Goal: Task Accomplishment & Management: Manage account settings

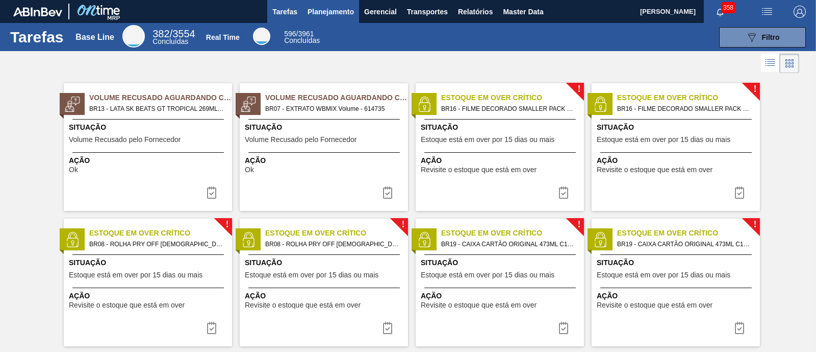
click at [343, 12] on span "Planejamento" at bounding box center [331, 12] width 46 height 12
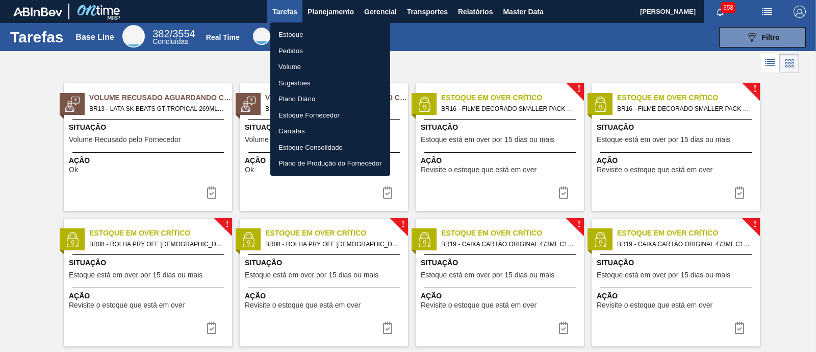
click at [330, 30] on li "Estoque" at bounding box center [330, 35] width 120 height 16
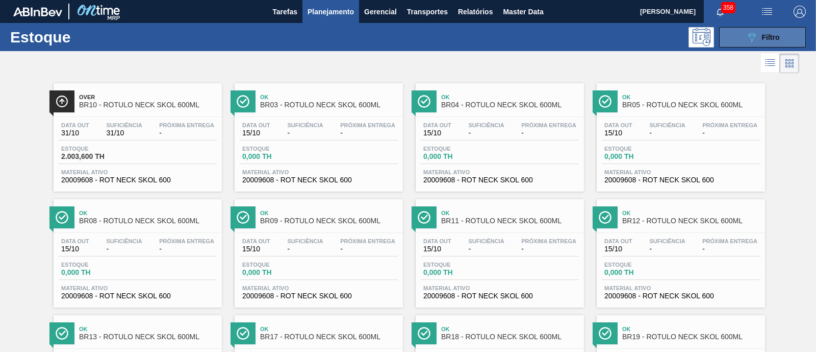
click at [792, 32] on button "089F7B8B-B2A5-4AFE-B5C0-19BA573D28AC Filtro" at bounding box center [762, 37] width 87 height 20
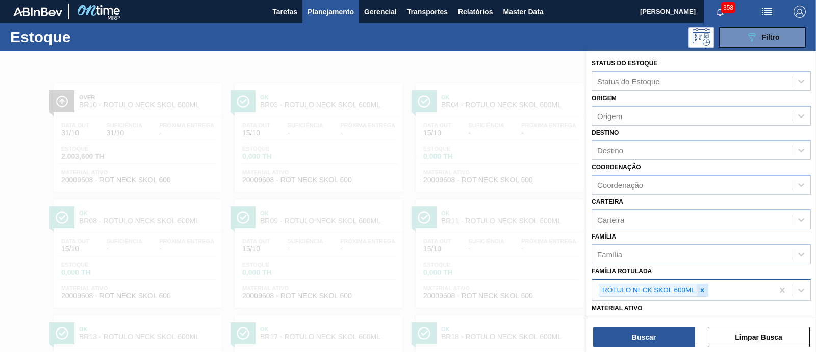
click at [699, 288] on icon at bounding box center [702, 289] width 7 height 7
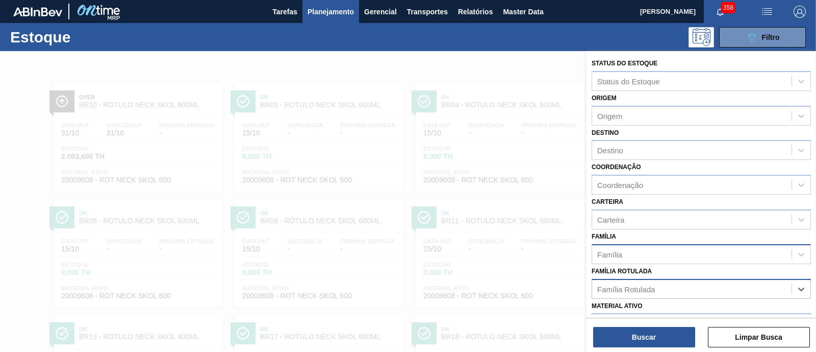
click at [661, 264] on div "Família Rotulada option RÓTULO NECK SKOL 600ML, deselected. Select is focused ,…" at bounding box center [701, 281] width 219 height 35
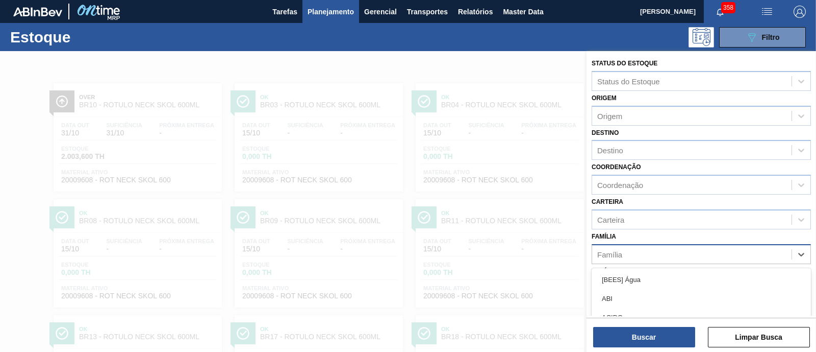
click at [661, 254] on div "Família" at bounding box center [691, 253] width 199 height 15
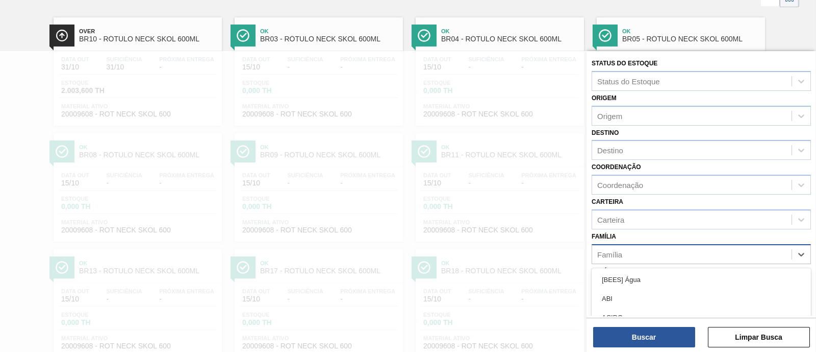
scroll to position [71, 0]
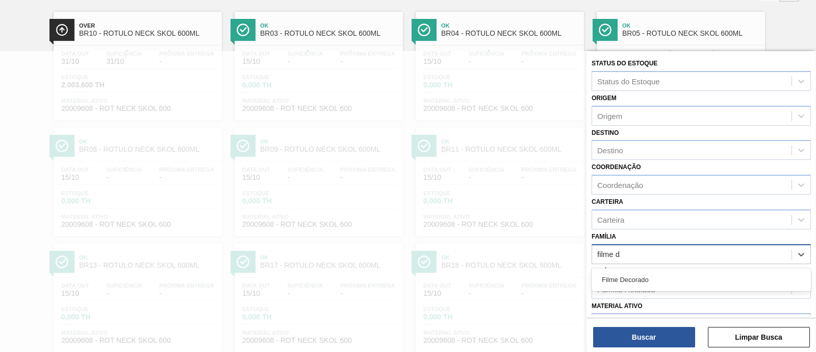
type input "filme de"
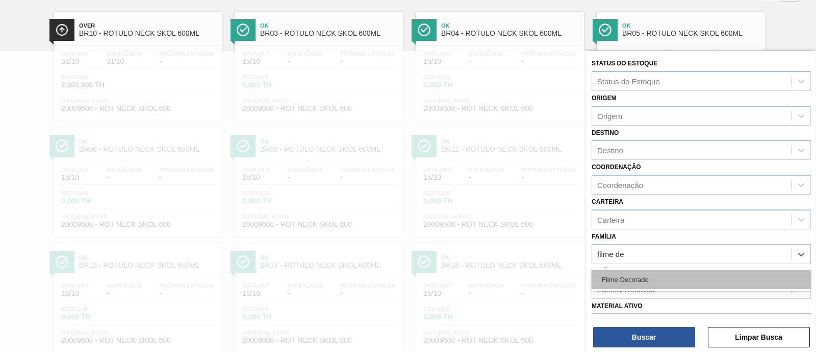
click at [660, 276] on div "Filme Decorado" at bounding box center [701, 279] width 219 height 19
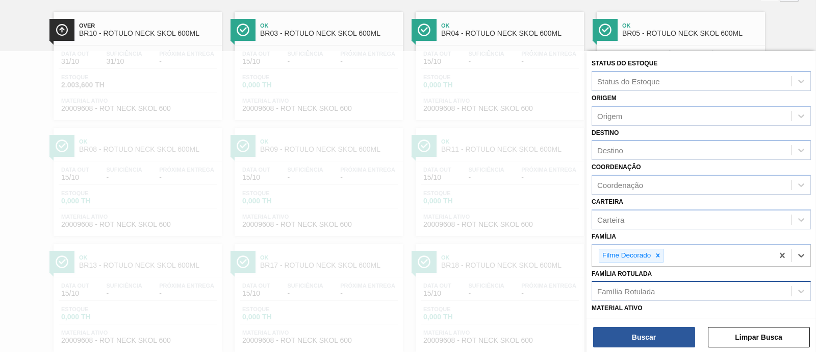
scroll to position [63, 0]
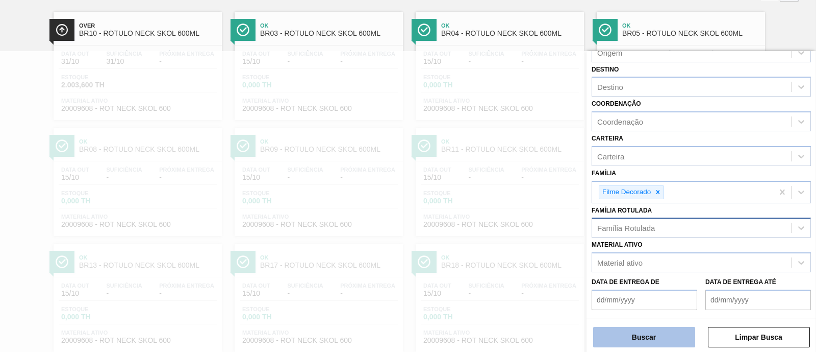
click at [659, 339] on button "Buscar" at bounding box center [644, 337] width 102 height 20
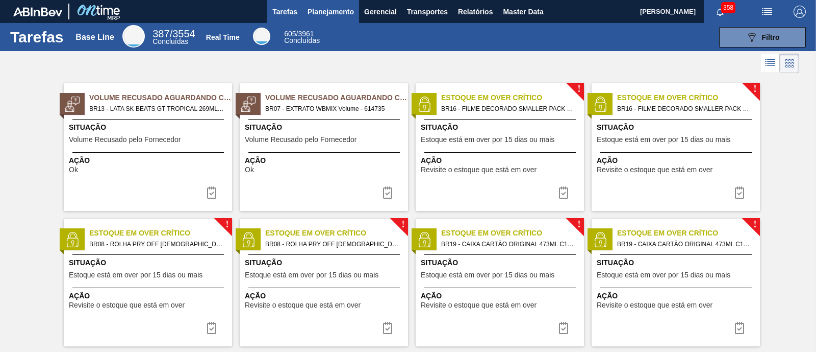
click at [329, 16] on span "Planejamento" at bounding box center [331, 12] width 46 height 12
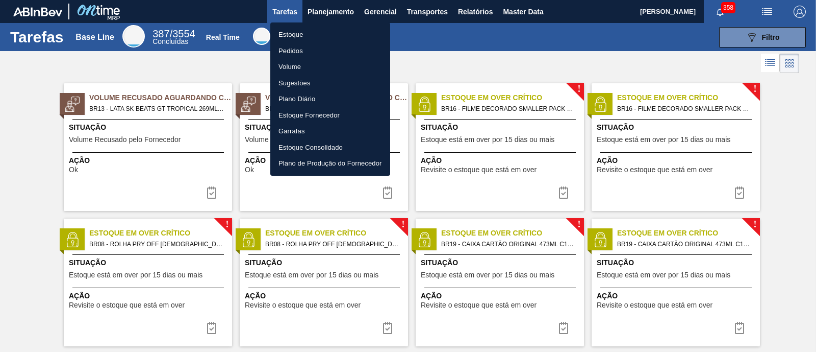
click at [308, 34] on li "Estoque" at bounding box center [330, 35] width 120 height 16
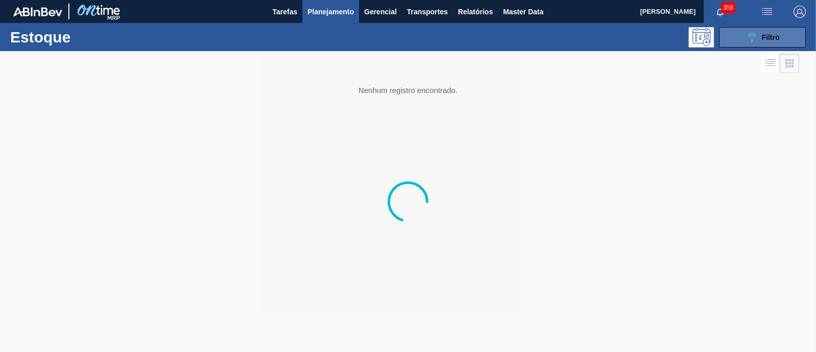
click at [746, 31] on icon "089F7B8B-B2A5-4AFE-B5C0-19BA573D28AC" at bounding box center [752, 37] width 12 height 12
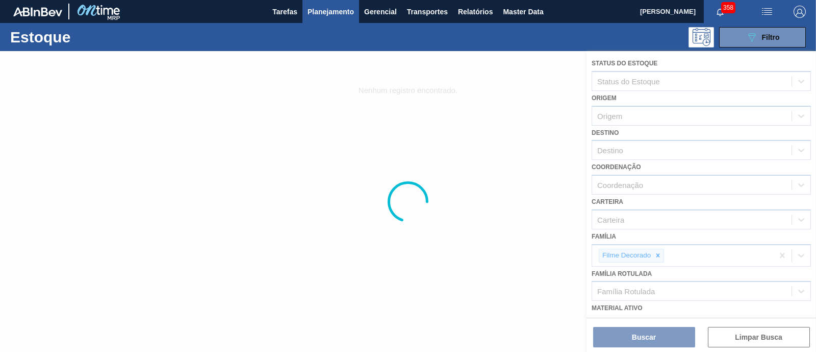
click at [656, 256] on div at bounding box center [408, 201] width 816 height 301
click at [659, 254] on div at bounding box center [408, 201] width 816 height 301
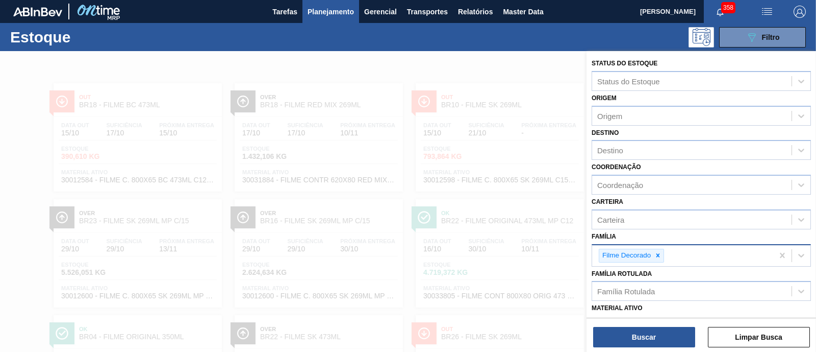
drag, startPoint x: 662, startPoint y: 252, endPoint x: 661, endPoint y: 258, distance: 6.7
click at [662, 252] on div at bounding box center [658, 255] width 11 height 13
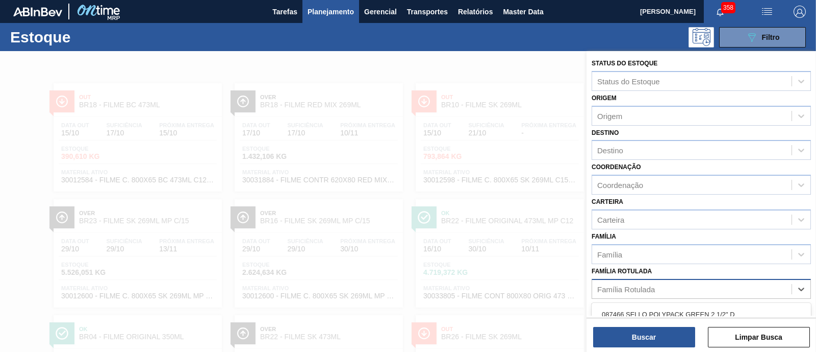
scroll to position [106, 0]
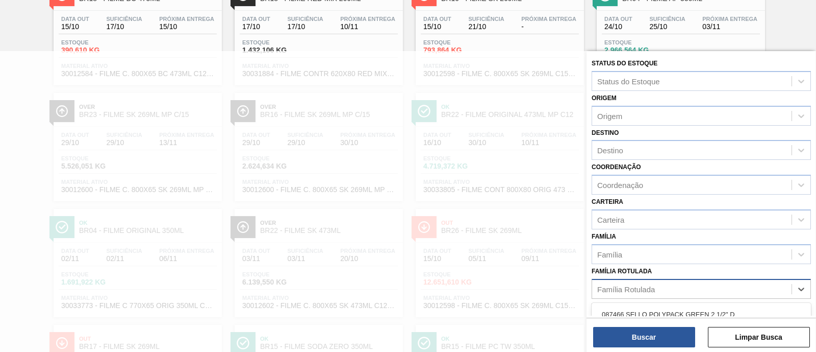
click at [652, 281] on div "Família Rotulada" at bounding box center [691, 288] width 199 height 15
paste Rotulada "FILME SK 350ML MP C/ 18"
type Rotulada "FILME SK 350ML MP C/ 18"
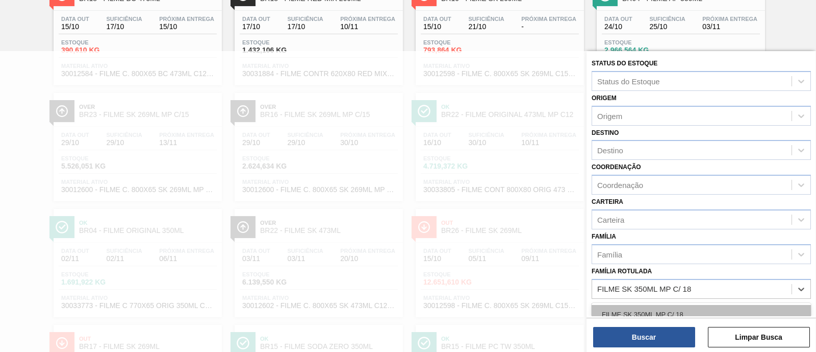
click at [655, 305] on div "FILME SK 350ML MP C/ 18" at bounding box center [701, 314] width 219 height 19
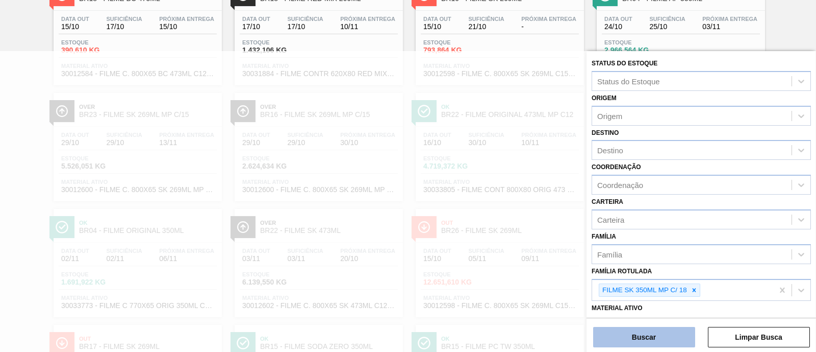
click at [651, 330] on button "Buscar" at bounding box center [644, 337] width 102 height 20
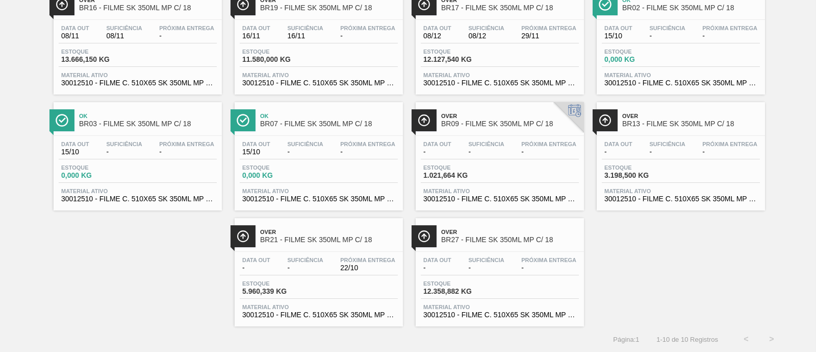
scroll to position [0, 0]
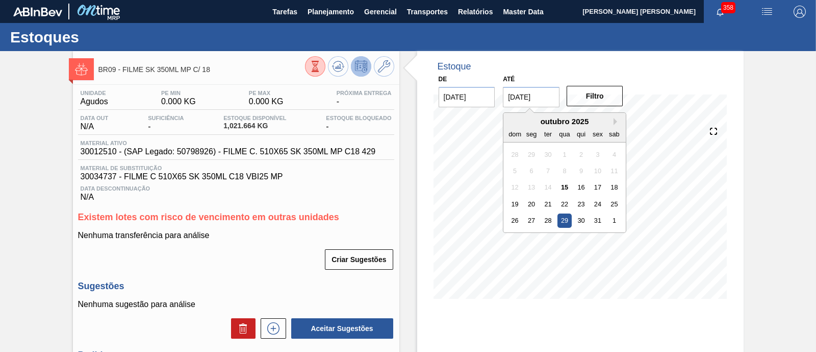
click at [522, 103] on input "29/10/2025" at bounding box center [531, 97] width 57 height 20
click at [611, 122] on div "Next Month outubro 2025 dom seg ter qua qui sex sab 28 29 30 1 2 3 4 5 6 7 8 9 …" at bounding box center [564, 172] width 123 height 120
click at [617, 123] on button "Next Month" at bounding box center [617, 121] width 7 height 7
click at [612, 241] on div "6" at bounding box center [615, 237] width 14 height 14
type input "06/12/2025"
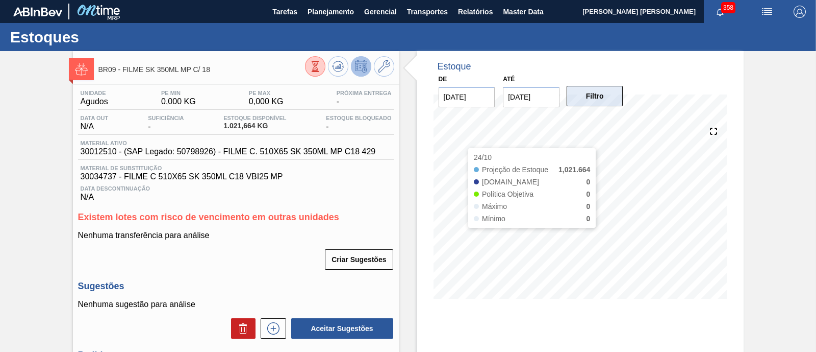
click at [594, 106] on button "Filtro" at bounding box center [595, 96] width 57 height 20
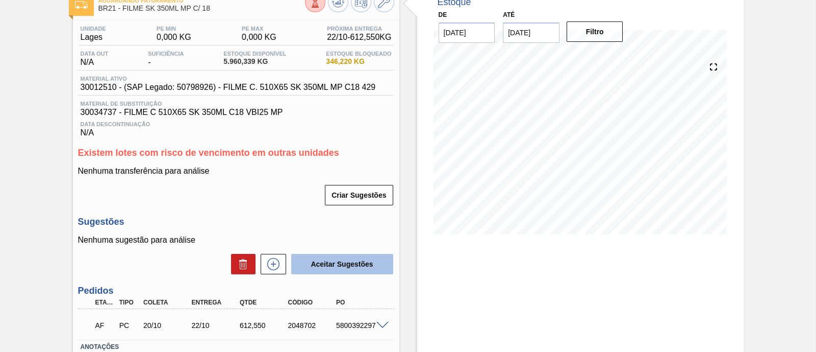
scroll to position [127, 0]
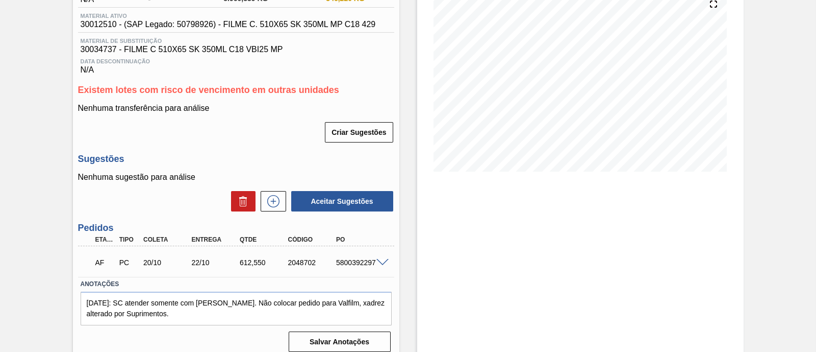
click at [380, 264] on span at bounding box center [383, 263] width 12 height 8
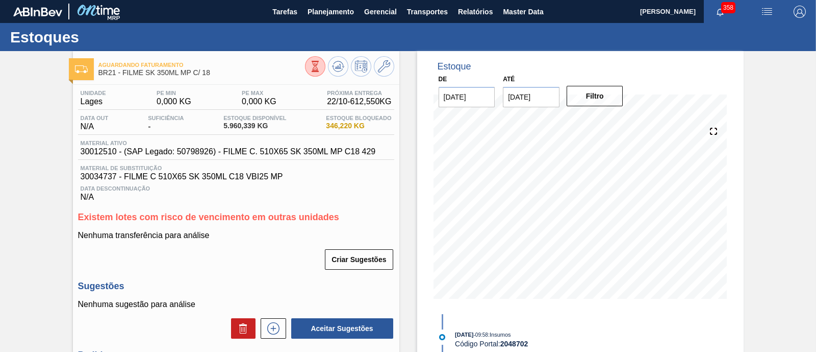
scroll to position [0, 0]
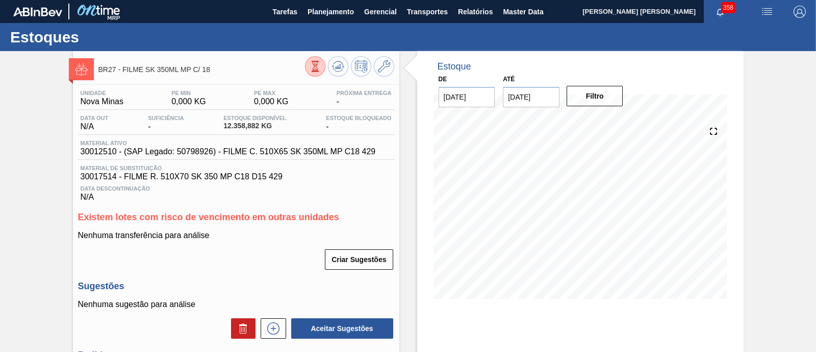
click at [533, 94] on input "06/12/2025" at bounding box center [531, 97] width 57 height 20
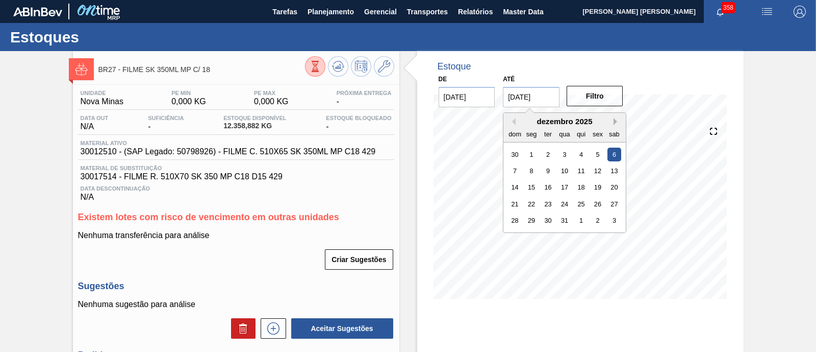
click at [617, 119] on button "Next Month" at bounding box center [617, 121] width 7 height 7
click at [614, 219] on div "31" at bounding box center [615, 220] width 14 height 14
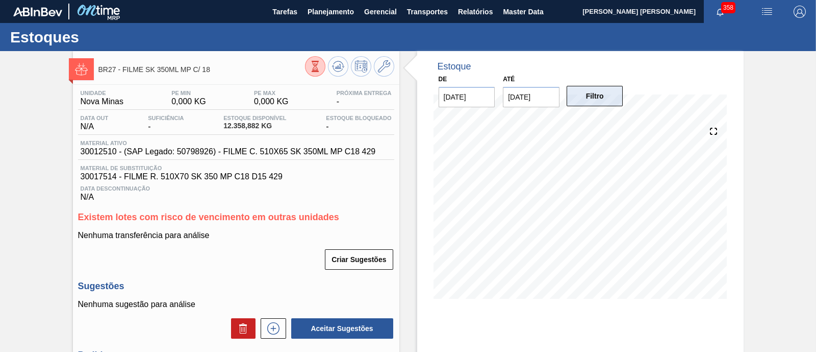
click at [610, 103] on button "Filtro" at bounding box center [595, 96] width 57 height 20
click at [537, 103] on input "31/01/2026" at bounding box center [531, 97] width 57 height 20
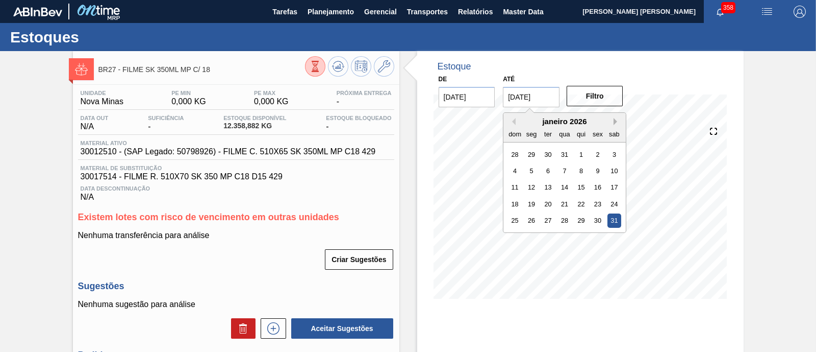
click at [615, 122] on button "Next Month" at bounding box center [617, 121] width 7 height 7
click at [615, 205] on div "28" at bounding box center [615, 204] width 14 height 14
type input "28/02/2026"
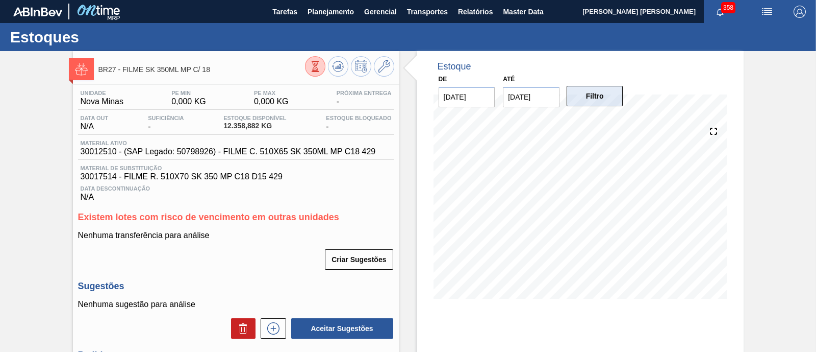
click at [598, 101] on button "Filtro" at bounding box center [595, 96] width 57 height 20
click at [385, 70] on icon at bounding box center [384, 66] width 12 height 12
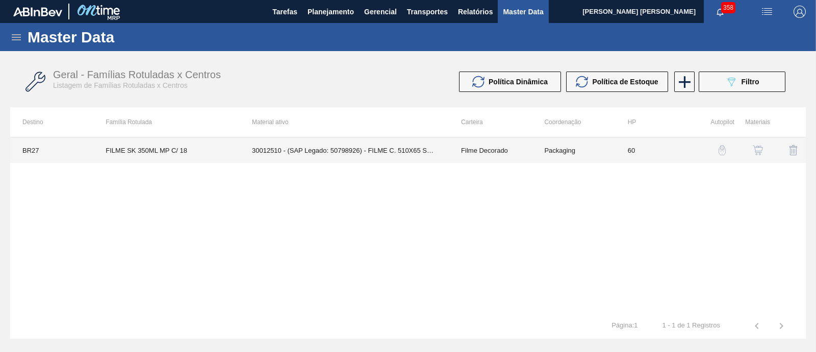
click at [295, 146] on td "30012510 - (SAP Legado: 50798926) - FILME C. 510X65 SK 350ML MP C18 429" at bounding box center [344, 150] width 209 height 26
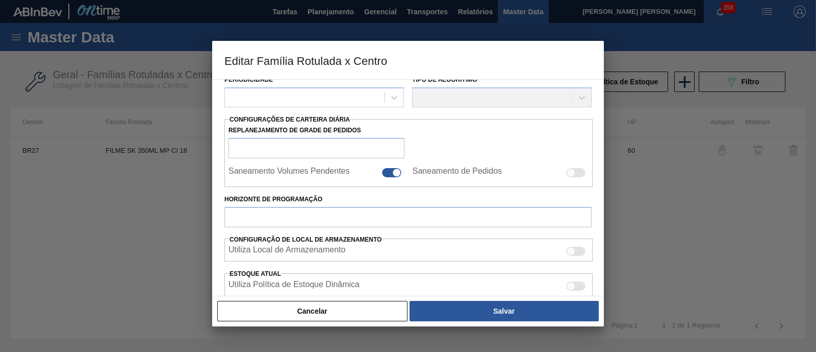
type input "Filme Decorado"
type input "FILME SK 350ML MP C/ 18"
type input "BR27 - Nova Minas"
type input "60"
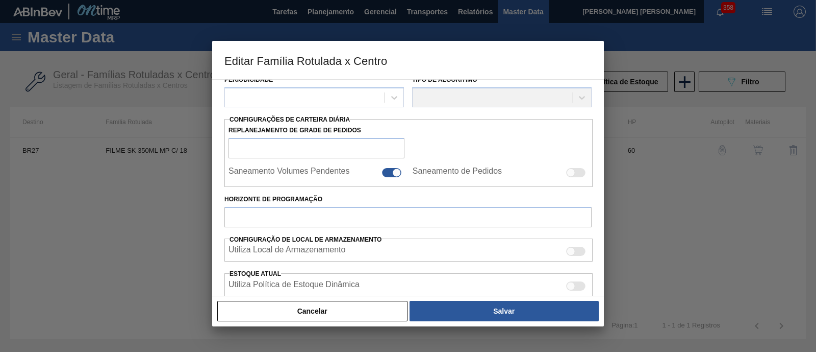
type input "0"
type input "100"
type input "0,000"
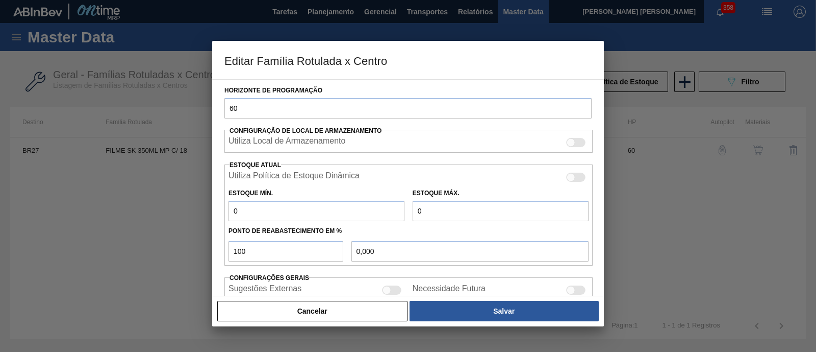
scroll to position [130, 0]
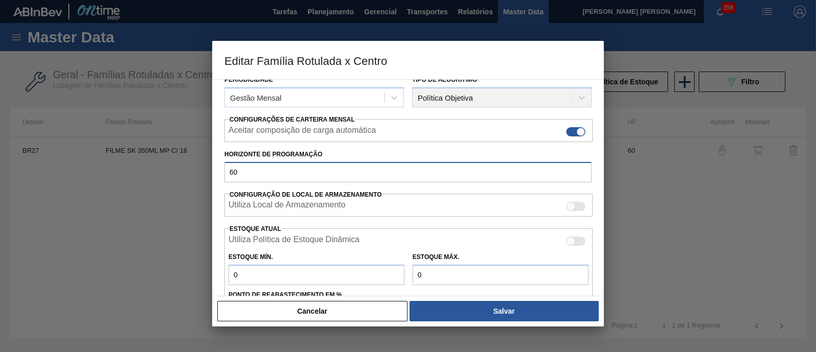
click at [292, 169] on input "60" at bounding box center [407, 172] width 367 height 20
type input "6"
type input "7"
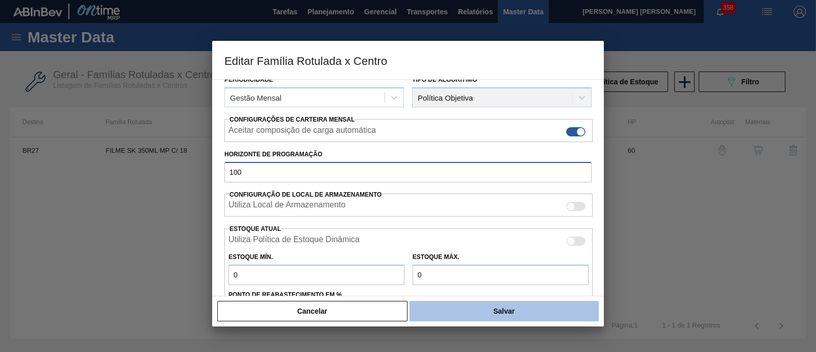
type input "100"
click at [462, 310] on button "Salvar" at bounding box center [504, 311] width 189 height 20
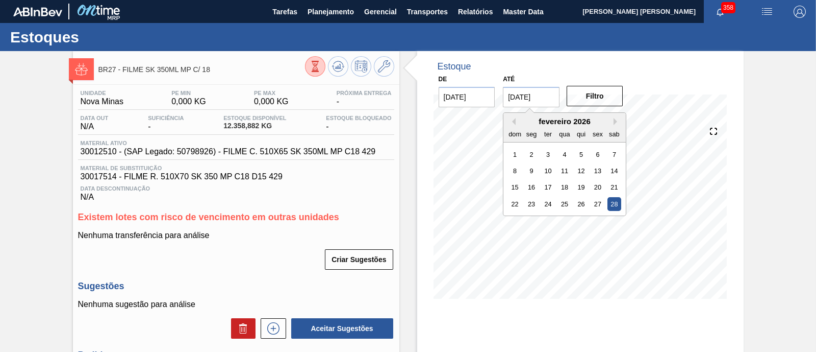
click at [525, 101] on input "28/02/2026" at bounding box center [531, 97] width 57 height 20
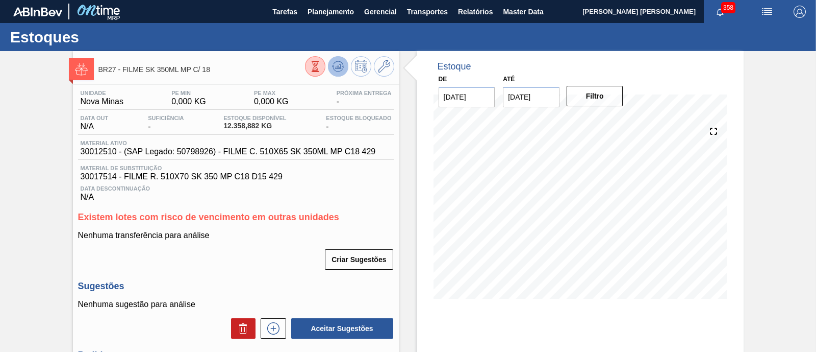
click at [342, 70] on icon at bounding box center [338, 66] width 12 height 12
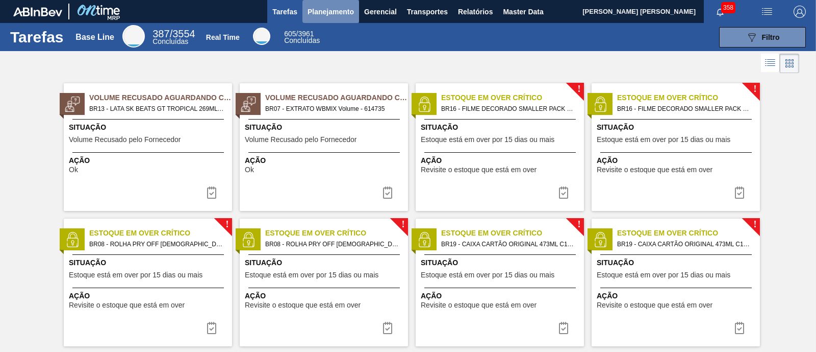
click at [323, 15] on span "Planejamento" at bounding box center [331, 12] width 46 height 12
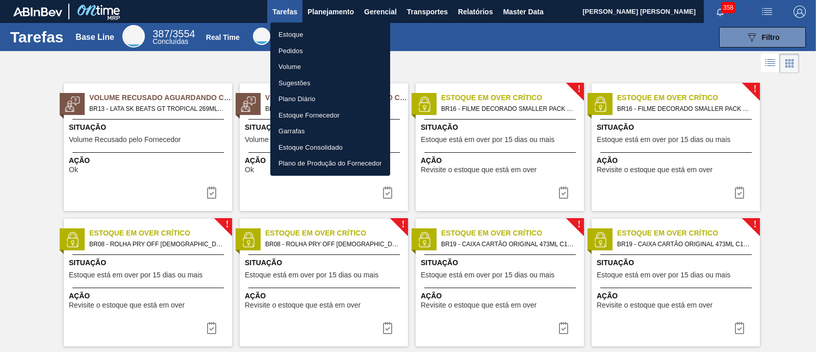
click at [310, 39] on li "Estoque" at bounding box center [330, 35] width 120 height 16
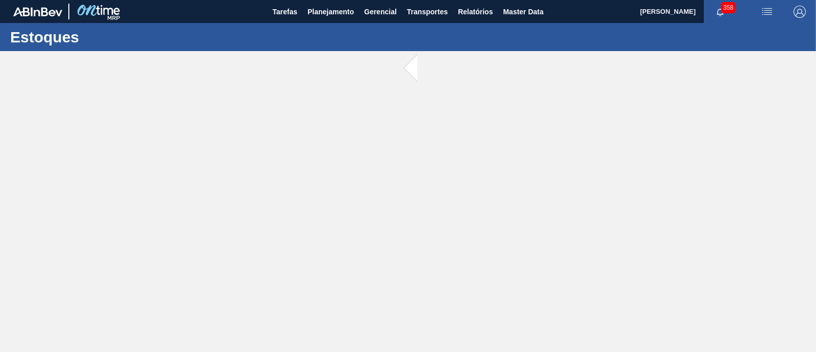
click at [470, 144] on main "Tarefas Planejamento Gerencial Transportes Relatórios Master Data [PERSON_NAME]…" at bounding box center [408, 176] width 816 height 352
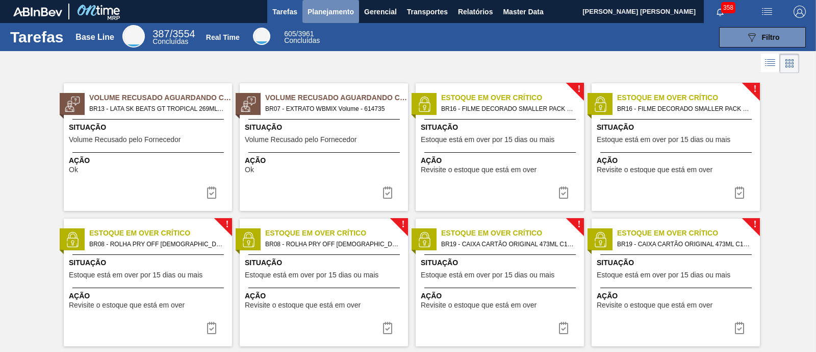
click at [337, 14] on span "Planejamento" at bounding box center [331, 12] width 46 height 12
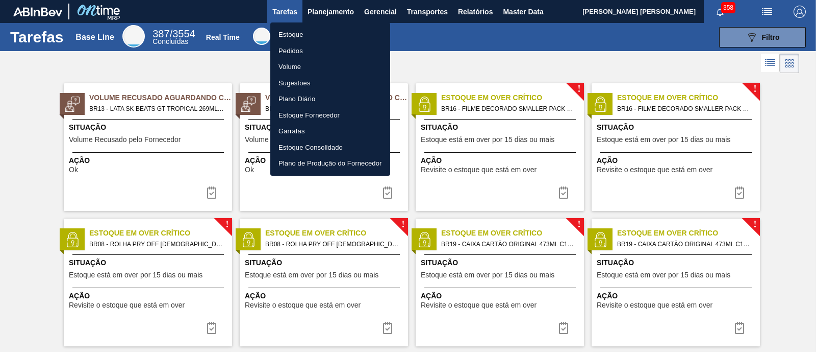
click at [309, 37] on li "Estoque" at bounding box center [330, 35] width 120 height 16
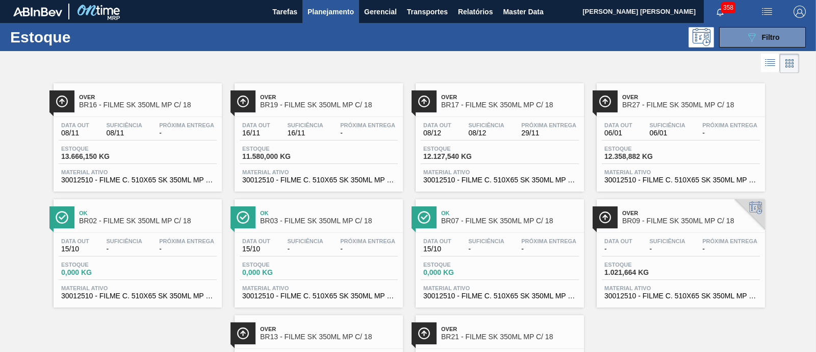
click at [31, 11] on img at bounding box center [37, 11] width 49 height 9
click at [72, 16] on div at bounding box center [68, 11] width 110 height 23
click at [97, 14] on img at bounding box center [97, 11] width 49 height 23
click at [293, 19] on button "Tarefas" at bounding box center [284, 11] width 35 height 23
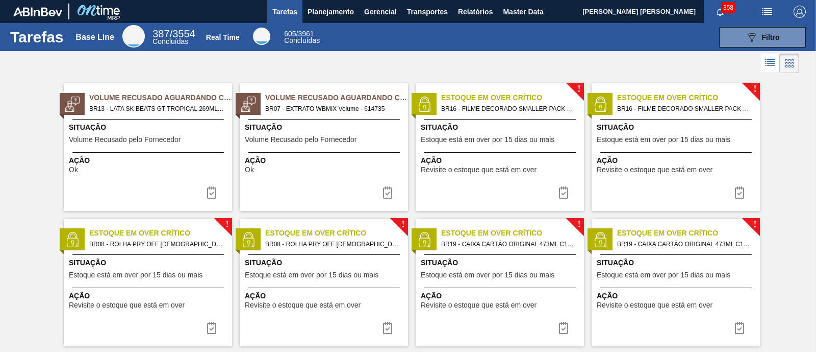
click at [505, 144] on div "Situação Estoque está em over por 15 dias ou mais" at bounding box center [501, 134] width 161 height 25
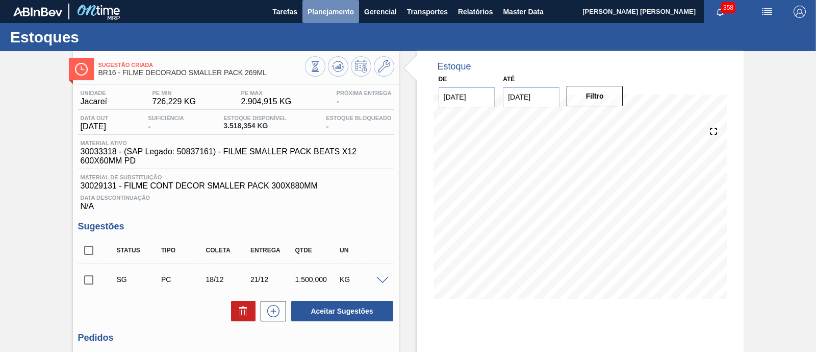
click at [351, 13] on span "Planejamento" at bounding box center [331, 12] width 46 height 12
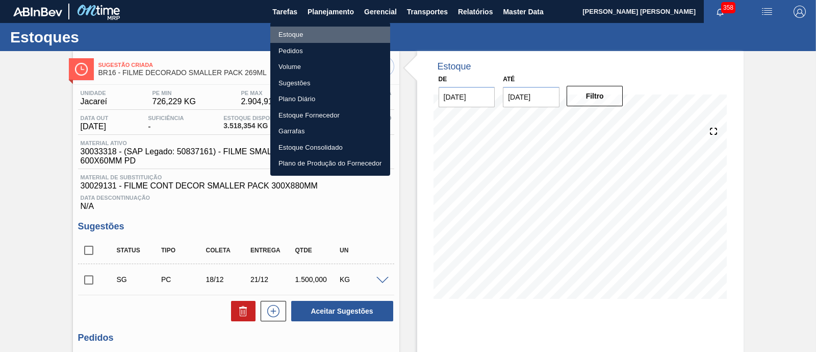
click at [288, 32] on li "Estoque" at bounding box center [330, 35] width 120 height 16
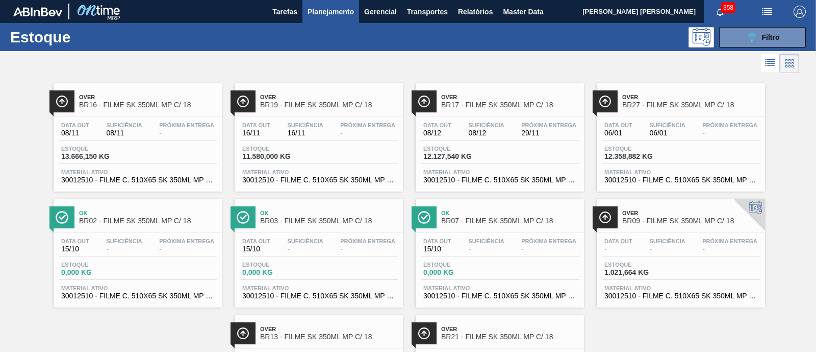
click at [364, 179] on span "30012510 - FILME C. 510X65 SK 350ML MP C18 429" at bounding box center [318, 180] width 153 height 8
click at [670, 149] on span "Estoque" at bounding box center [640, 148] width 71 height 6
click at [388, 20] on button "Gerencial" at bounding box center [380, 11] width 43 height 23
click at [327, 10] on div at bounding box center [408, 176] width 816 height 352
click at [316, 11] on span "Planejamento" at bounding box center [331, 12] width 46 height 12
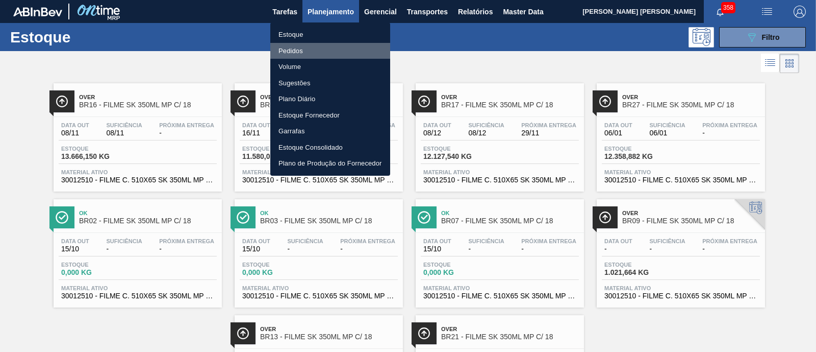
click at [302, 51] on li "Pedidos" at bounding box center [330, 51] width 120 height 16
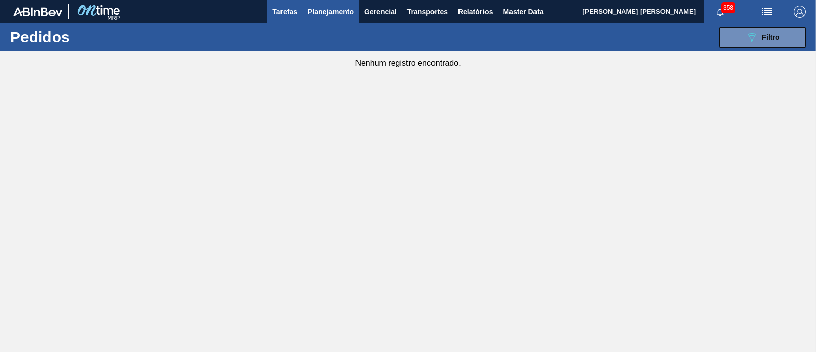
click at [280, 13] on span "Tarefas" at bounding box center [284, 12] width 25 height 12
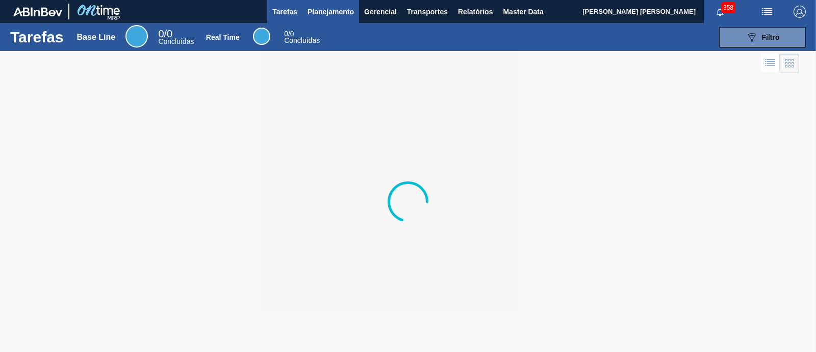
click at [318, 16] on span "Planejamento" at bounding box center [331, 12] width 46 height 12
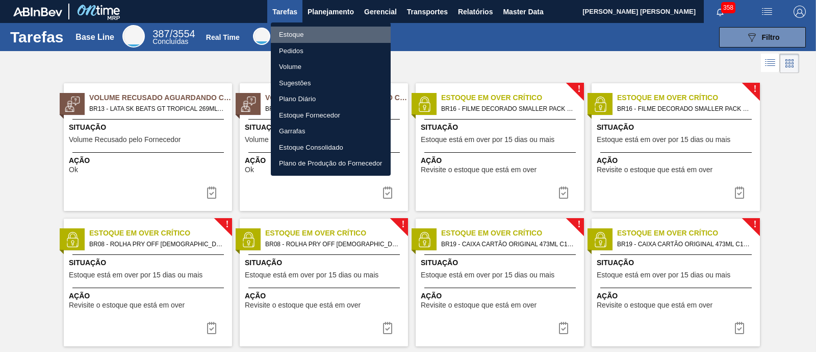
click at [310, 34] on li "Estoque" at bounding box center [331, 35] width 120 height 16
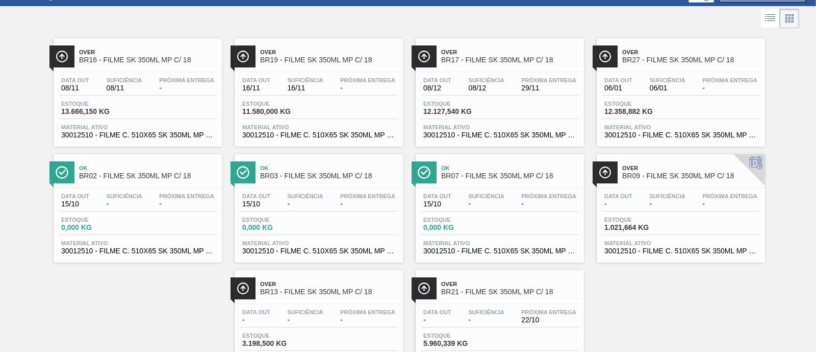
scroll to position [63, 0]
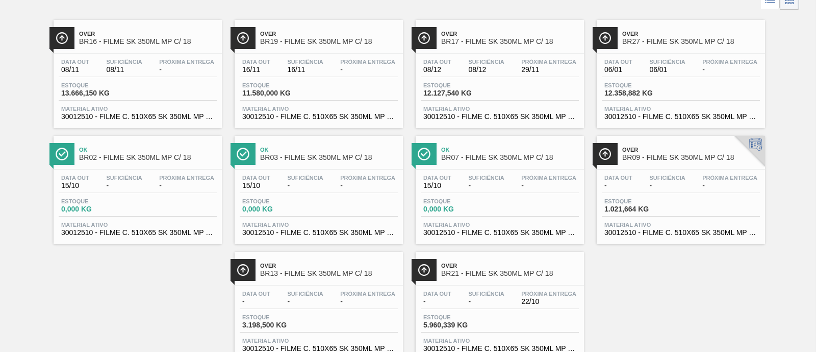
click at [327, 308] on div "Data out - Suficiência - Próxima Entrega -" at bounding box center [319, 299] width 158 height 18
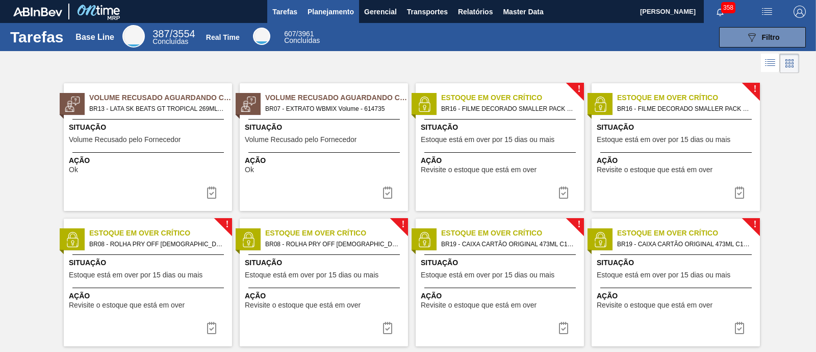
click at [321, 18] on button "Planejamento" at bounding box center [331, 11] width 57 height 23
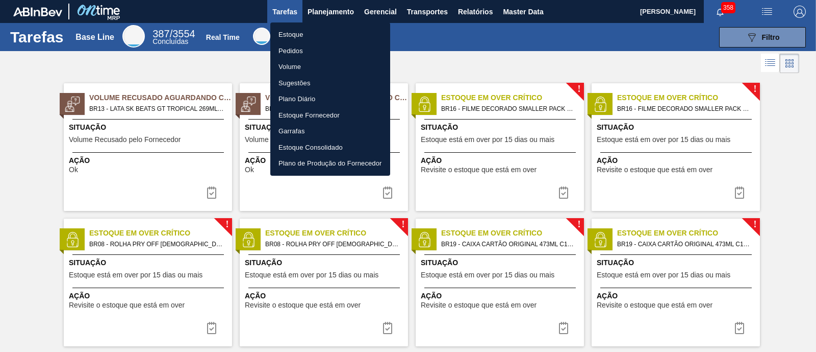
click at [314, 35] on li "Estoque" at bounding box center [330, 35] width 120 height 16
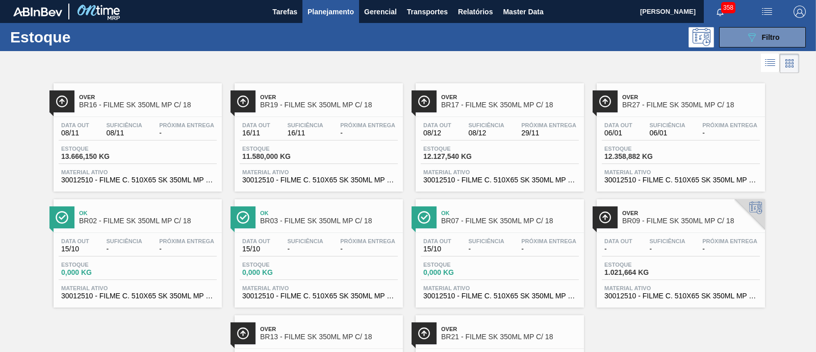
click at [506, 132] on div "Suficiência 08/12" at bounding box center [486, 129] width 41 height 15
click at [737, 37] on button "089F7B8B-B2A5-4AFE-B5C0-19BA573D28AC Filtro" at bounding box center [762, 37] width 87 height 20
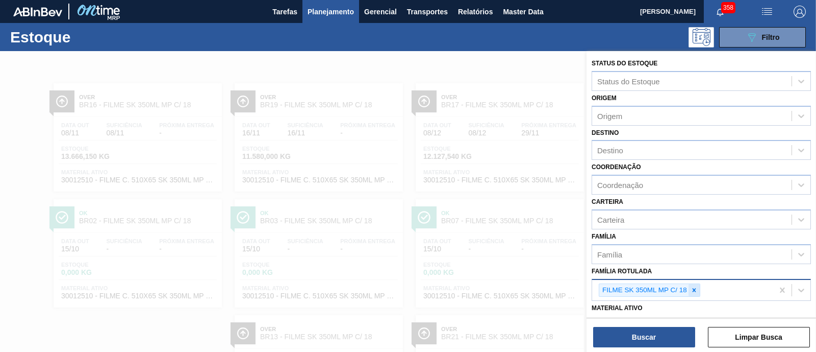
click at [691, 286] on icon at bounding box center [694, 289] width 7 height 7
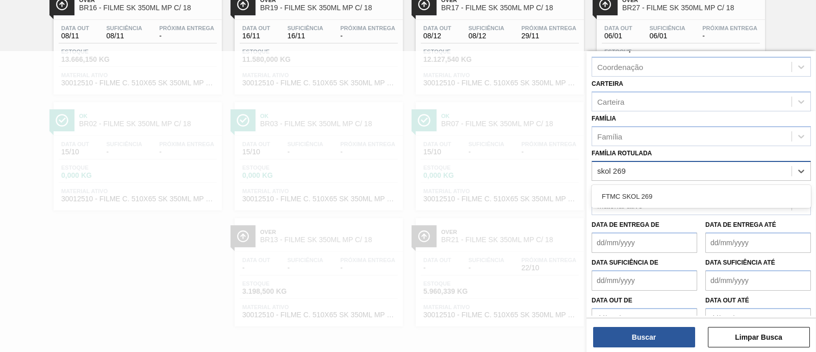
scroll to position [127, 0]
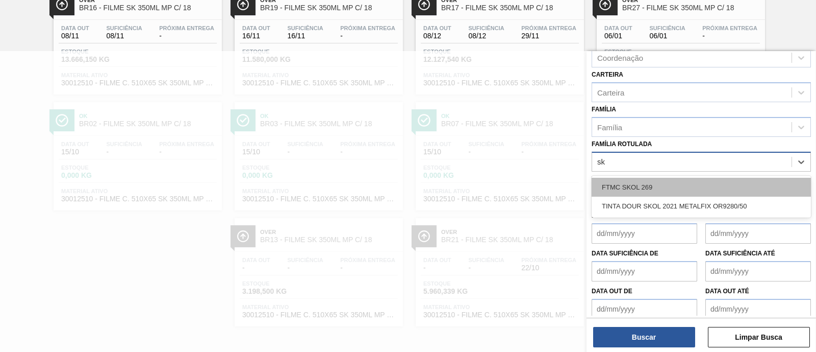
type Rotulada "s"
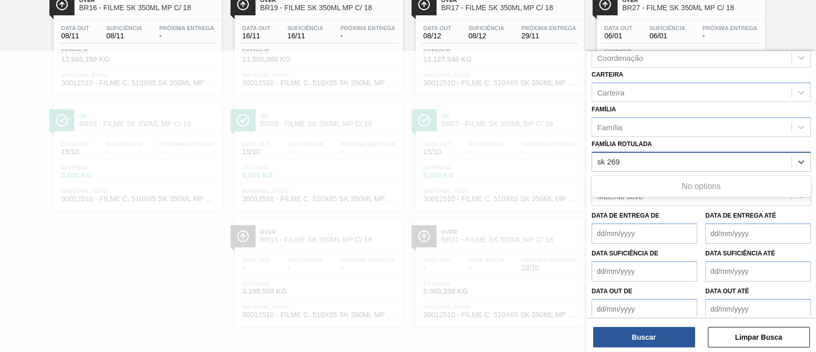
type Rotulada "sk 269"
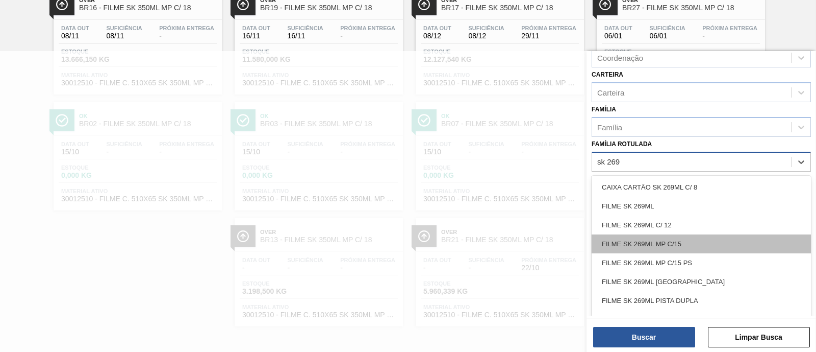
click at [732, 241] on div "FILME SK 269ML MP C/15" at bounding box center [701, 243] width 219 height 19
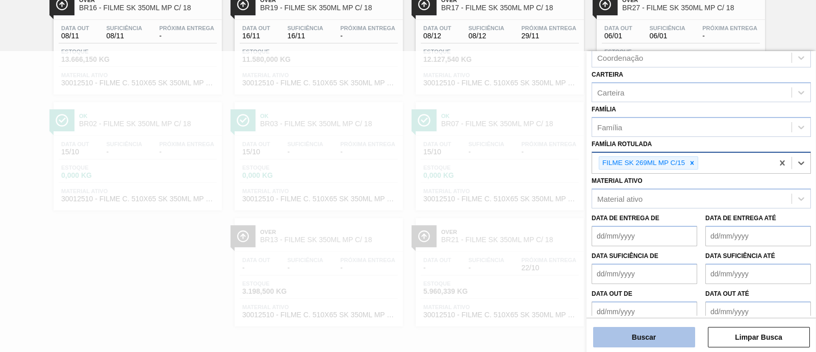
click at [680, 341] on button "Buscar" at bounding box center [644, 337] width 102 height 20
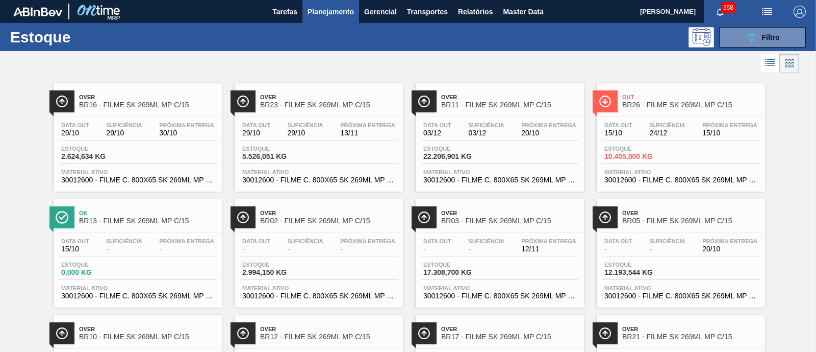
click at [295, 58] on div at bounding box center [399, 63] width 799 height 24
click at [43, 12] on img at bounding box center [37, 11] width 49 height 9
click at [538, 11] on span "Master Data" at bounding box center [523, 12] width 40 height 12
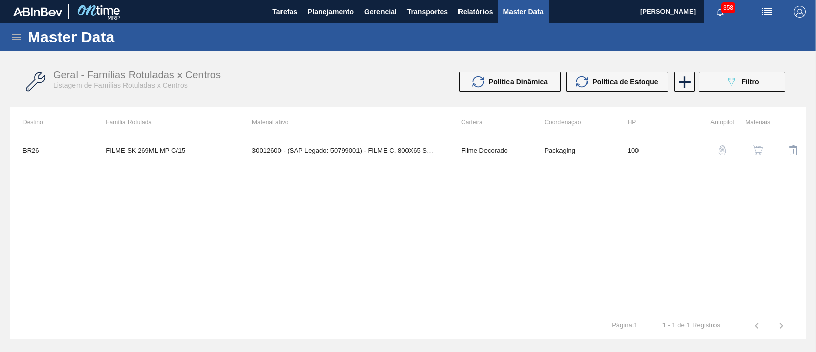
click at [15, 38] on icon at bounding box center [16, 37] width 12 height 12
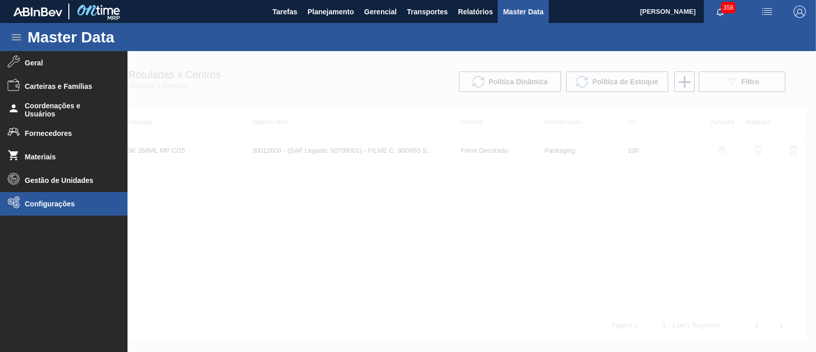
click at [63, 201] on span "Configurações" at bounding box center [67, 203] width 84 height 8
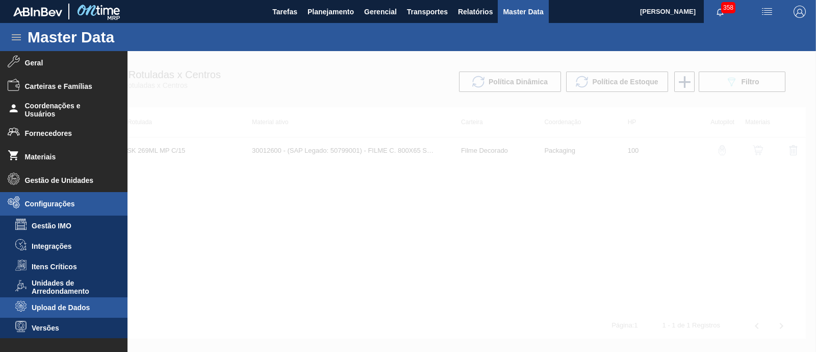
click at [87, 304] on span "Upload de Dados" at bounding box center [71, 307] width 79 height 8
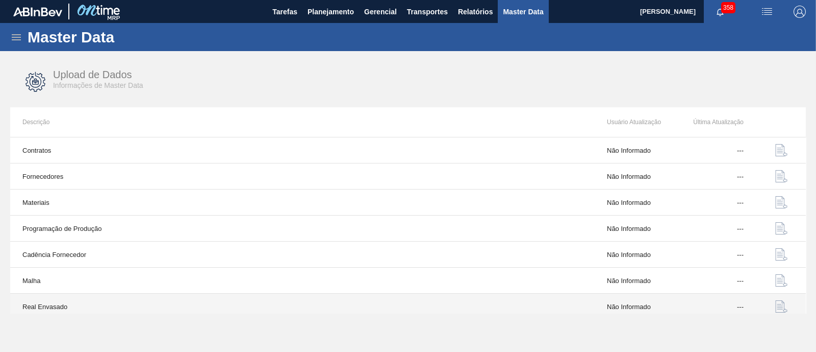
scroll to position [109, 0]
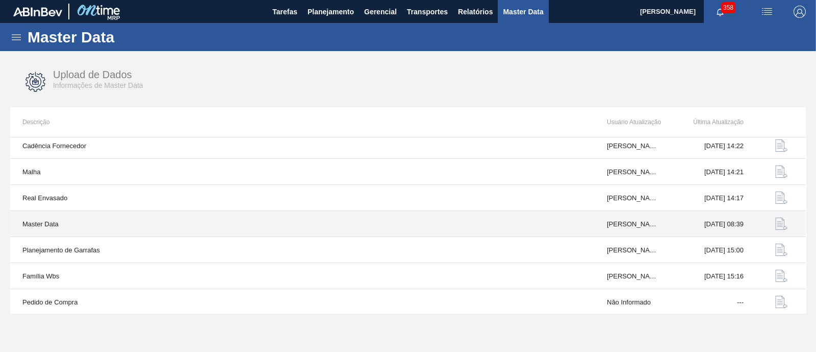
click at [781, 221] on img "button" at bounding box center [782, 223] width 12 height 12
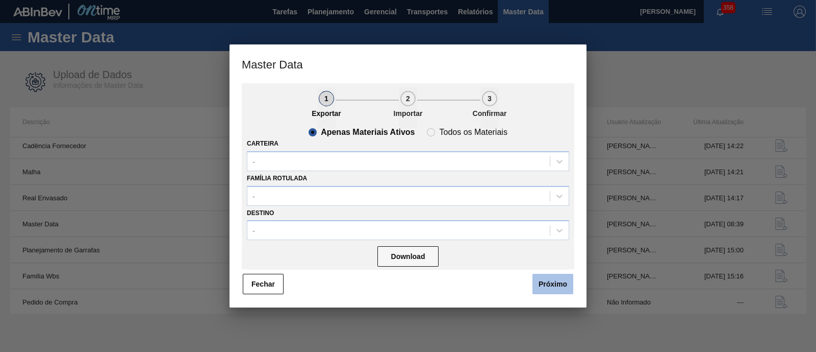
click at [569, 279] on button "Próximo" at bounding box center [553, 283] width 41 height 20
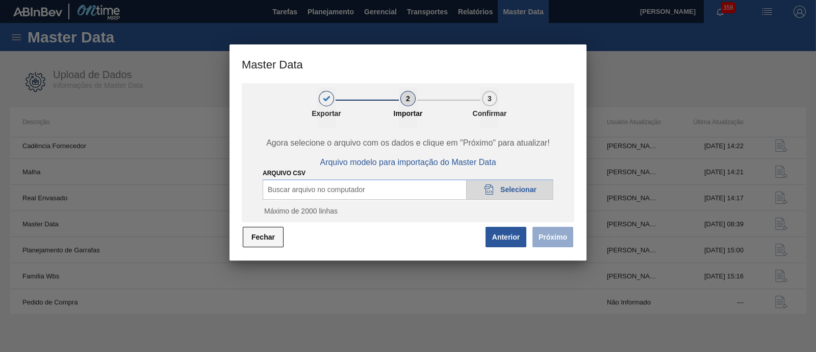
click at [264, 232] on button "Fechar" at bounding box center [263, 237] width 41 height 20
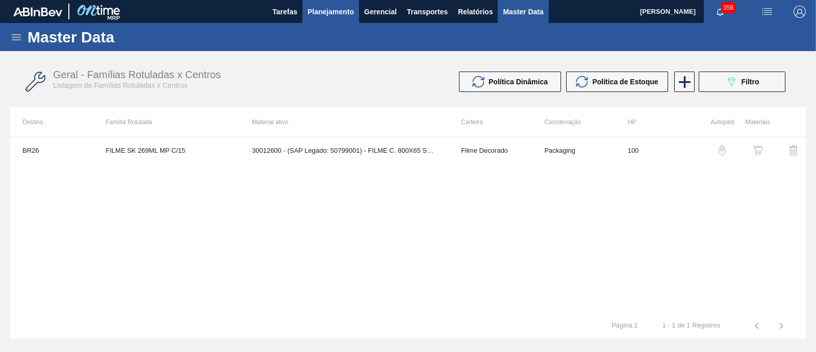
click at [327, 11] on span "Planejamento" at bounding box center [331, 12] width 46 height 12
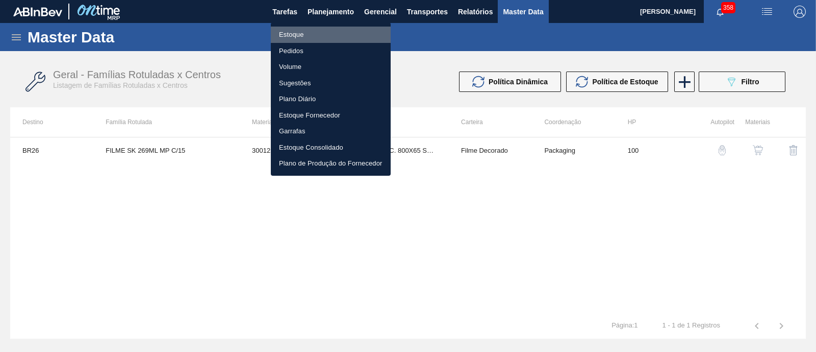
click at [288, 34] on li "Estoque" at bounding box center [331, 35] width 120 height 16
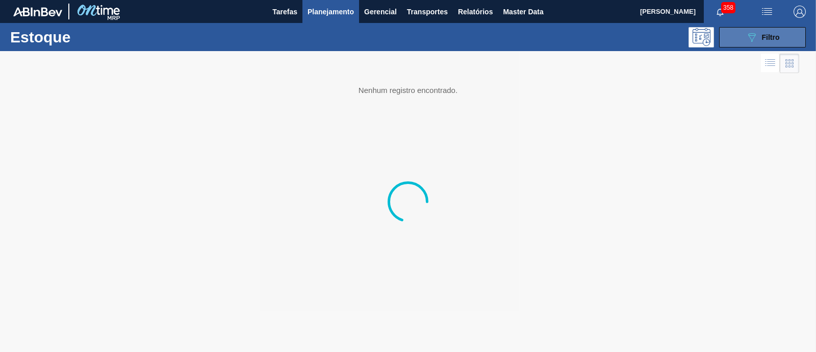
click at [771, 39] on span "Filtro" at bounding box center [771, 37] width 18 height 8
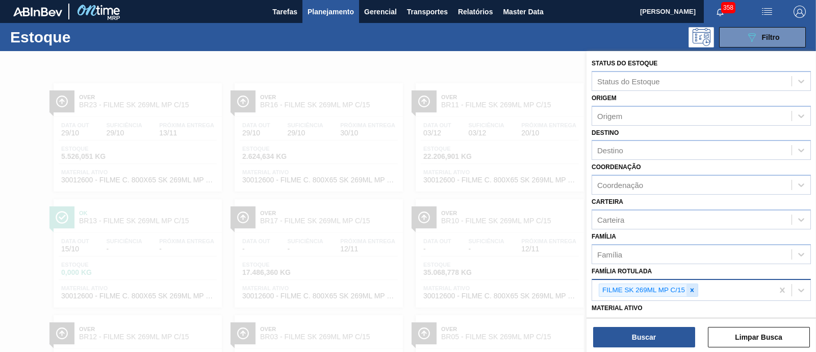
click at [694, 289] on icon at bounding box center [692, 289] width 7 height 7
click at [694, 291] on icon at bounding box center [692, 289] width 7 height 7
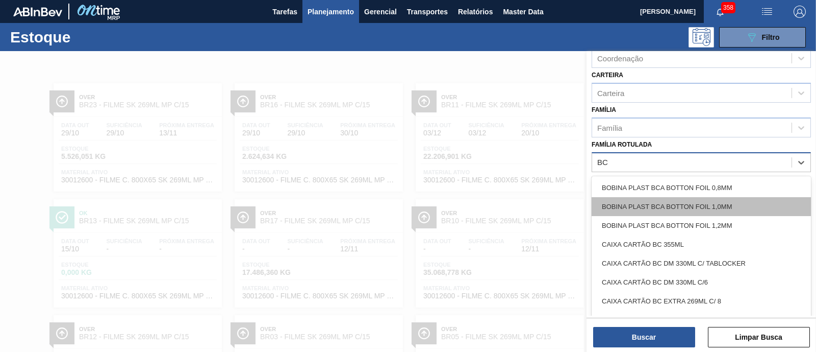
scroll to position [127, 0]
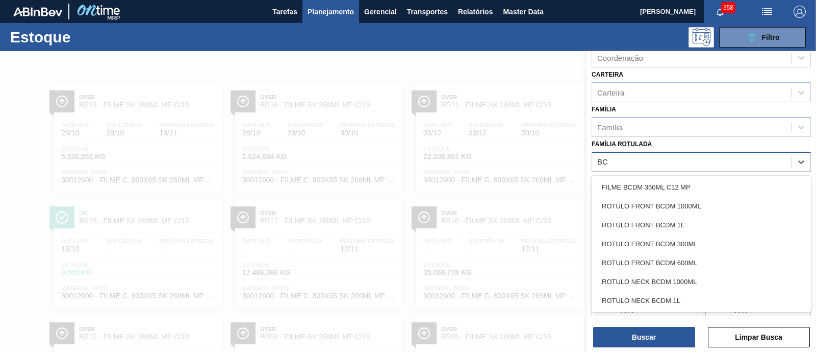
type Rotulada "B"
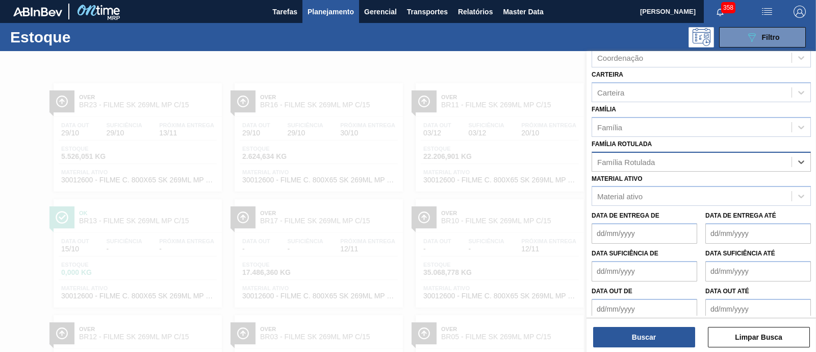
click at [462, 257] on div at bounding box center [408, 227] width 816 height 352
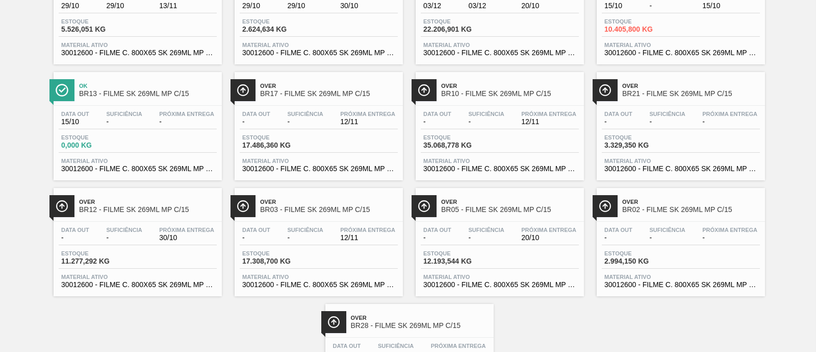
drag, startPoint x: 332, startPoint y: 247, endPoint x: 268, endPoint y: 312, distance: 91.3
click at [268, 312] on div "Over BR23 - FILME SK 269ML MP C/15 Data out 29/10 Suficiência 29/10 Próxima Ent…" at bounding box center [408, 179] width 816 height 463
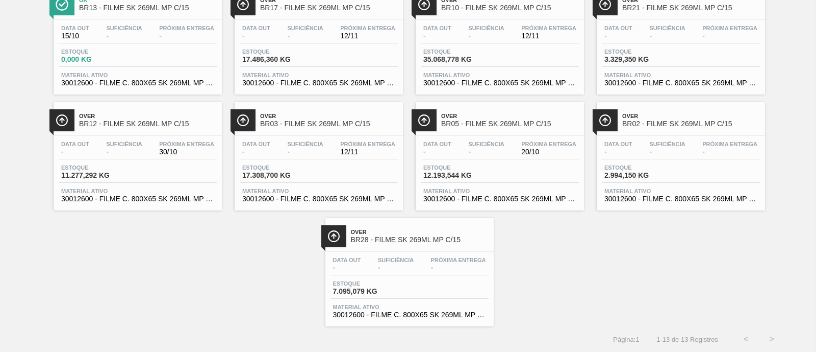
scroll to position [0, 0]
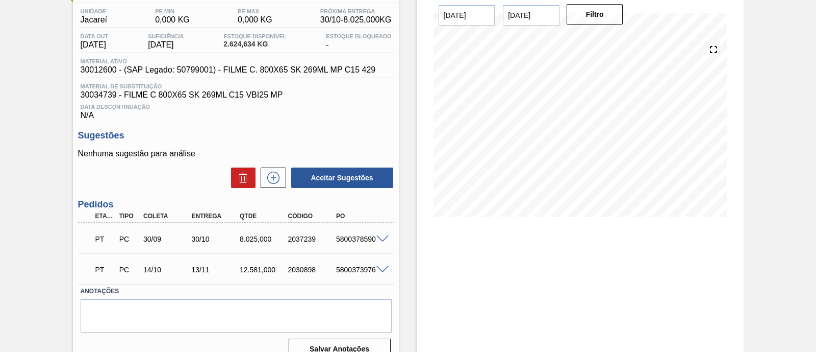
scroll to position [99, 0]
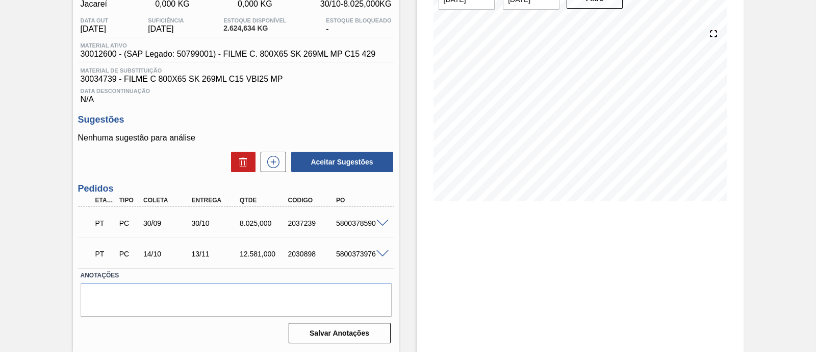
click at [386, 222] on span at bounding box center [383, 223] width 12 height 8
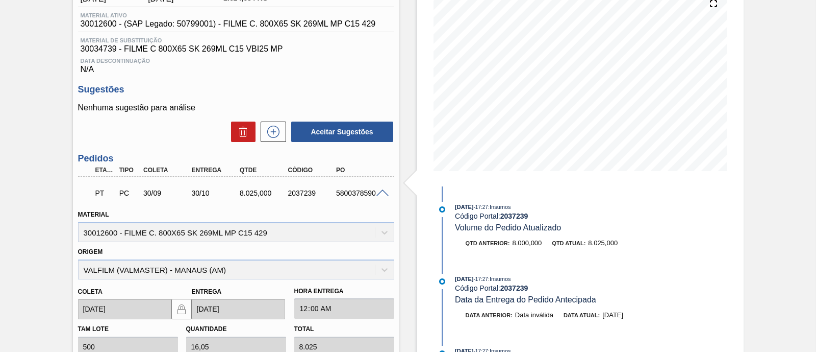
scroll to position [155, 0]
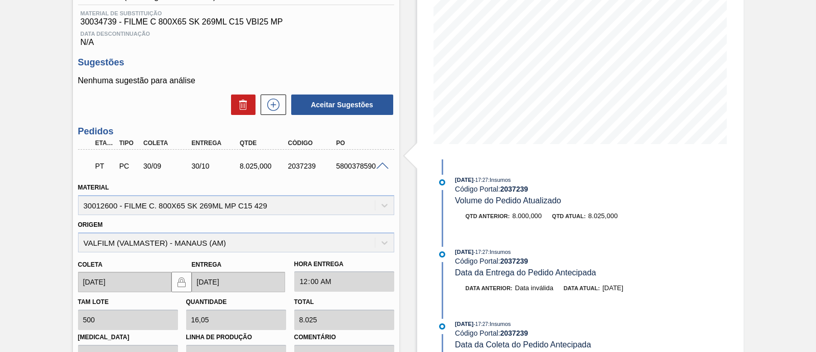
click at [384, 170] on span at bounding box center [383, 166] width 12 height 8
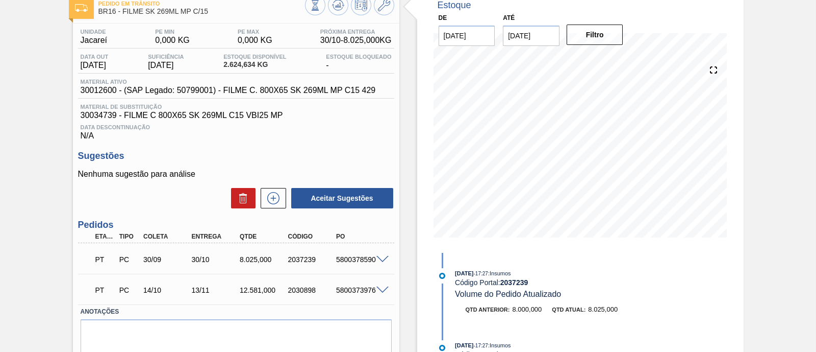
scroll to position [0, 0]
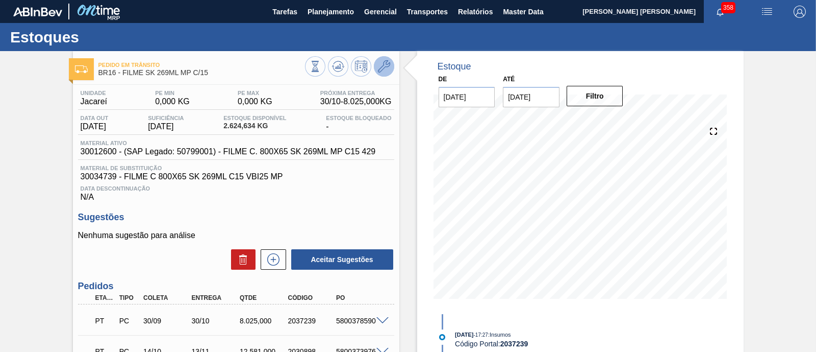
click at [386, 69] on icon at bounding box center [384, 66] width 12 height 12
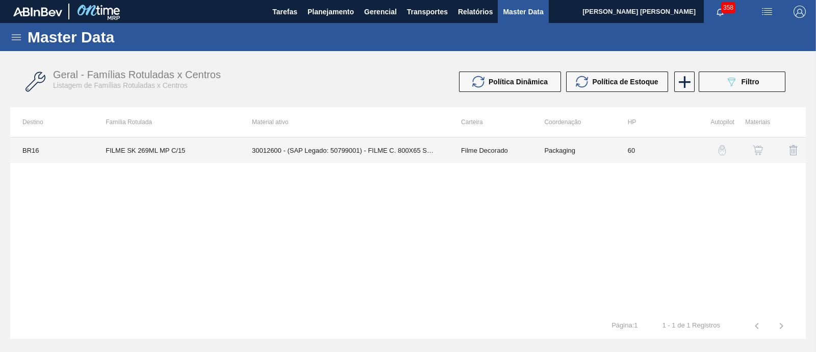
click at [390, 154] on td "30012600 - (SAP Legado: 50799001) - FILME C. 800X65 SK 269ML MP C15 429" at bounding box center [344, 150] width 209 height 26
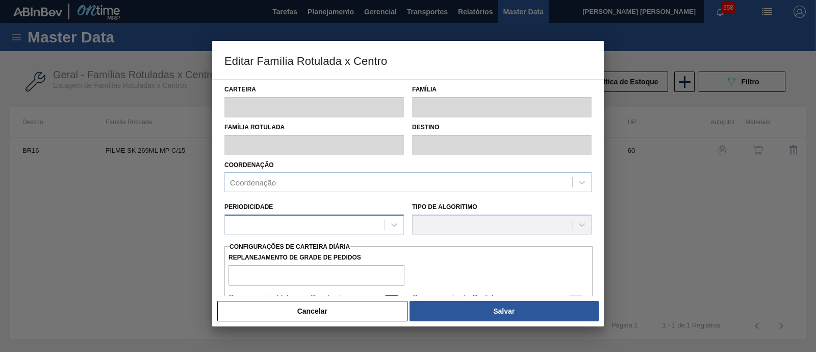
type input "Filme Decorado"
type input "FILME SK 269ML MP C/15"
type input "BR16 - Jacareí"
type input "60"
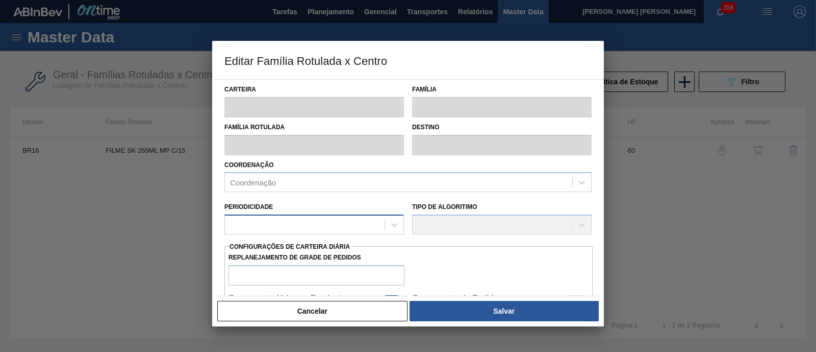
type input "0"
type input "100"
type input "0,000"
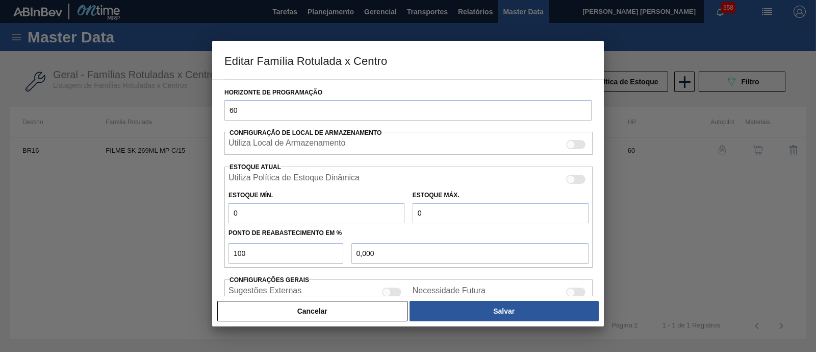
scroll to position [127, 0]
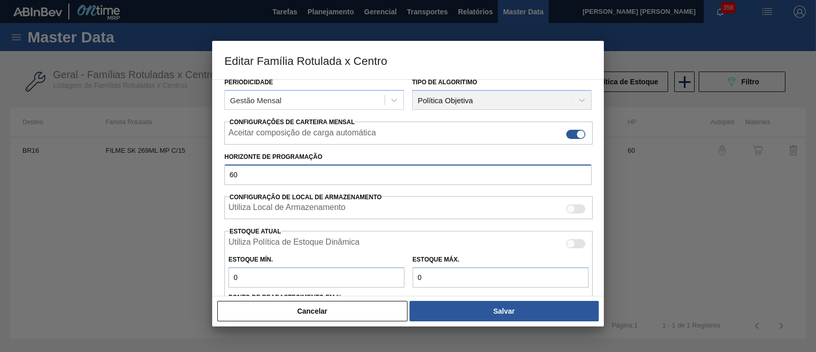
drag, startPoint x: 264, startPoint y: 178, endPoint x: 194, endPoint y: 184, distance: 70.7
click at [194, 184] on div "Editar Família Rotulada x Centro Carteira Filme Decorado Família Filme Decorado…" at bounding box center [408, 176] width 816 height 352
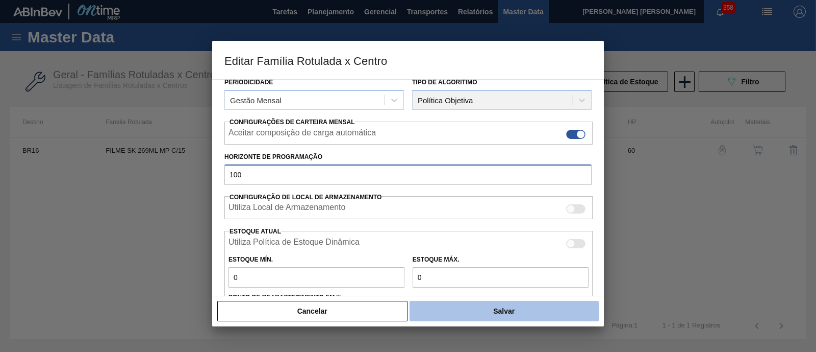
type input "100"
click at [490, 310] on button "Salvar" at bounding box center [504, 311] width 189 height 20
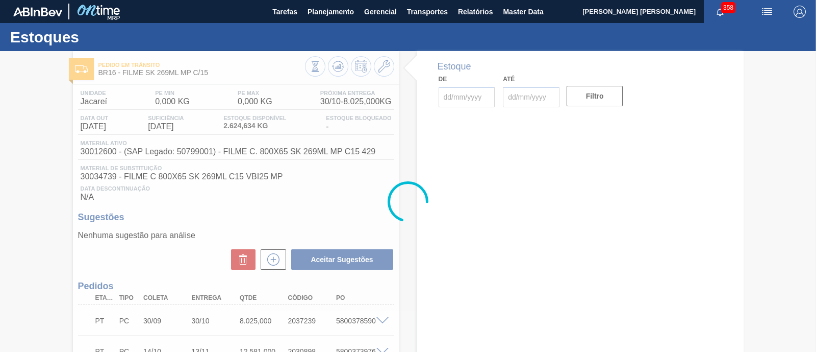
type input "[DATE]"
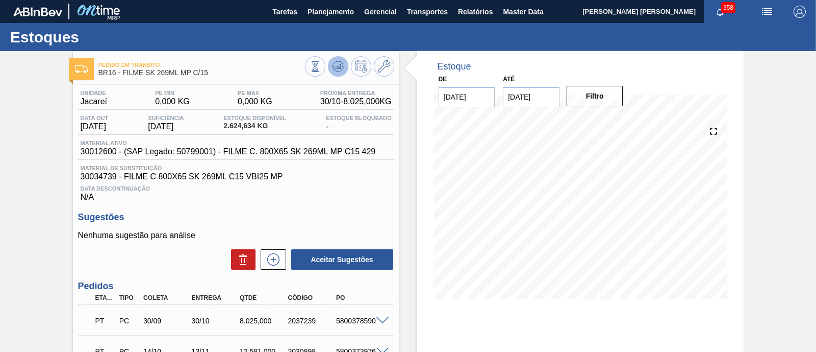
click at [336, 68] on icon at bounding box center [338, 66] width 12 height 12
click at [339, 68] on icon at bounding box center [338, 66] width 7 height 5
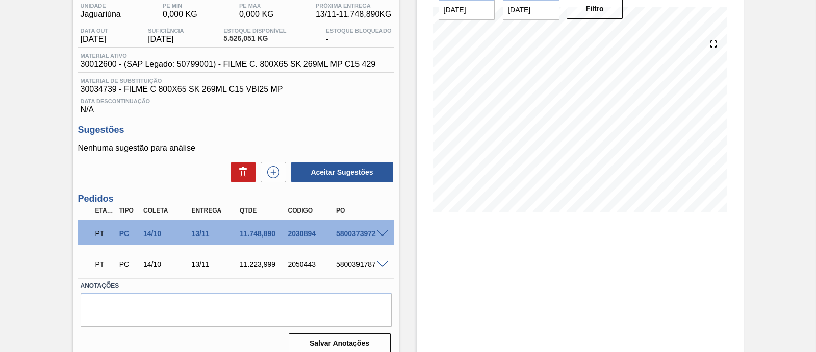
scroll to position [99, 0]
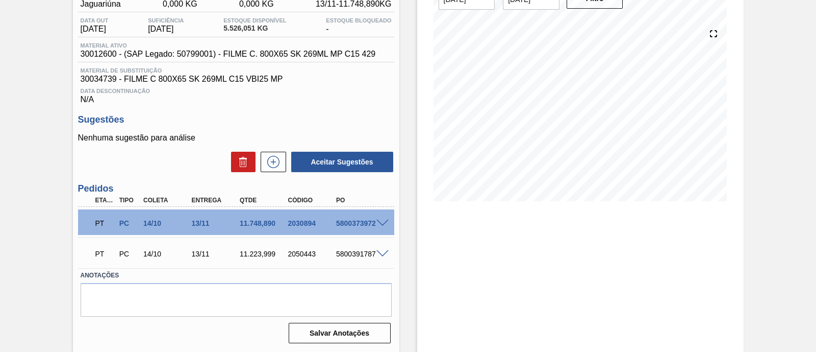
click at [377, 251] on span at bounding box center [383, 254] width 12 height 8
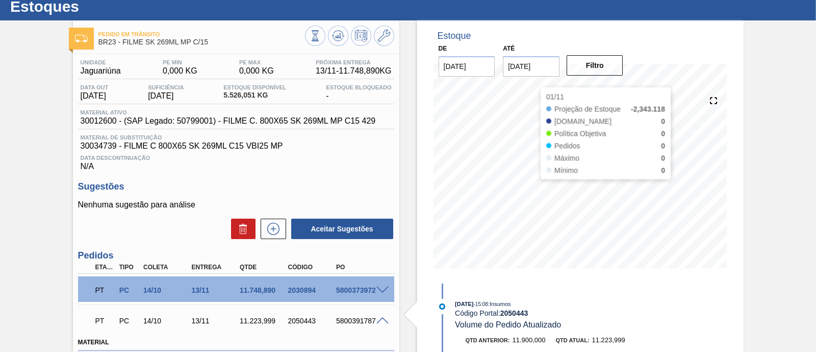
scroll to position [0, 0]
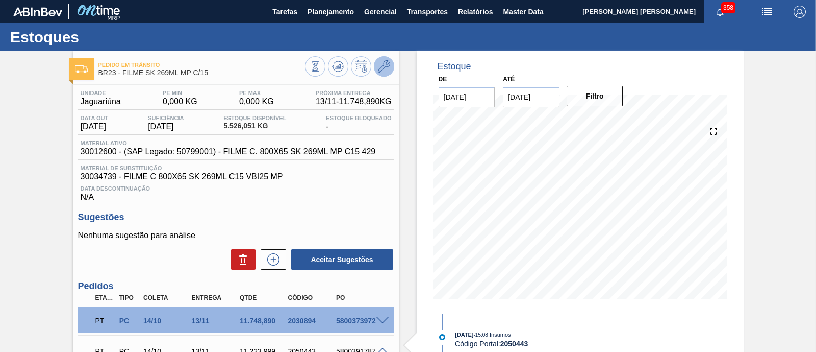
click at [381, 62] on icon at bounding box center [384, 66] width 12 height 12
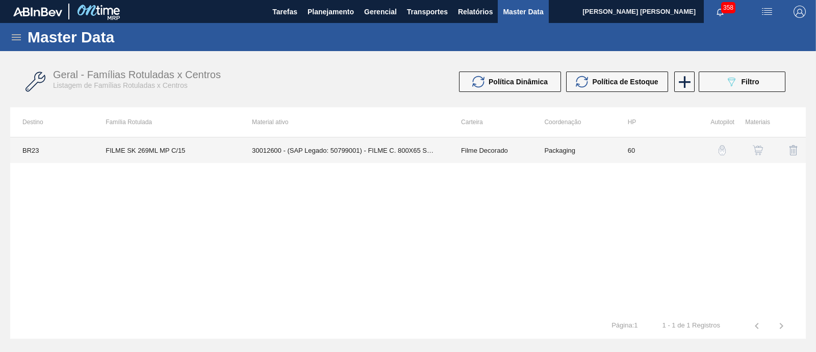
click at [414, 151] on td "30012600 - (SAP Legado: 50799001) - FILME C. 800X65 SK 269ML MP C15 429" at bounding box center [344, 150] width 209 height 26
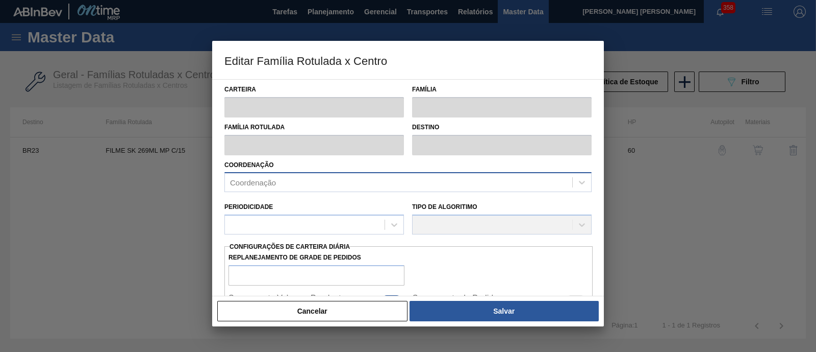
type input "Filme Decorado"
type input "FILME SK 269ML MP C/15"
type input "BR23 - Jaguariúna"
type input "60"
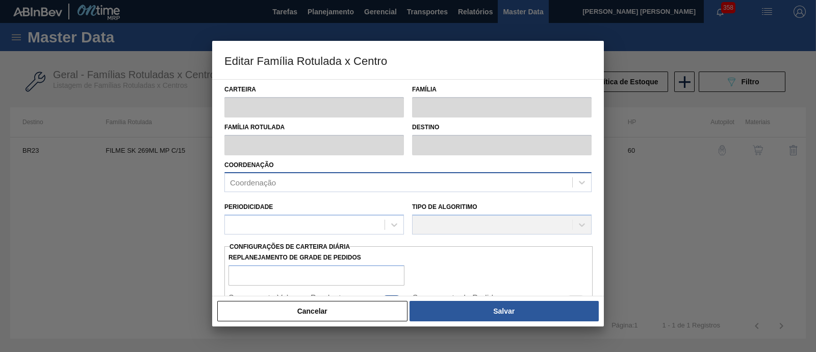
type input "0"
type input "100"
type input "0,000"
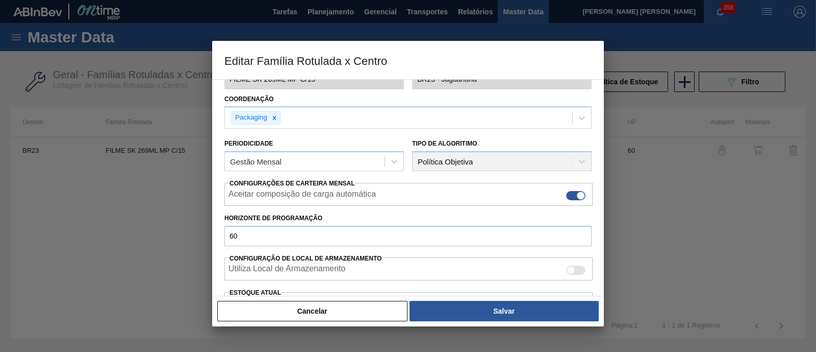
scroll to position [127, 0]
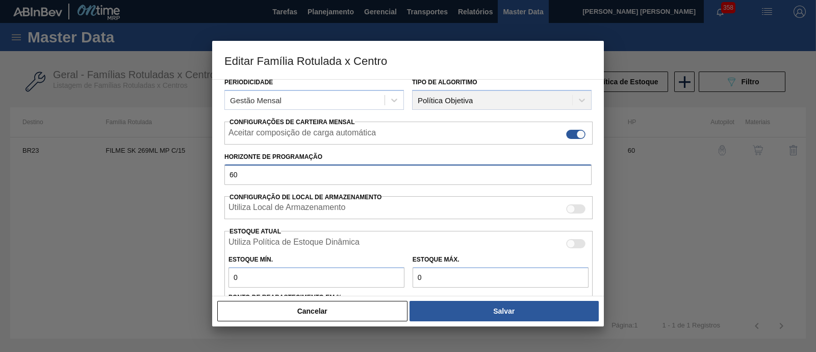
drag, startPoint x: 269, startPoint y: 178, endPoint x: 211, endPoint y: 179, distance: 58.2
click at [211, 179] on div "Editar Família Rotulada x Centro Carteira Filme Decorado Família Filme Decorado…" at bounding box center [408, 176] width 816 height 352
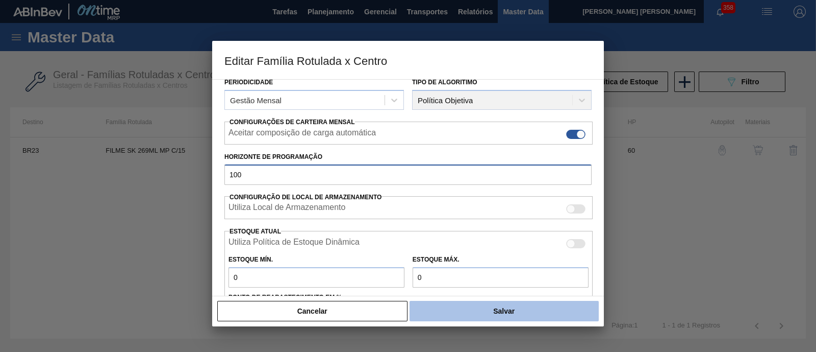
type input "100"
click at [524, 312] on button "Salvar" at bounding box center [504, 311] width 189 height 20
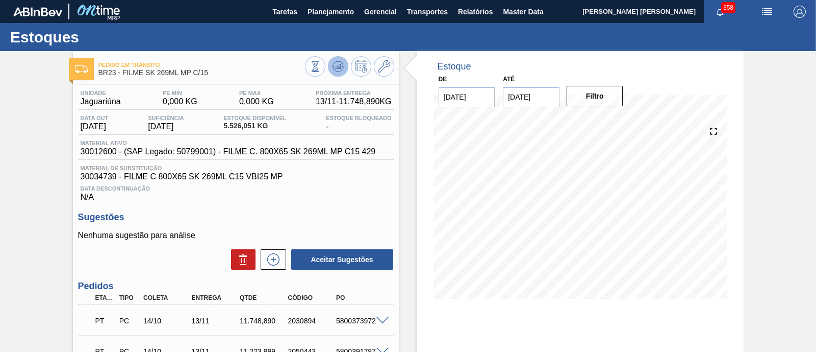
click at [336, 62] on icon at bounding box center [338, 66] width 12 height 12
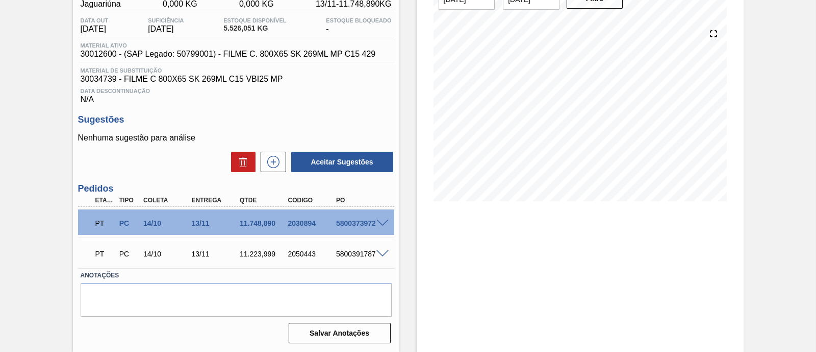
scroll to position [36, 0]
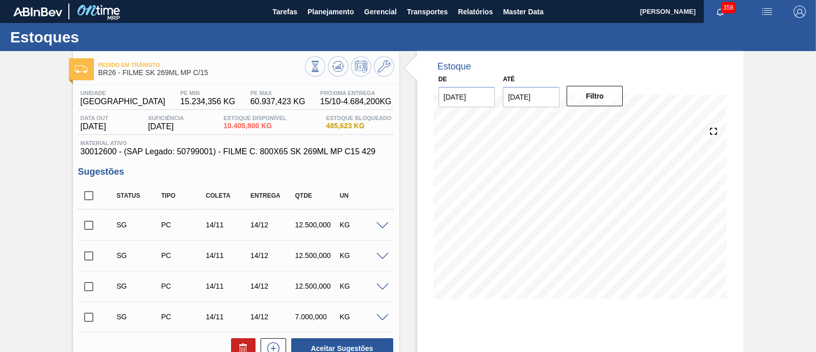
scroll to position [63, 0]
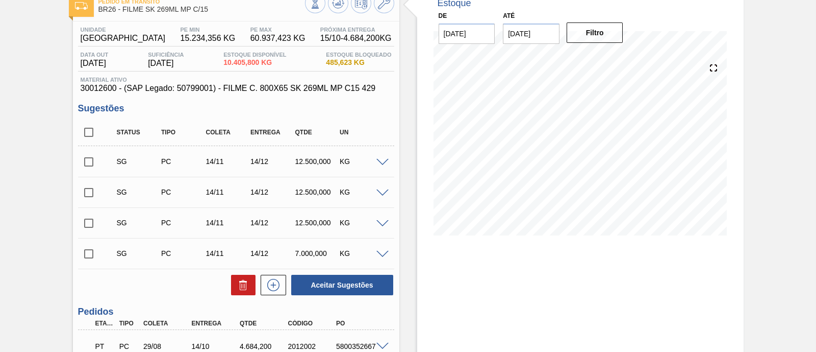
click at [93, 134] on input "checkbox" at bounding box center [88, 131] width 21 height 21
checkbox input "true"
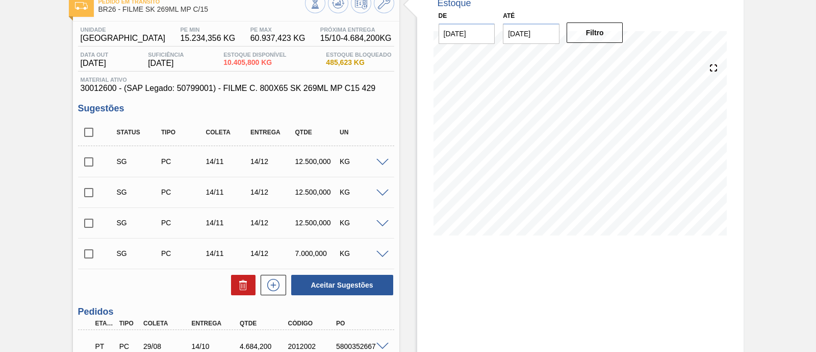
checkbox input "true"
click at [242, 282] on icon at bounding box center [243, 282] width 8 height 2
checkbox input "false"
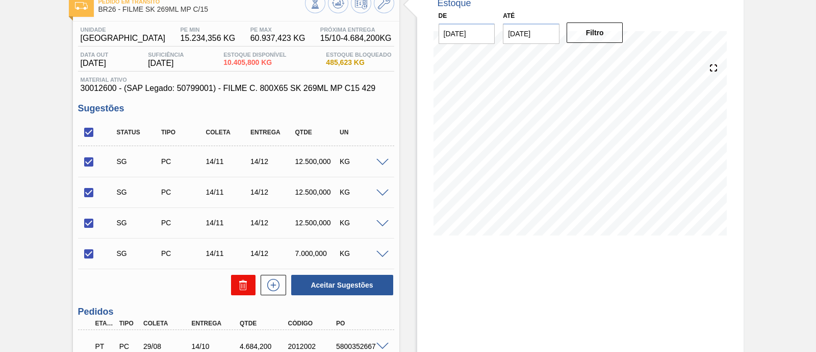
checkbox input "false"
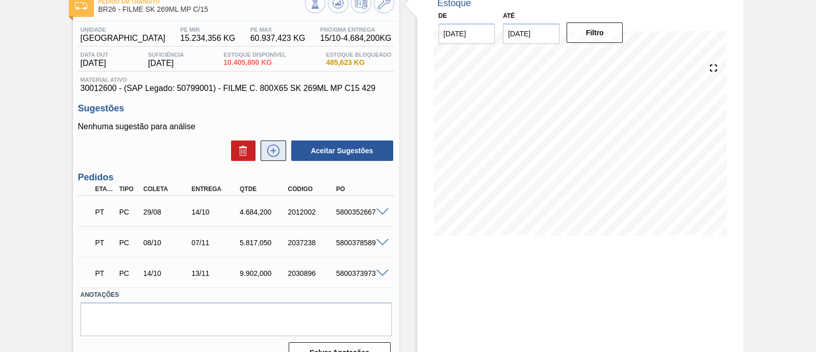
click at [270, 148] on icon at bounding box center [273, 150] width 16 height 12
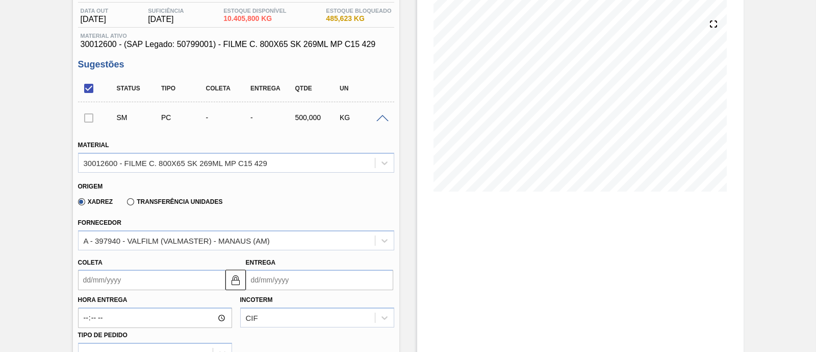
scroll to position [127, 0]
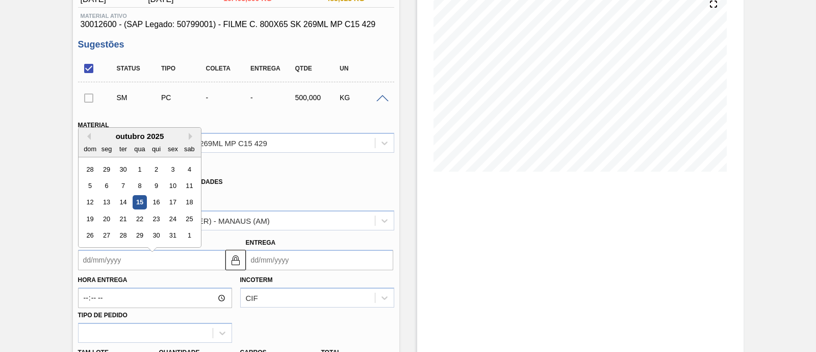
click at [167, 260] on input "Coleta" at bounding box center [151, 259] width 147 height 20
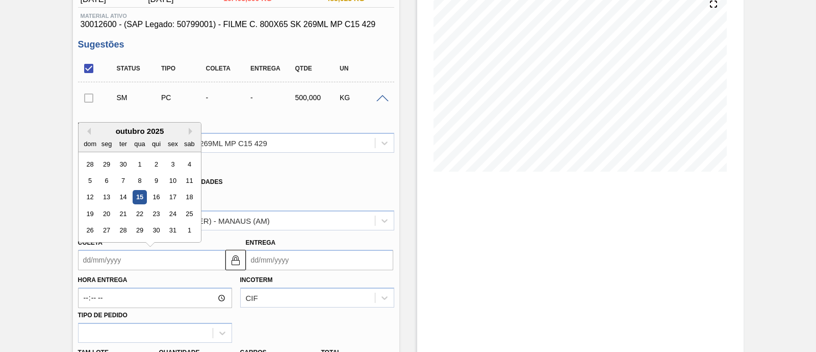
click at [140, 197] on div "15" at bounding box center [140, 197] width 14 height 14
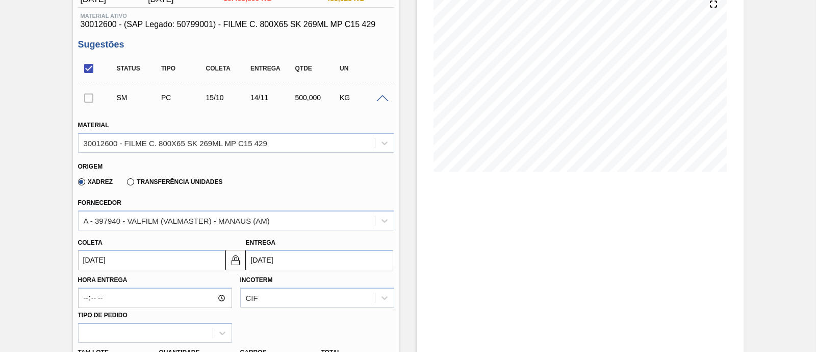
type input "[DATE]"
type input "14/11/2025"
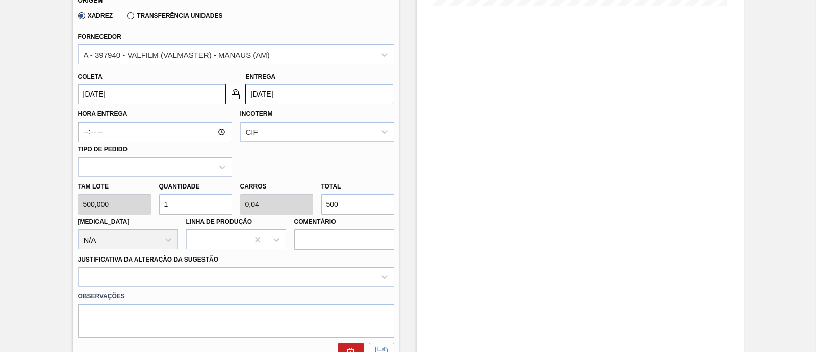
scroll to position [319, 0]
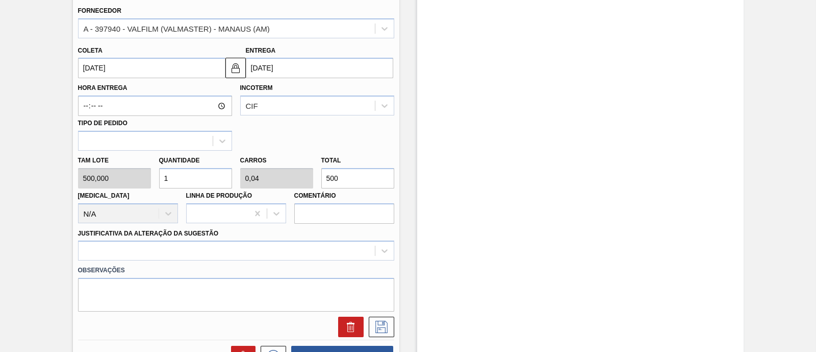
click at [305, 181] on div "Tam lote 500,000 Quantidade 1 Carros 0,04 Total 500 Doca N/A Linha de Produção …" at bounding box center [236, 187] width 324 height 73
type input "0,002"
type input "0"
type input "1"
type input "0,02"
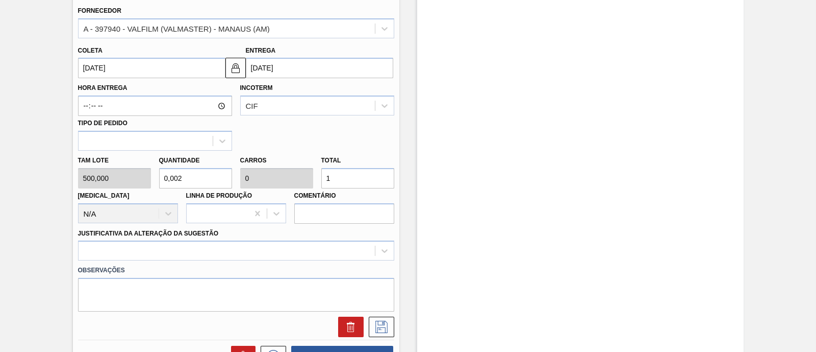
type input "0,001"
type input "10"
type input "0,2"
type input "0,008"
type input "100"
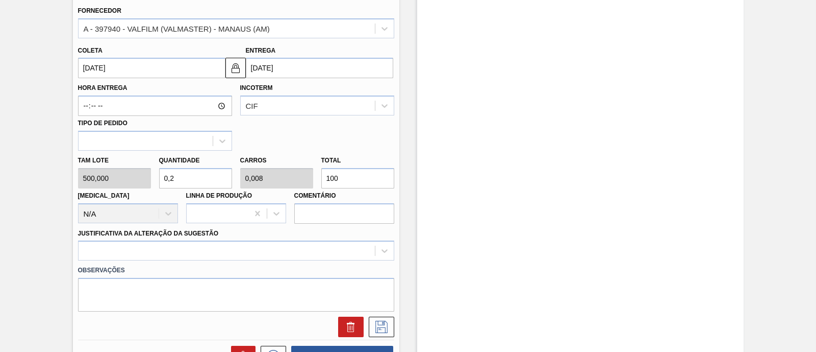
type input "2"
type input "0,08"
type input "1.000"
type input "20"
type input "0,8"
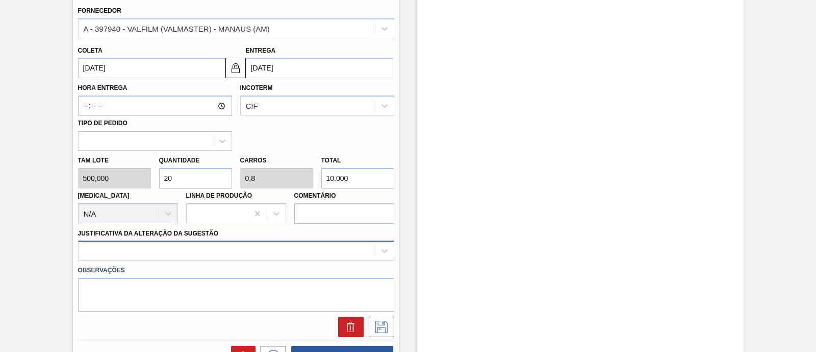
type input "10.000"
click at [166, 256] on div at bounding box center [236, 250] width 316 height 20
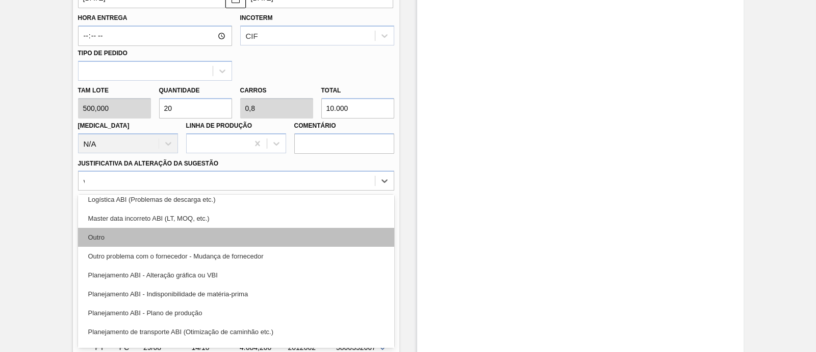
scroll to position [0, 0]
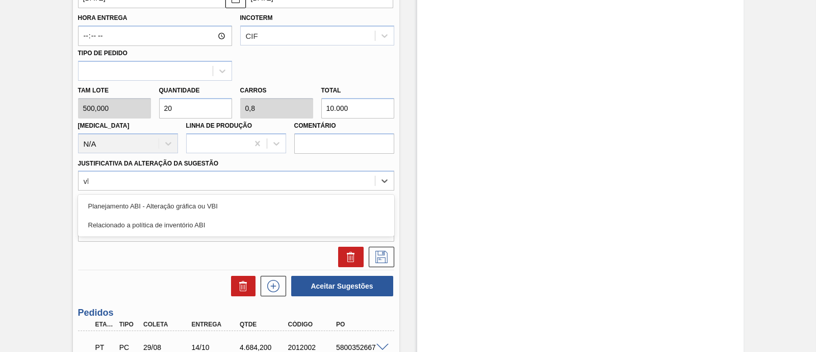
type Sugestão "vbi"
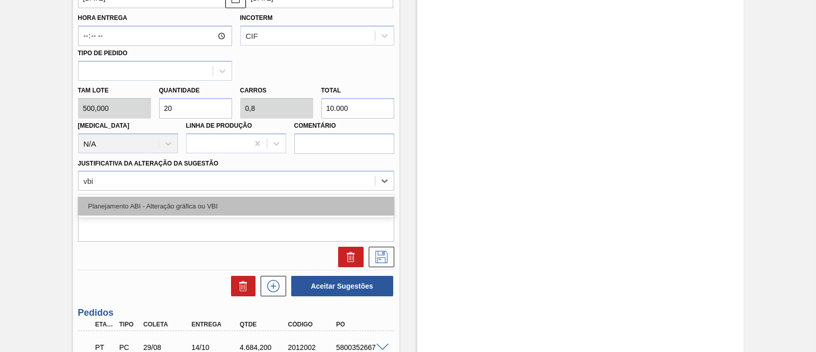
click at [186, 209] on div "Planejamento ABI - Alteração gráfica ou VBI" at bounding box center [236, 205] width 316 height 19
click at [186, 209] on textarea at bounding box center [236, 225] width 316 height 34
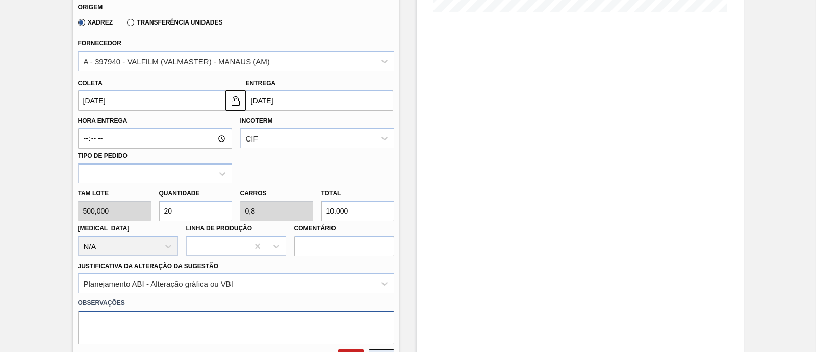
scroll to position [325, 0]
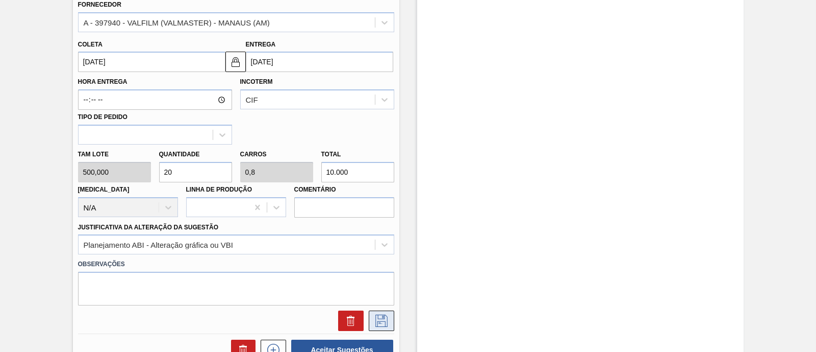
click at [380, 318] on icon at bounding box center [382, 320] width 12 height 12
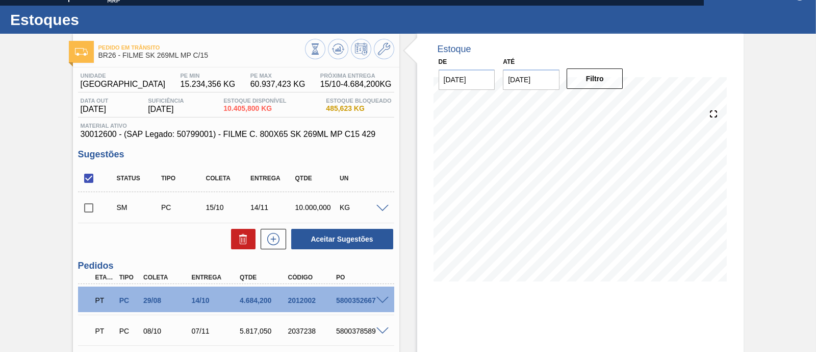
scroll to position [0, 0]
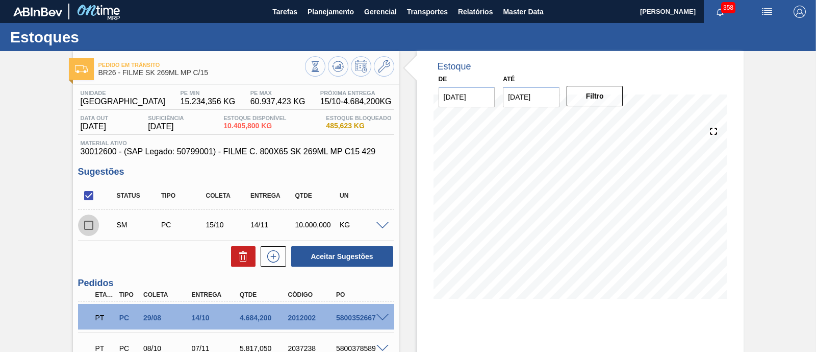
click at [85, 228] on input "checkbox" at bounding box center [88, 224] width 21 height 21
checkbox input "true"
click at [353, 255] on button "Aceitar Sugestões" at bounding box center [342, 256] width 102 height 20
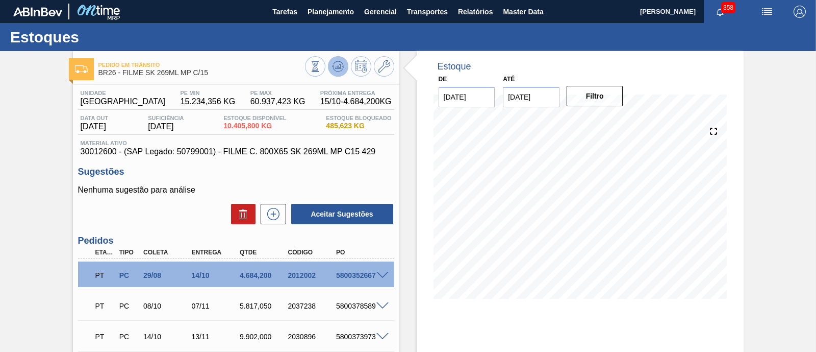
click at [336, 72] on button at bounding box center [338, 66] width 20 height 20
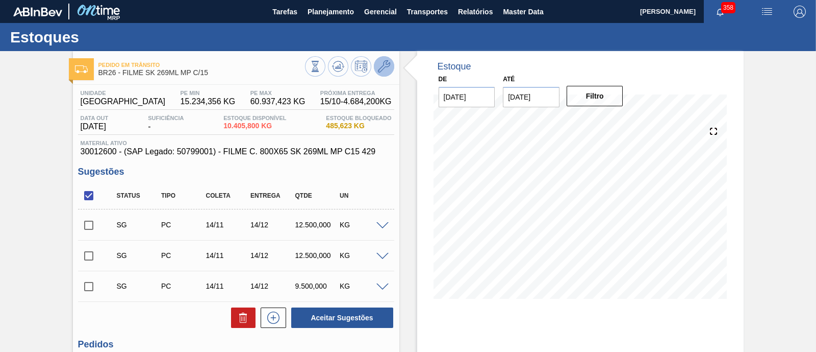
click at [392, 66] on button at bounding box center [384, 66] width 20 height 20
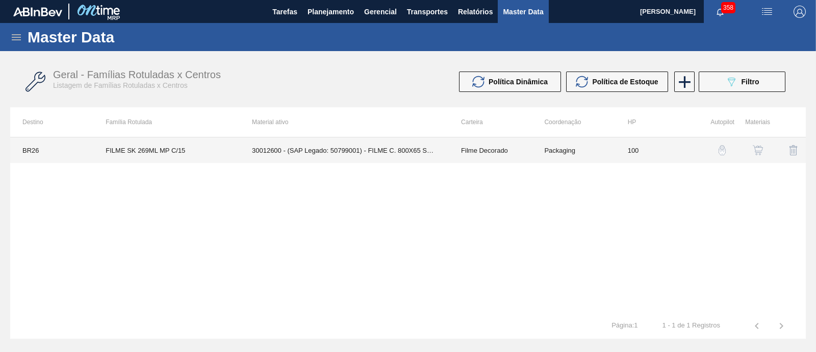
click at [381, 151] on td "30012600 - (SAP Legado: 50799001) - FILME C. 800X65 SK 269ML MP C15 429" at bounding box center [344, 150] width 209 height 26
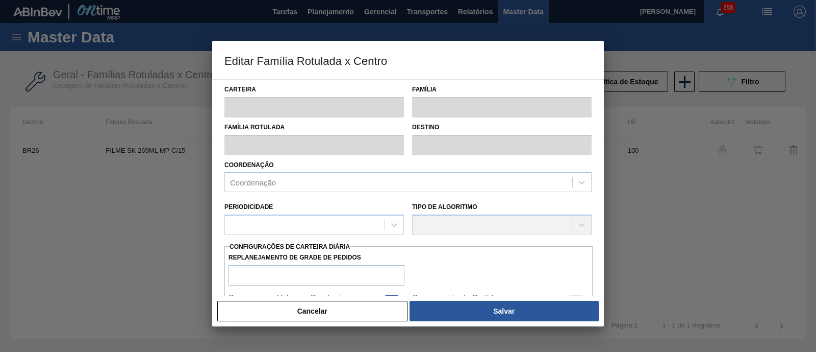
type input "Filme Decorado"
type input "FILME SK 269ML MP C/15"
type input "BR26 - Uberlândia"
type input "100"
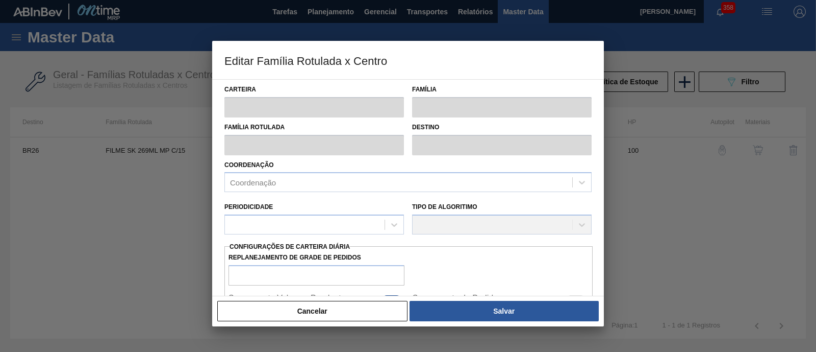
type input "15.234,356"
type input "60.937,423"
type input "75"
type input "49.511,656"
checkbox input "true"
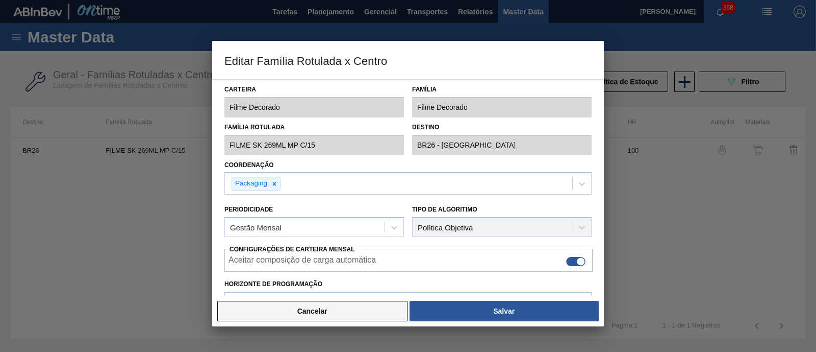
click at [334, 315] on button "Cancelar" at bounding box center [312, 311] width 190 height 20
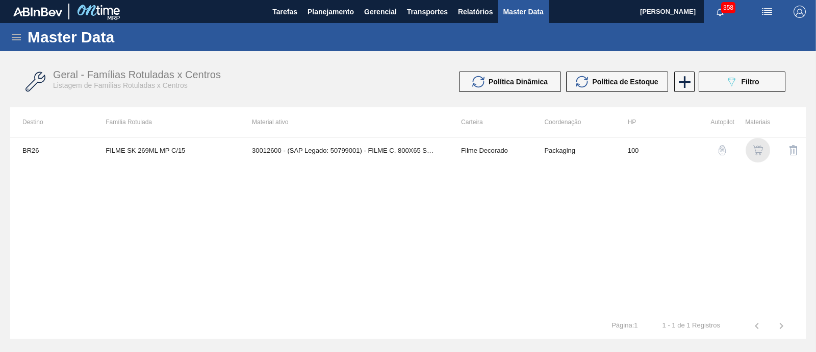
click at [756, 153] on img "button" at bounding box center [758, 150] width 10 height 10
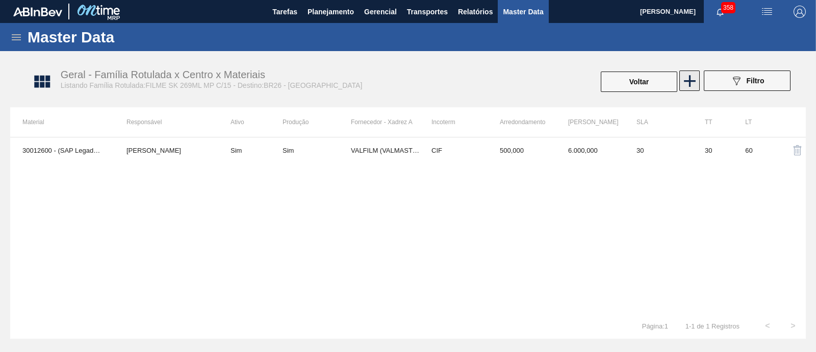
click at [692, 89] on icon at bounding box center [690, 81] width 20 height 20
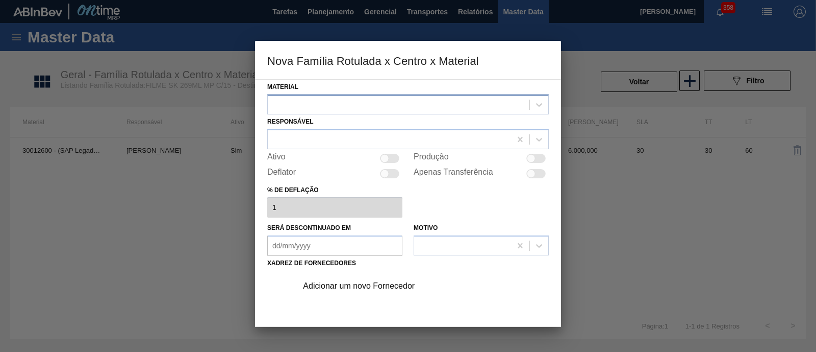
click at [399, 110] on div at bounding box center [399, 104] width 262 height 15
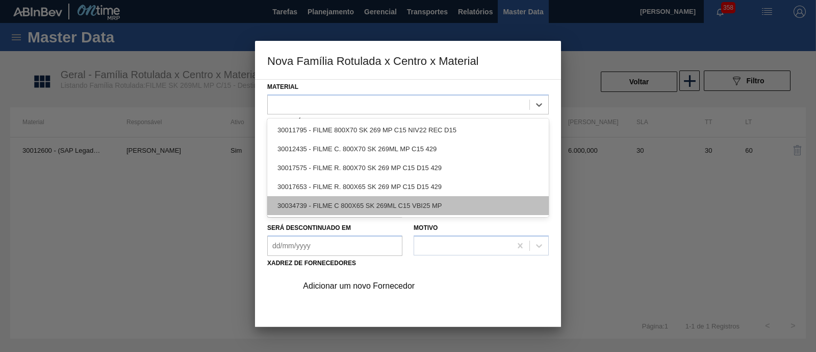
click at [442, 205] on div "30034739 - FILME C 800X65 SK 269ML C15 VBI25 MP" at bounding box center [408, 205] width 282 height 19
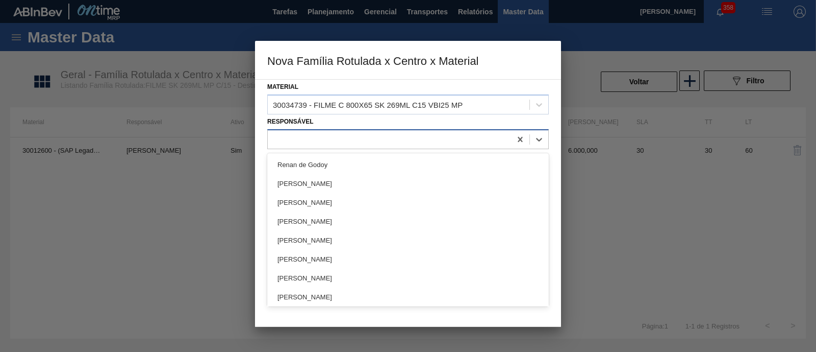
click at [378, 135] on div at bounding box center [389, 139] width 243 height 15
type input "toma"
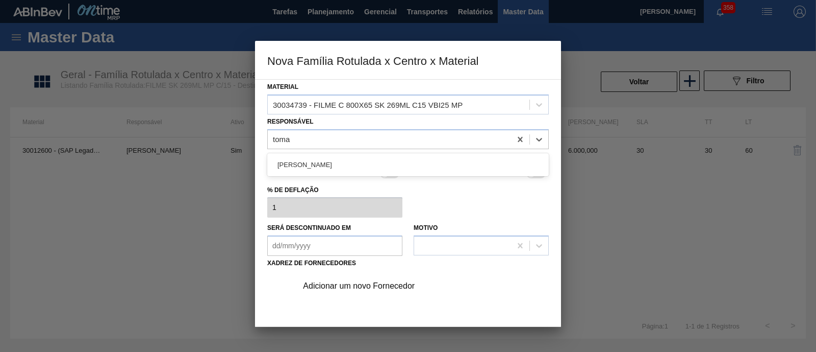
click at [365, 164] on div "TOMAS SIMOES SILVA" at bounding box center [408, 164] width 282 height 19
click at [363, 278] on div "Adicionar um novo Fornecedor" at bounding box center [420, 286] width 258 height 26
click at [345, 286] on div "Adicionar um novo Fornecedor" at bounding box center [403, 285] width 200 height 9
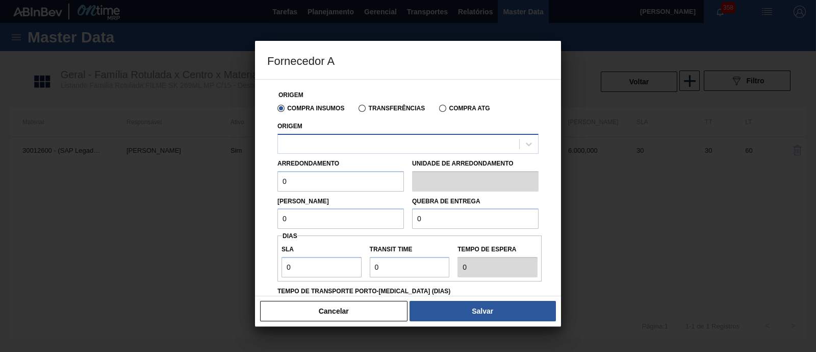
drag, startPoint x: 337, startPoint y: 126, endPoint x: 342, endPoint y: 136, distance: 10.7
click at [338, 130] on div "Origem" at bounding box center [408, 136] width 261 height 35
click at [341, 141] on div at bounding box center [398, 143] width 241 height 15
click at [423, 151] on div at bounding box center [398, 143] width 241 height 15
click at [422, 147] on div at bounding box center [398, 143] width 241 height 15
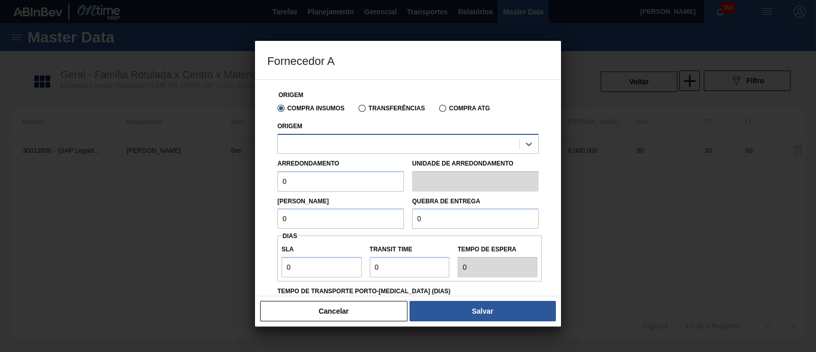
click at [429, 144] on div at bounding box center [398, 143] width 241 height 15
click at [430, 141] on div at bounding box center [398, 143] width 241 height 15
click at [431, 141] on div at bounding box center [398, 143] width 241 height 15
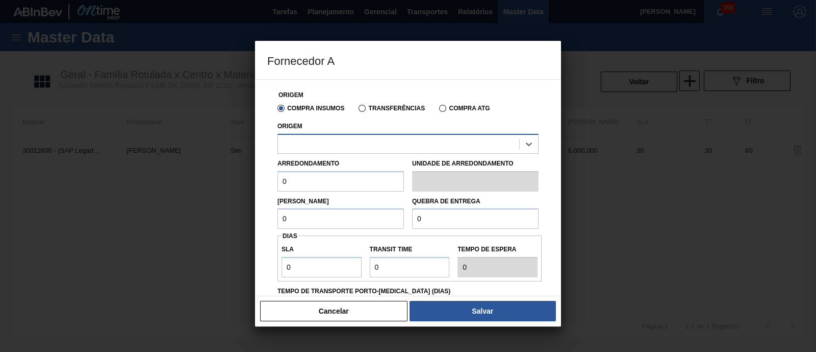
click at [431, 142] on div at bounding box center [398, 143] width 241 height 15
click at [735, 144] on div at bounding box center [408, 176] width 816 height 352
click at [375, 310] on button "Cancelar" at bounding box center [333, 311] width 147 height 20
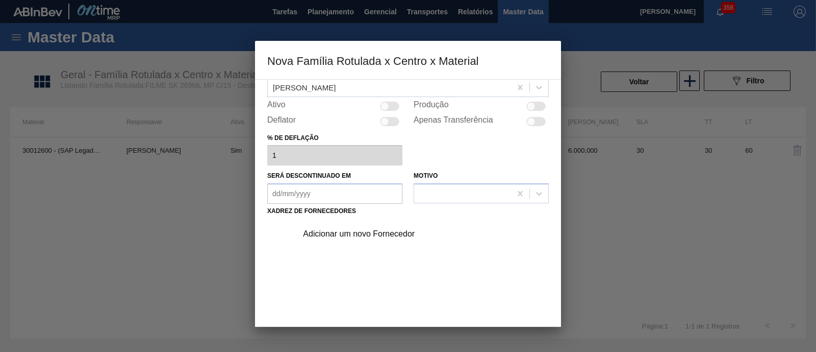
scroll to position [107, 0]
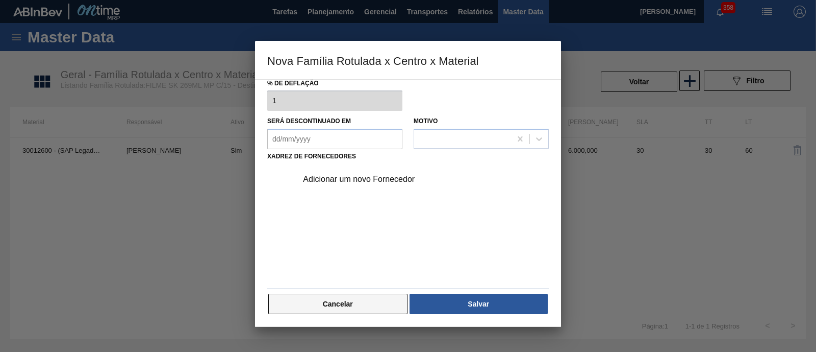
click at [367, 301] on button "Cancelar" at bounding box center [337, 303] width 139 height 20
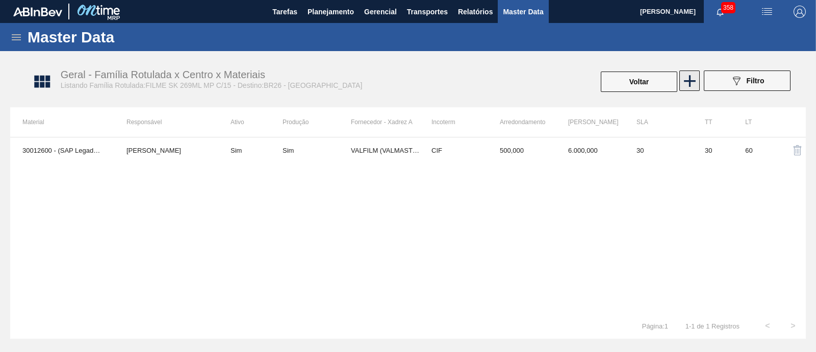
click at [693, 85] on icon at bounding box center [690, 81] width 20 height 20
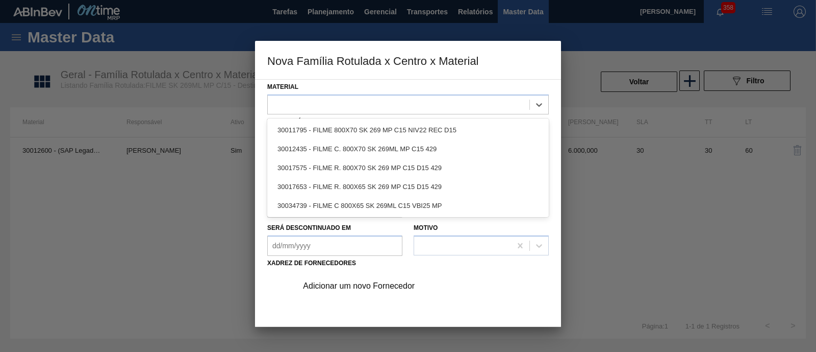
click at [340, 113] on div at bounding box center [408, 104] width 282 height 20
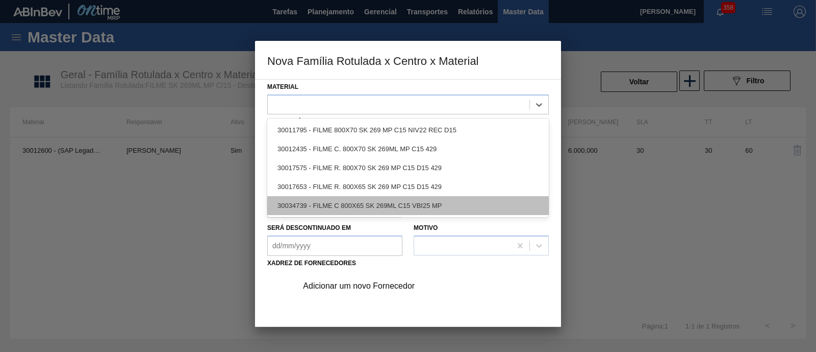
click at [352, 205] on div "30034739 - FILME C 800X65 SK 269ML C15 VBI25 MP" at bounding box center [408, 205] width 282 height 19
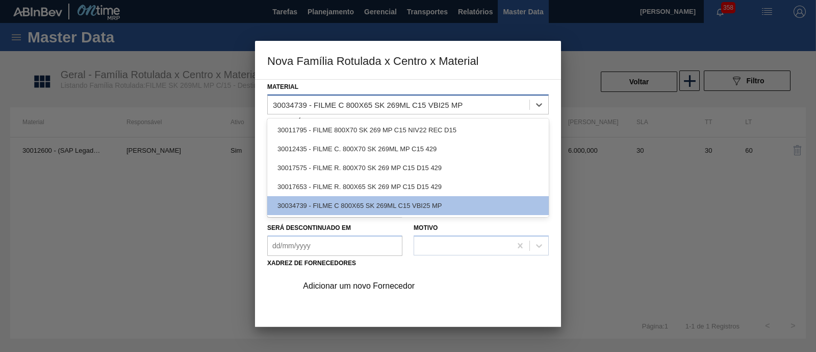
drag, startPoint x: 272, startPoint y: 106, endPoint x: 304, endPoint y: 103, distance: 31.7
click at [304, 103] on div "30034739 - FILME C 800X65 SK 269ML C15 VBI25 MP" at bounding box center [399, 104] width 262 height 15
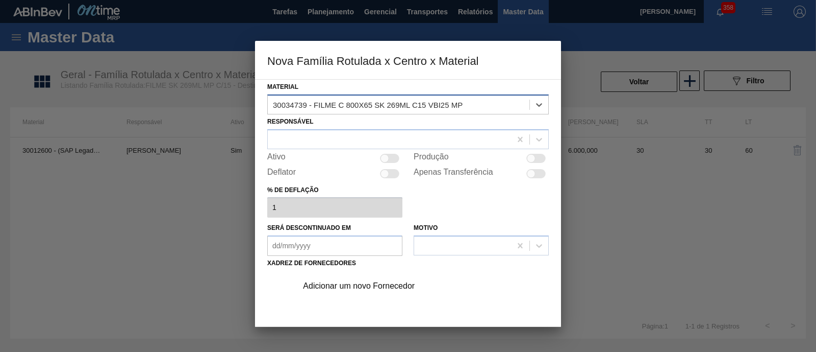
drag, startPoint x: 305, startPoint y: 104, endPoint x: 272, endPoint y: 106, distance: 32.2
click at [273, 106] on div "30034739 - FILME C 800X65 SK 269ML C15 VBI25 MP" at bounding box center [368, 104] width 190 height 9
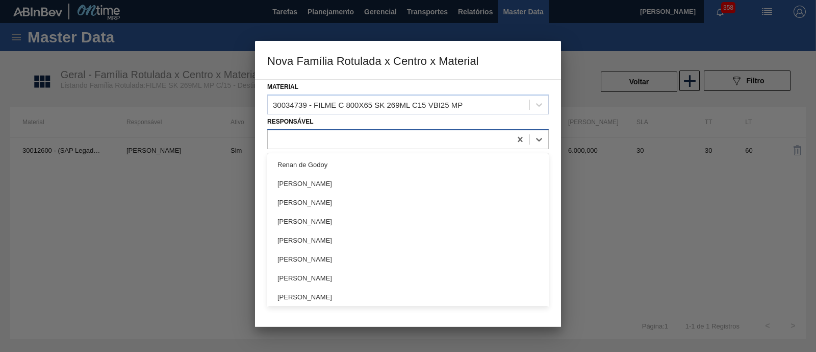
click at [324, 133] on div at bounding box center [389, 139] width 243 height 15
click at [324, 134] on div at bounding box center [389, 139] width 243 height 15
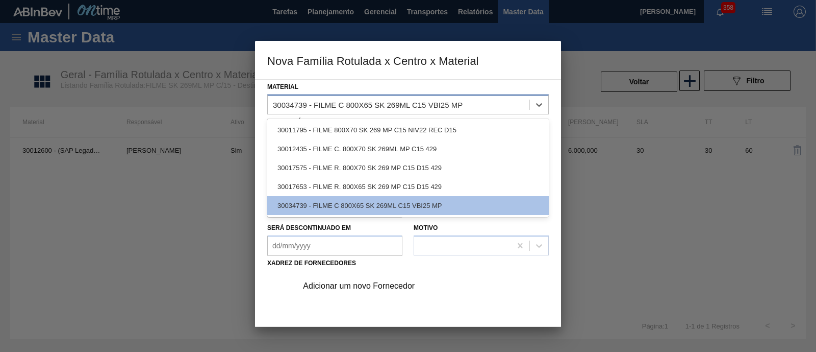
drag, startPoint x: 273, startPoint y: 105, endPoint x: 309, endPoint y: 103, distance: 35.3
click at [309, 103] on div "30034739 - FILME C 800X65 SK 269ML C15 VBI25 MP" at bounding box center [368, 104] width 190 height 9
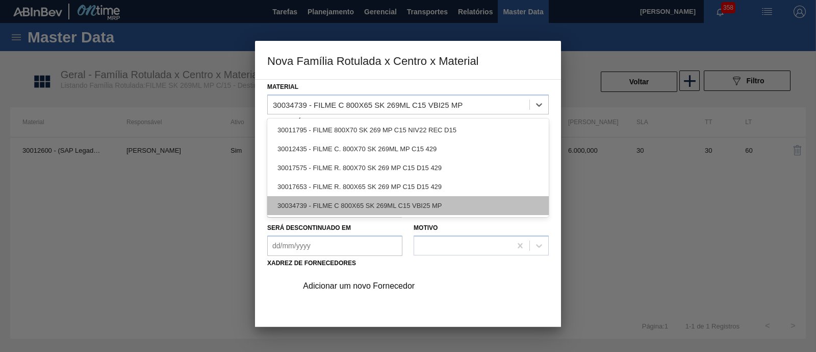
drag, startPoint x: 291, startPoint y: 208, endPoint x: 275, endPoint y: 212, distance: 16.3
click at [275, 212] on div "30034739 - FILME C 800X65 SK 269ML C15 VBI25 MP" at bounding box center [408, 205] width 282 height 19
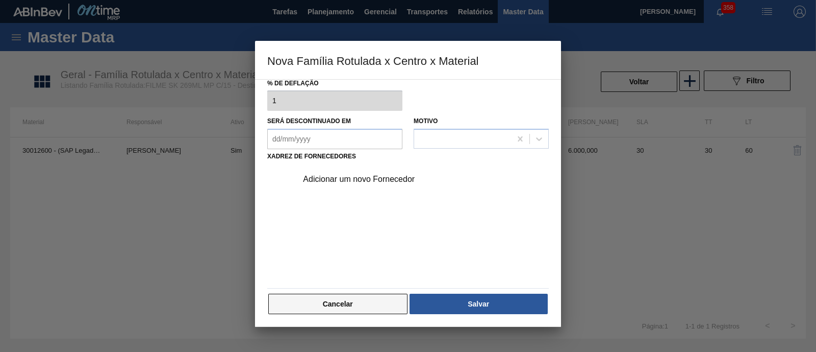
click at [394, 310] on button "Cancelar" at bounding box center [337, 303] width 139 height 20
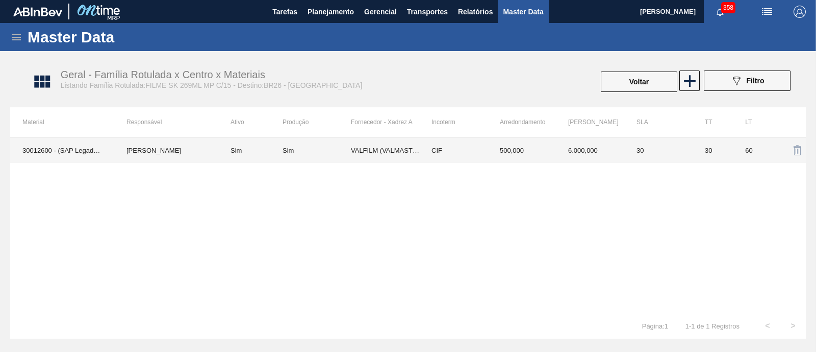
click at [373, 151] on td "VALFILM (VALMASTER) - MANAUS (AM)" at bounding box center [385, 150] width 68 height 26
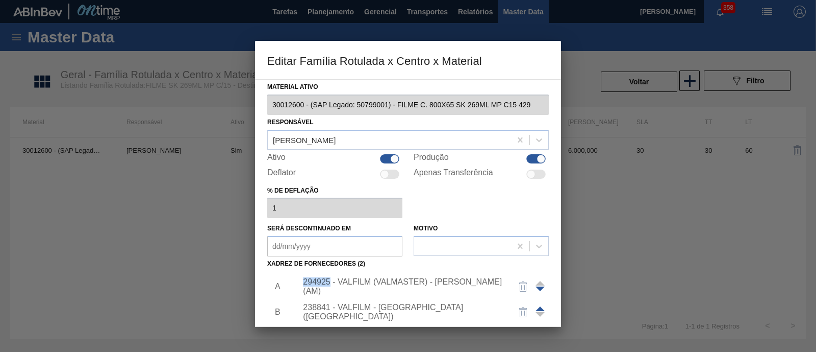
drag, startPoint x: 304, startPoint y: 288, endPoint x: 331, endPoint y: 287, distance: 27.0
click at [331, 287] on div "294925 - VALFILM (VALMASTER) - MANAUS (AM)" at bounding box center [403, 286] width 200 height 18
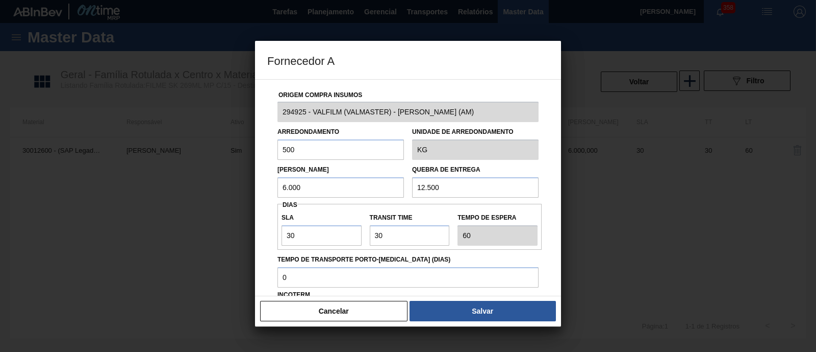
copy div "294925"
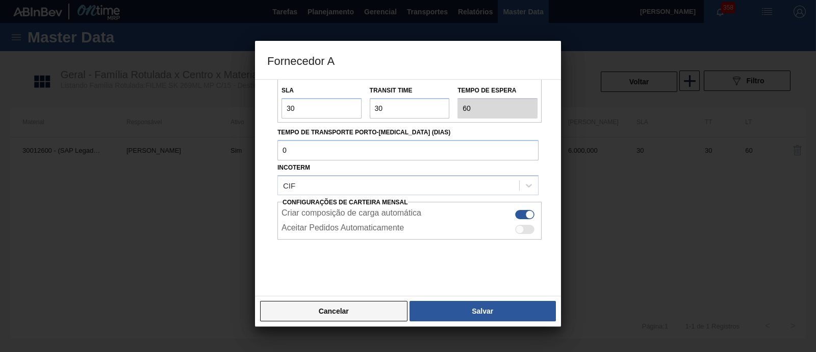
scroll to position [127, 0]
click at [373, 316] on button "Cancelar" at bounding box center [333, 311] width 147 height 20
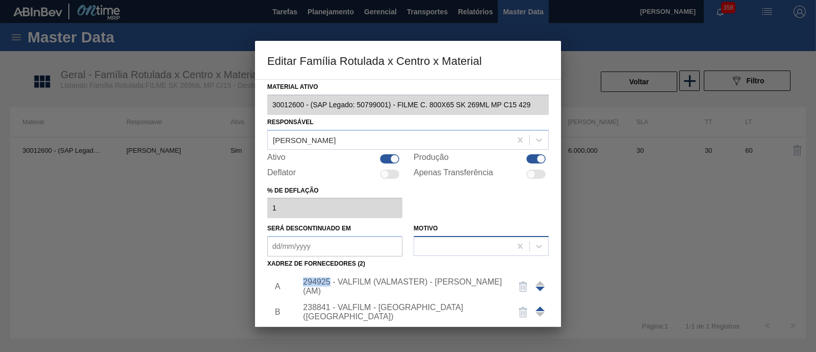
scroll to position [107, 0]
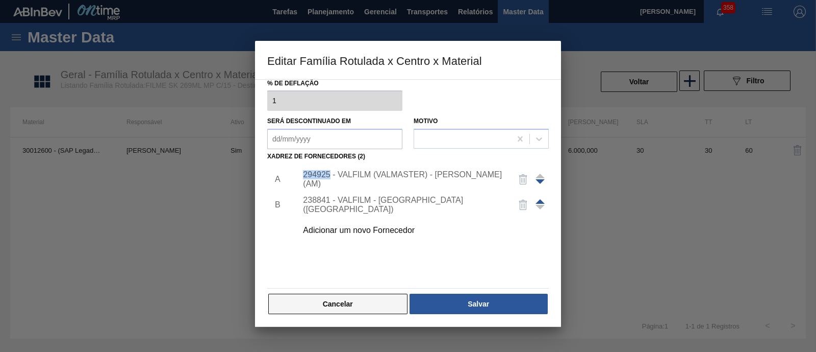
click at [363, 304] on button "Cancelar" at bounding box center [337, 303] width 139 height 20
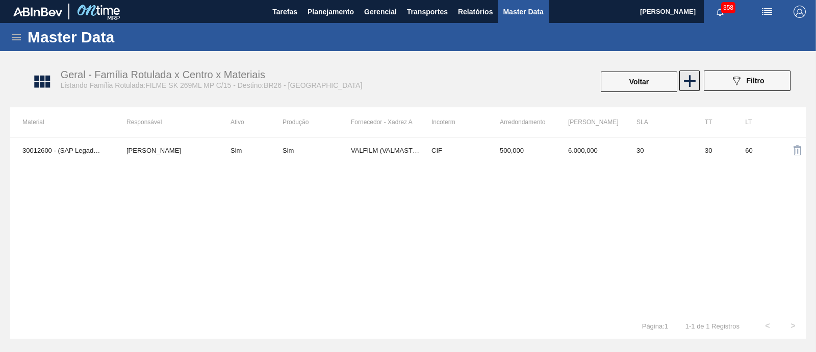
click at [686, 79] on icon at bounding box center [690, 81] width 20 height 20
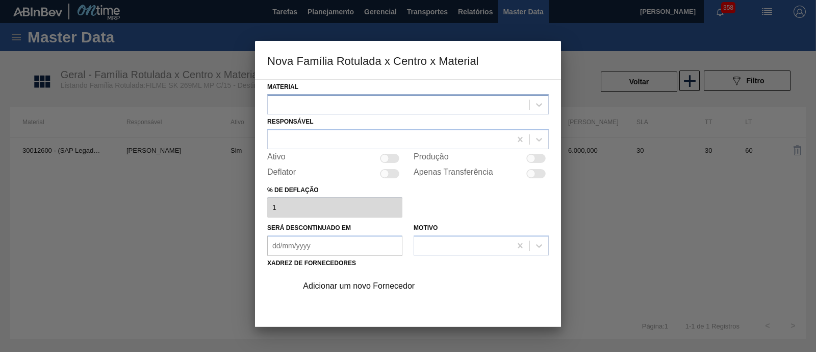
click at [319, 106] on div at bounding box center [399, 104] width 262 height 15
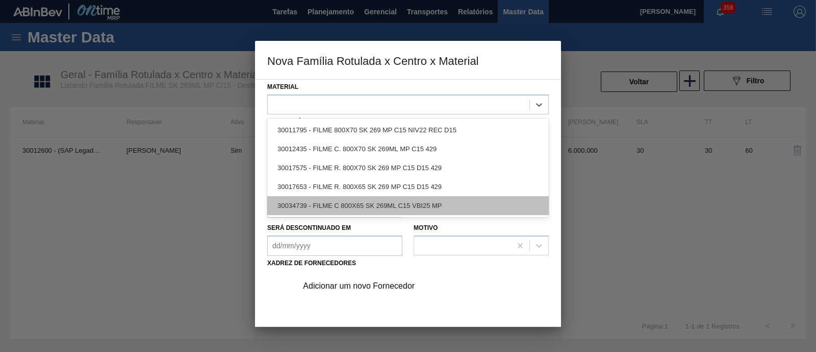
drag, startPoint x: 276, startPoint y: 205, endPoint x: 312, endPoint y: 204, distance: 36.7
click at [312, 204] on div "30034739 - FILME C 800X65 SK 269ML C15 VBI25 MP" at bounding box center [408, 205] width 282 height 19
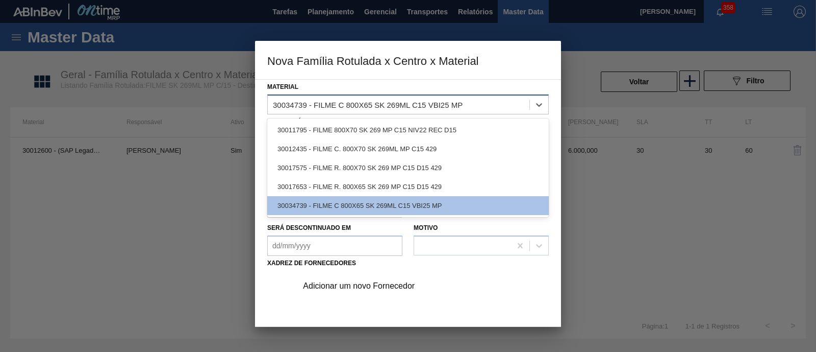
drag, startPoint x: 273, startPoint y: 105, endPoint x: 309, endPoint y: 107, distance: 35.8
click at [309, 107] on div "30034739 - FILME C 800X65 SK 269ML C15 VBI25 MP" at bounding box center [399, 104] width 262 height 15
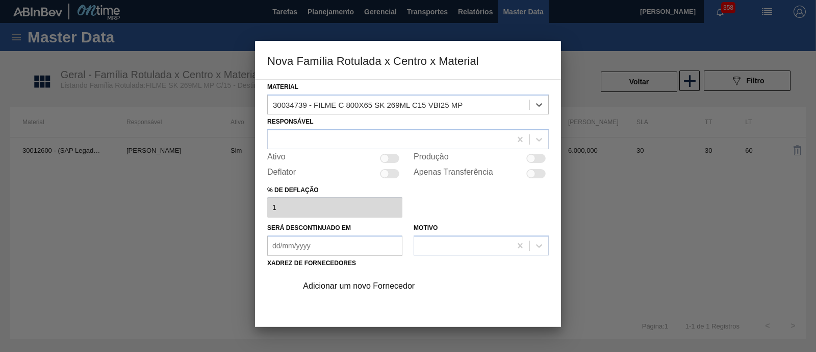
click at [158, 156] on div at bounding box center [408, 176] width 816 height 352
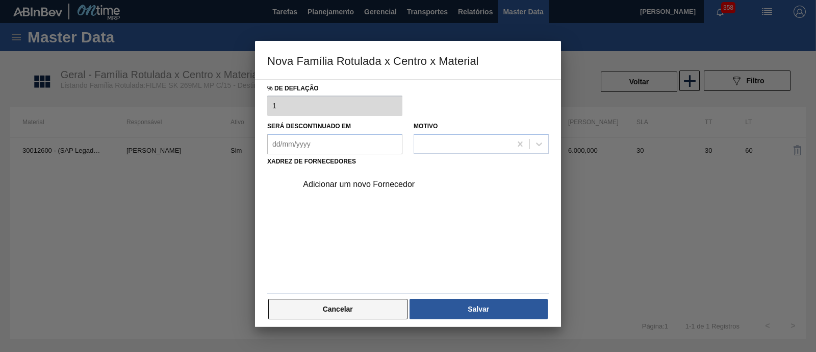
scroll to position [107, 0]
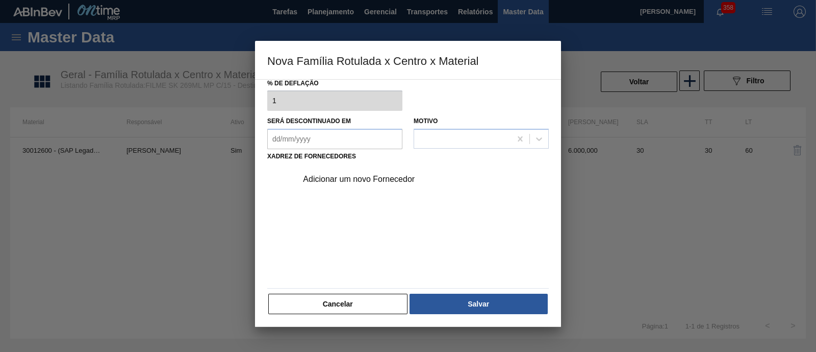
drag, startPoint x: 375, startPoint y: 305, endPoint x: 327, endPoint y: 167, distance: 145.4
click at [375, 304] on button "Cancelar" at bounding box center [337, 303] width 139 height 20
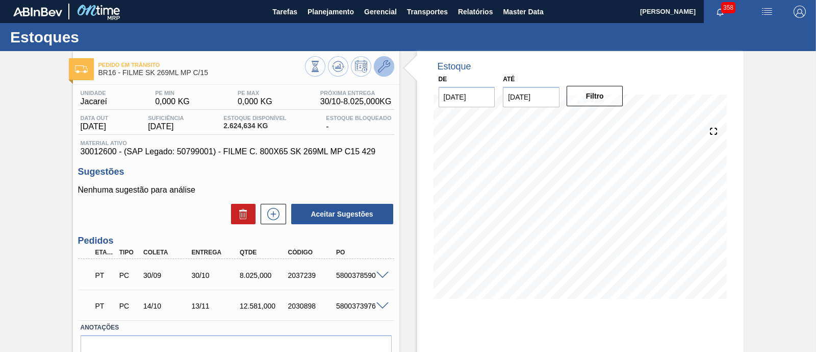
click at [387, 66] on icon at bounding box center [384, 66] width 12 height 12
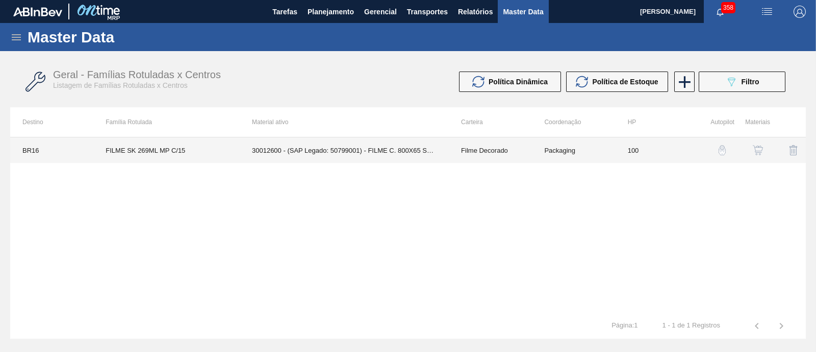
click at [320, 153] on td "30012600 - (SAP Legado: 50799001) - FILME C. 800X65 SK 269ML MP C15 429" at bounding box center [344, 150] width 209 height 26
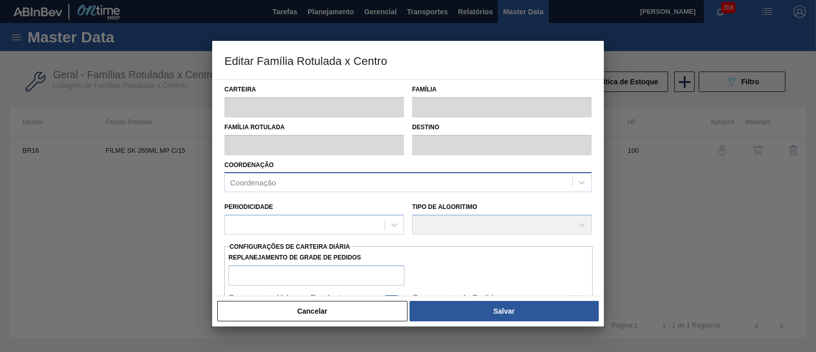
type input "Filme Decorado"
type input "FILME SK 269ML MP C/15"
type input "BR16 - Jacareí"
type input "100"
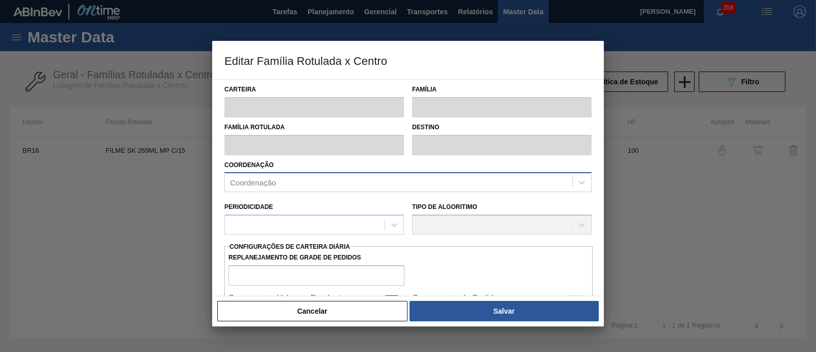
type input "0"
type input "100"
type input "0,000"
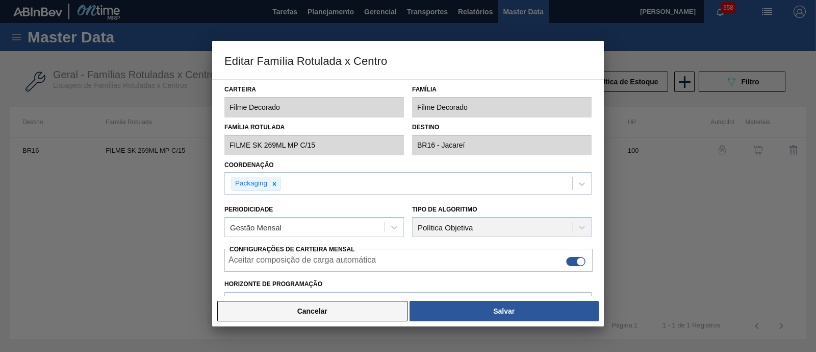
click at [351, 308] on button "Cancelar" at bounding box center [312, 311] width 190 height 20
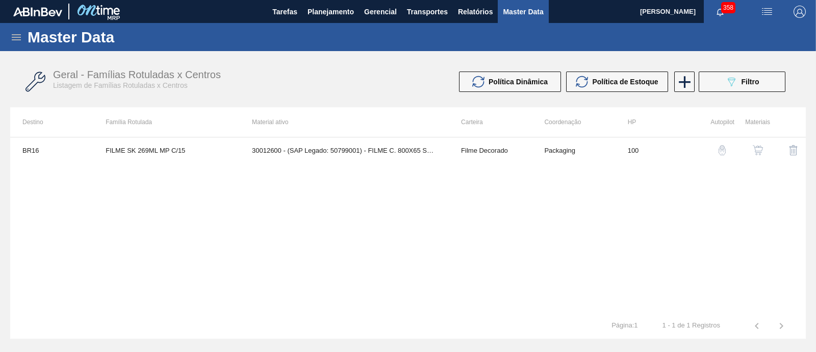
click at [757, 154] on img "button" at bounding box center [758, 150] width 10 height 10
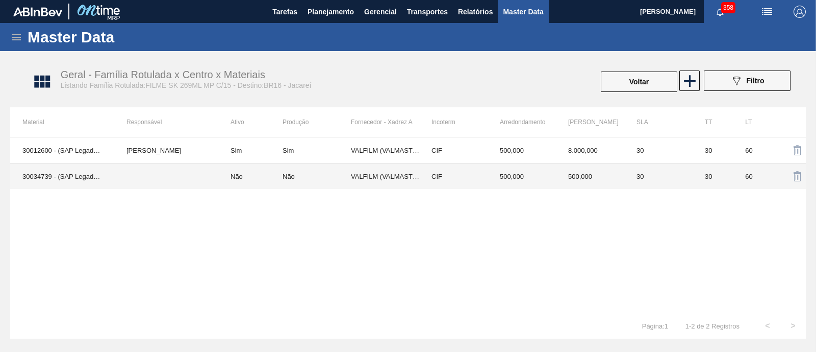
click at [147, 174] on td at bounding box center [166, 176] width 104 height 26
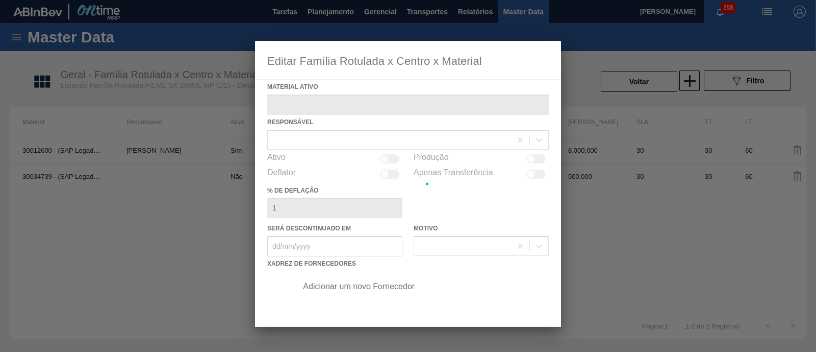
type ativo "30034739 - (SAP Legado: 50853825) - FILME C 800X65 SK 269ML C15 VBI25 MP"
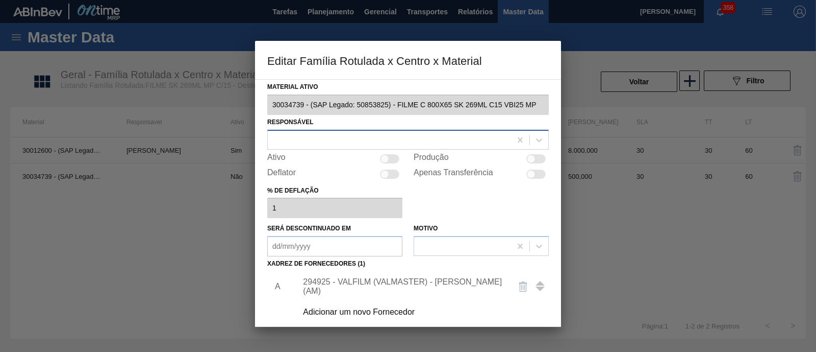
click at [346, 141] on div at bounding box center [389, 139] width 243 height 15
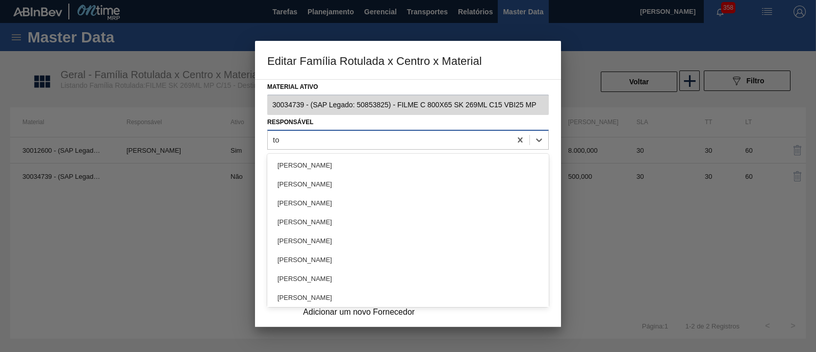
type input "tom"
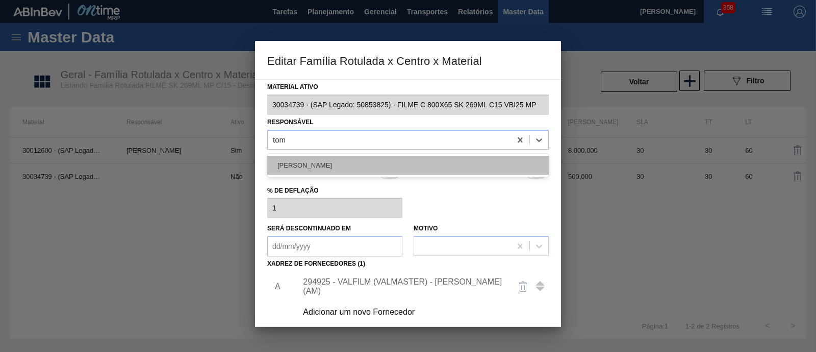
click at [342, 168] on div "[PERSON_NAME]" at bounding box center [408, 165] width 282 height 19
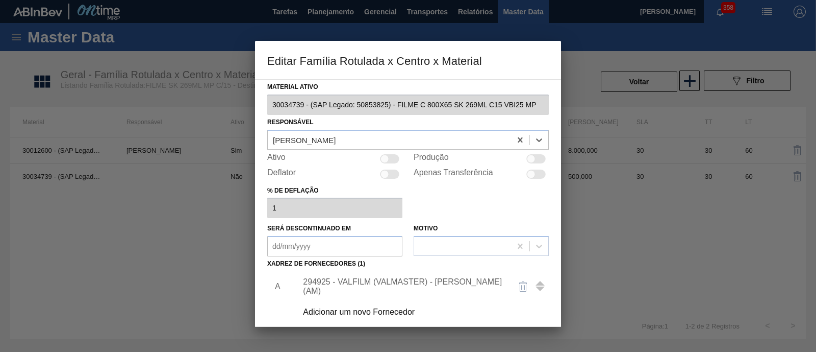
click at [531, 156] on div at bounding box center [531, 158] width 9 height 9
checkbox input "true"
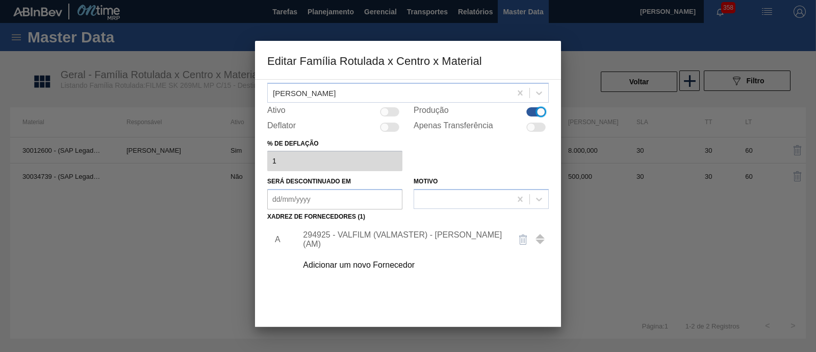
scroll to position [107, 0]
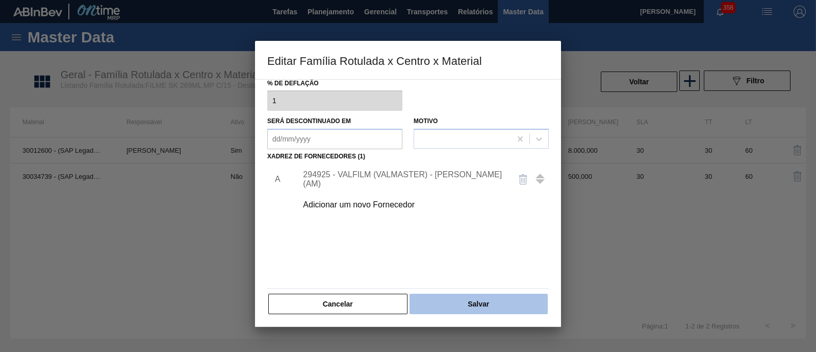
click at [463, 307] on button "Salvar" at bounding box center [479, 303] width 138 height 20
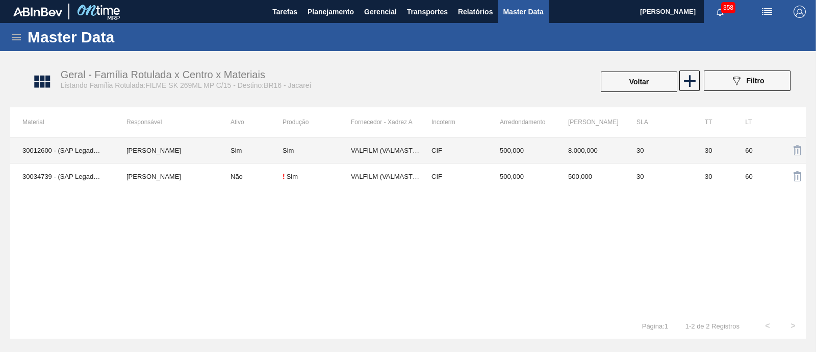
click at [309, 154] on td "Sim" at bounding box center [317, 150] width 68 height 26
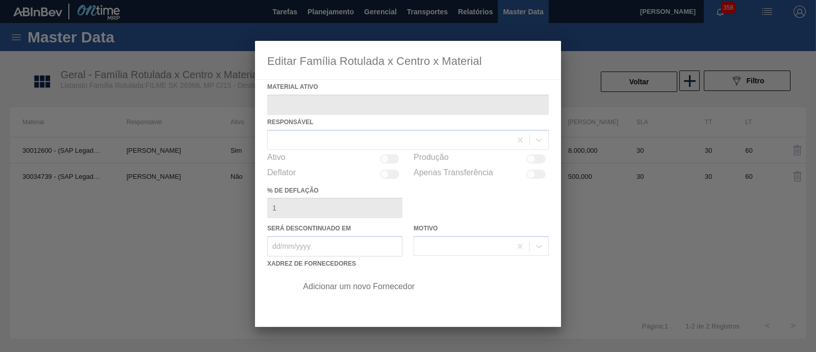
type ativo "30012600 - (SAP Legado: 50799001) - FILME C. 800X65 SK 269ML MP C15 429"
checkbox input "true"
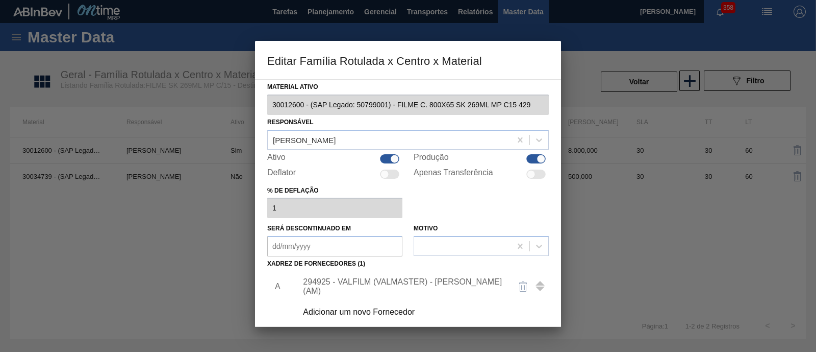
click at [393, 162] on div at bounding box center [394, 158] width 9 height 9
checkbox input "false"
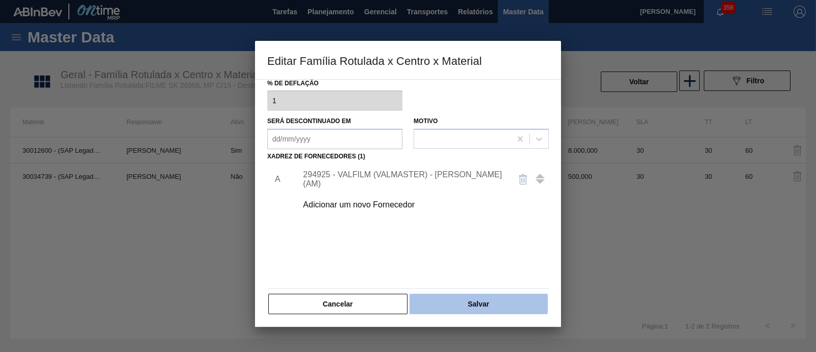
click at [477, 302] on button "Salvar" at bounding box center [479, 303] width 138 height 20
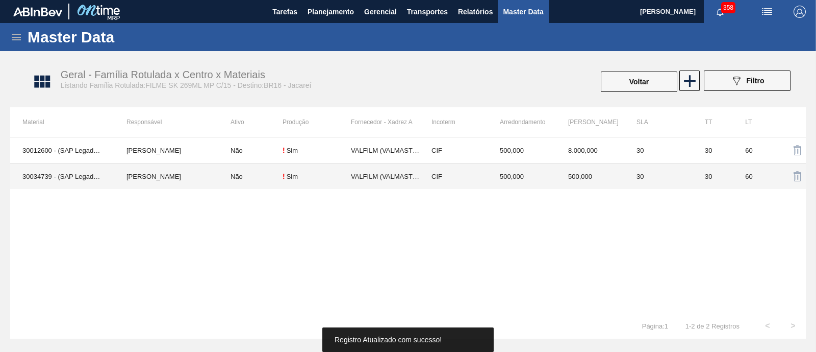
click at [310, 169] on td "! Sim" at bounding box center [317, 176] width 68 height 26
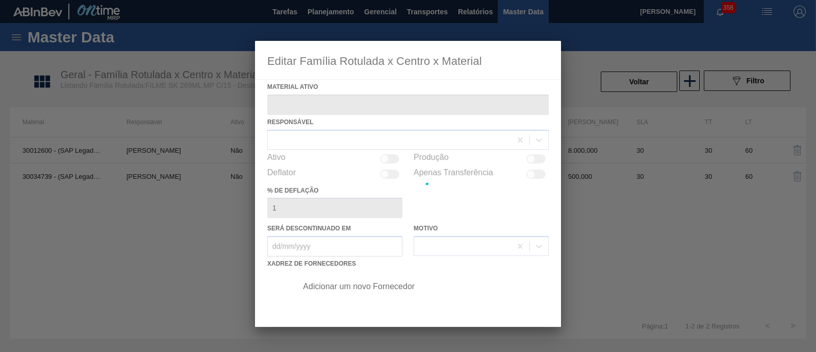
type ativo "30034739 - (SAP Legado: 50853825) - FILME C 800X65 SK 269ML C15 VBI25 MP"
checkbox input "true"
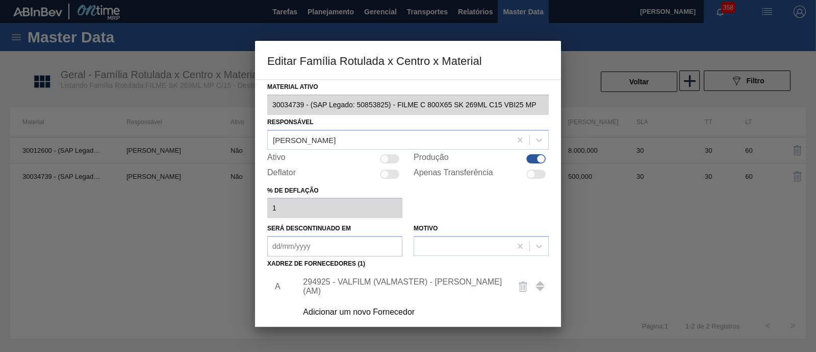
click at [390, 159] on div at bounding box center [389, 158] width 19 height 9
checkbox input "true"
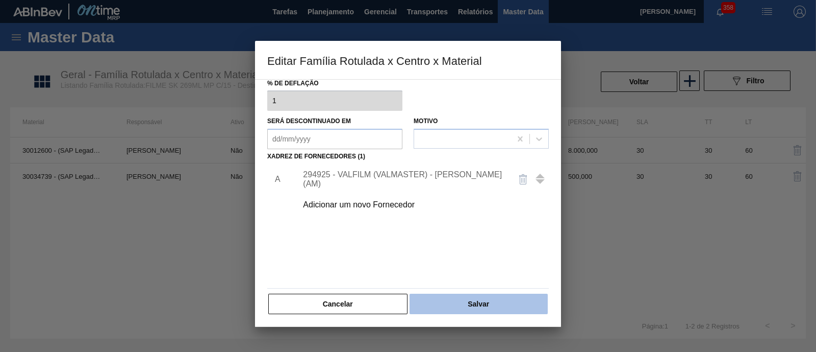
click at [476, 307] on button "Salvar" at bounding box center [479, 303] width 138 height 20
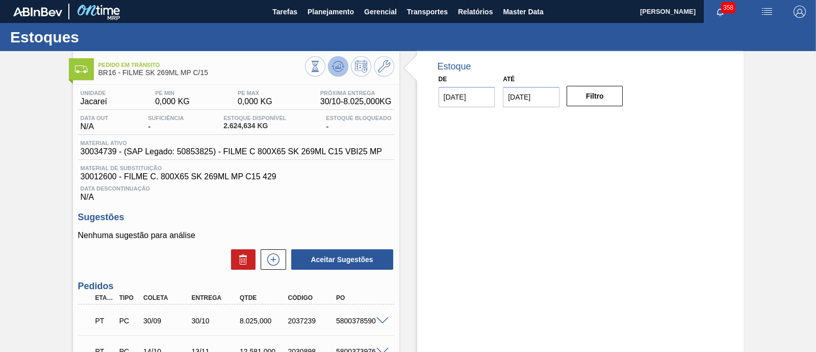
click at [336, 67] on icon at bounding box center [338, 66] width 7 height 5
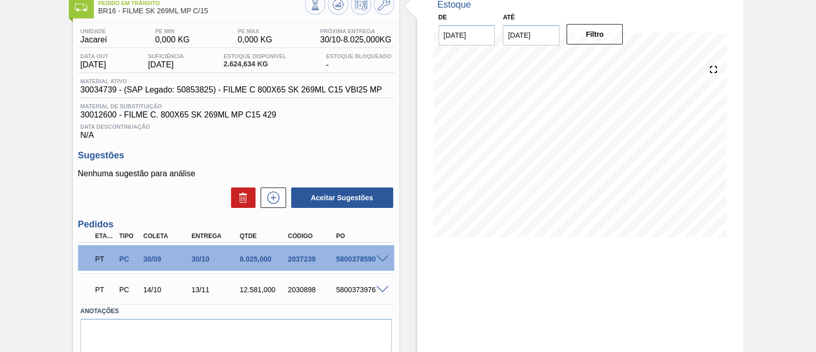
scroll to position [36, 0]
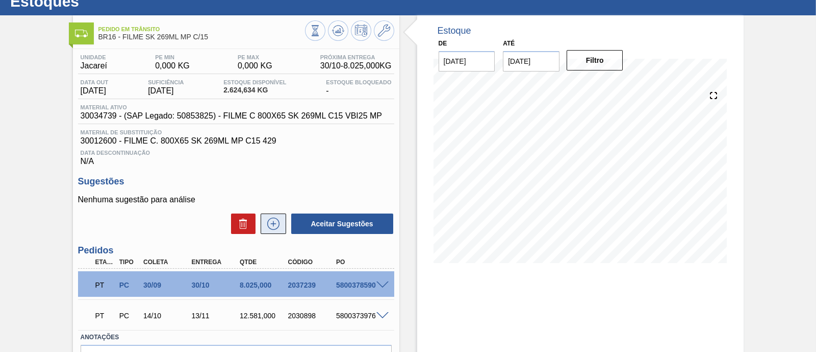
click at [272, 224] on icon at bounding box center [273, 223] width 16 height 12
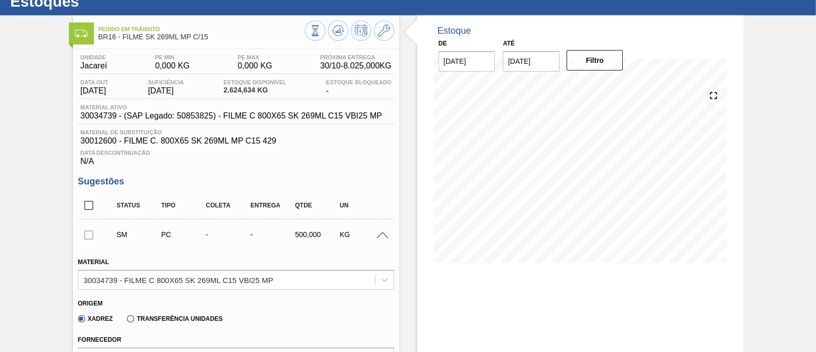
drag, startPoint x: 0, startPoint y: 123, endPoint x: 2, endPoint y: 105, distance: 19.0
click at [385, 35] on icon at bounding box center [384, 30] width 12 height 12
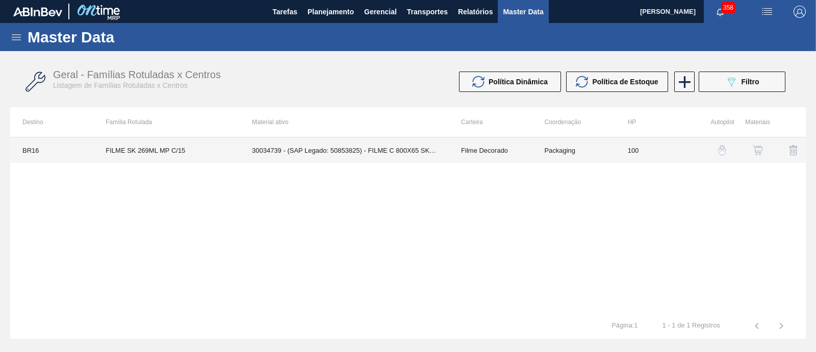
click at [382, 152] on td "30034739 - (SAP Legado: 50853825) - FILME C 800X65 SK 269ML C15 VBI25 MP" at bounding box center [344, 150] width 209 height 26
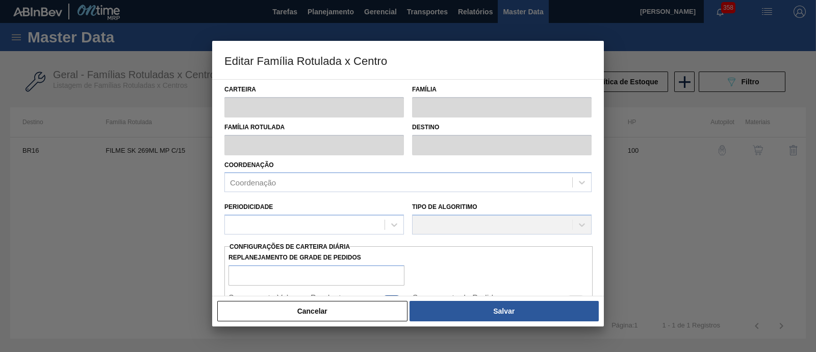
type input "Filme Decorado"
type input "FILME SK 269ML MP C/15"
type input "BR16 - Jacareí"
type input "100"
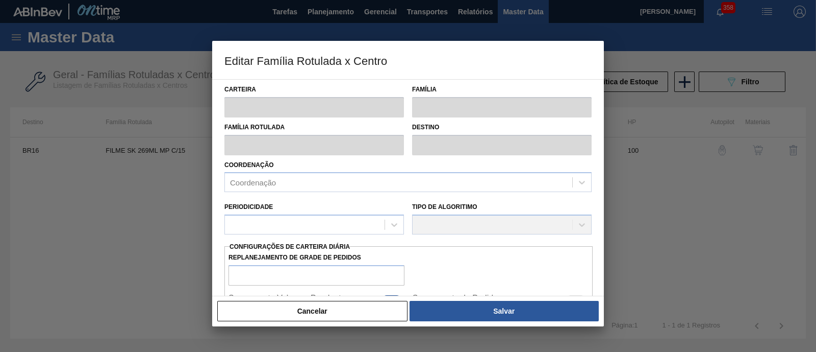
type input "0"
type input "100"
type input "0,000"
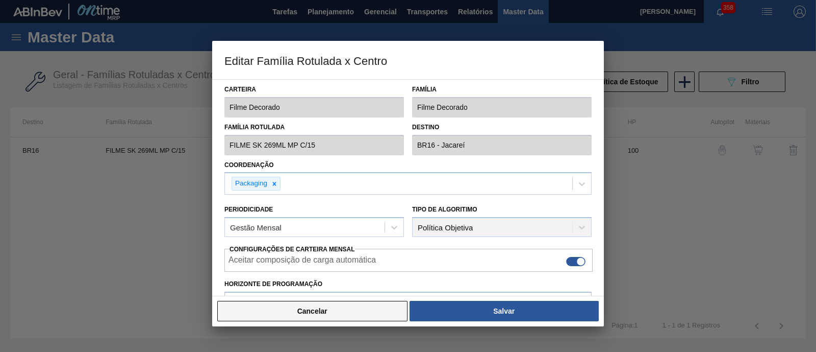
click at [335, 314] on button "Cancelar" at bounding box center [312, 311] width 190 height 20
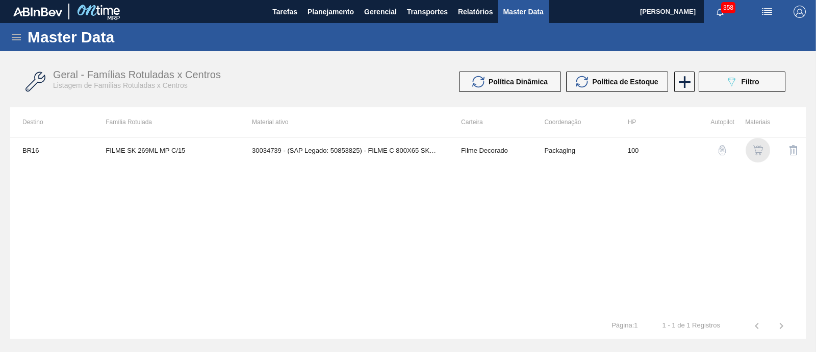
click at [758, 154] on img "button" at bounding box center [758, 150] width 10 height 10
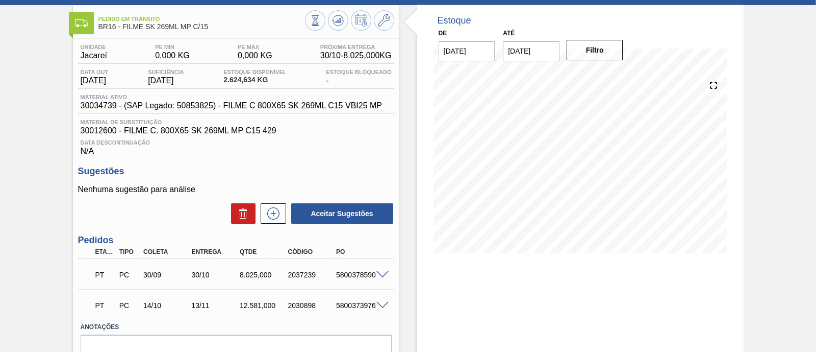
scroll to position [99, 0]
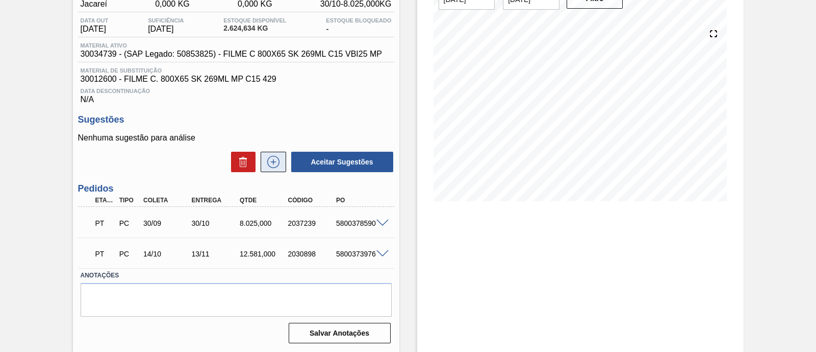
click at [272, 158] on icon at bounding box center [273, 162] width 16 height 12
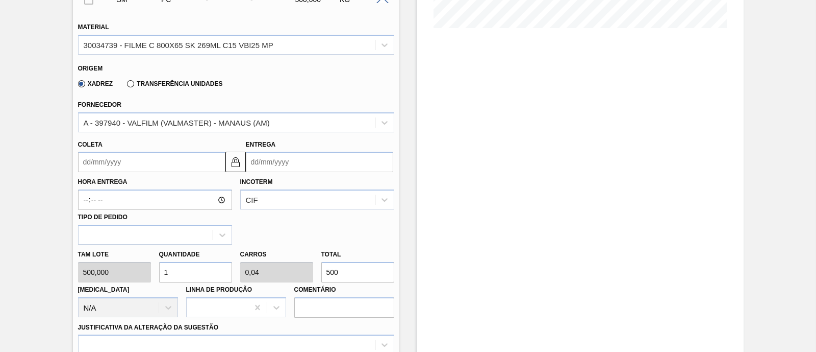
scroll to position [291, 0]
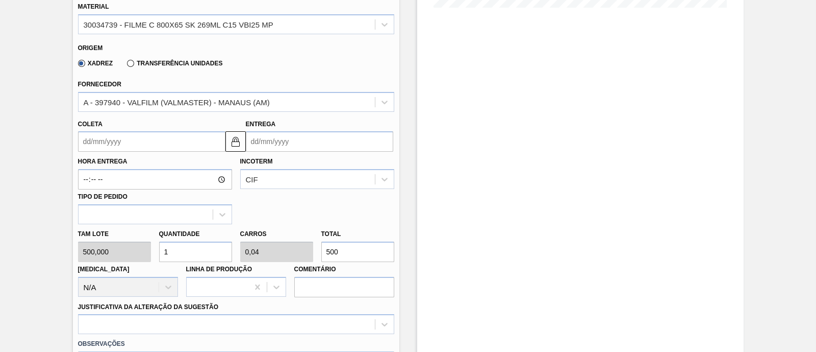
click at [176, 146] on input "Coleta" at bounding box center [151, 141] width 147 height 20
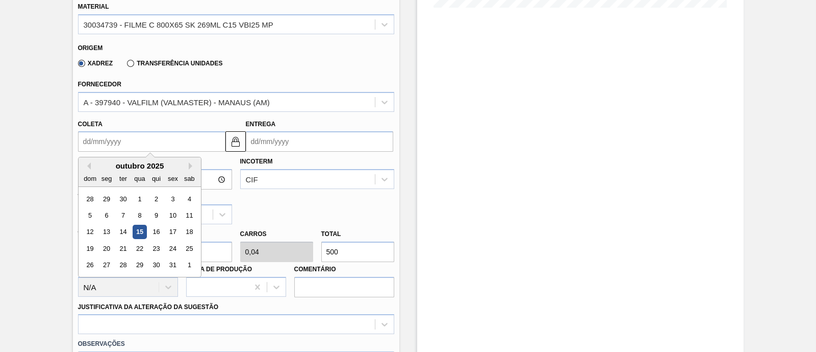
click at [269, 140] on input "Entrega" at bounding box center [319, 141] width 147 height 20
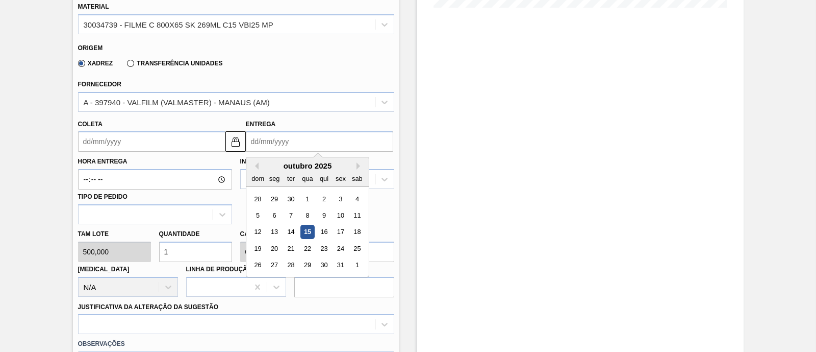
click at [355, 166] on div "outubro 2025" at bounding box center [307, 165] width 122 height 9
click at [357, 166] on button "Next Month" at bounding box center [360, 165] width 7 height 7
click at [357, 169] on button "Next Month" at bounding box center [360, 165] width 7 height 7
click at [273, 226] on div "15" at bounding box center [274, 232] width 14 height 14
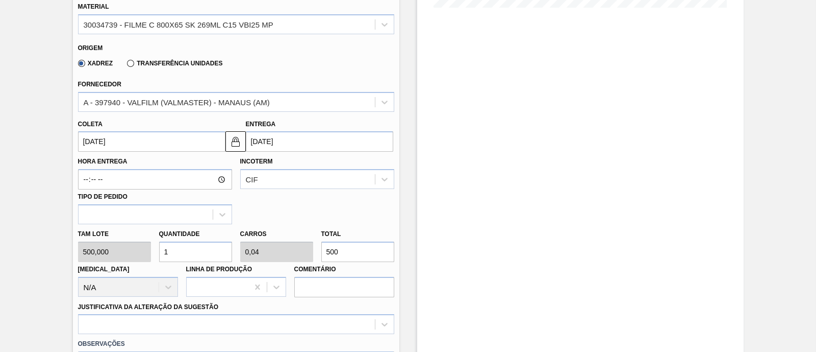
type input "15/11/2025"
type input "15/12/2025"
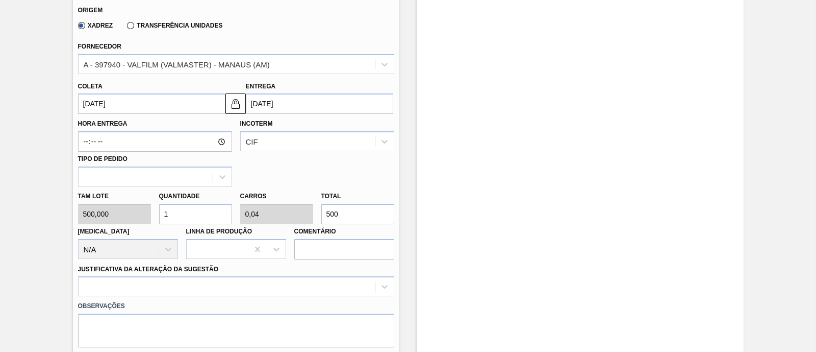
scroll to position [355, 0]
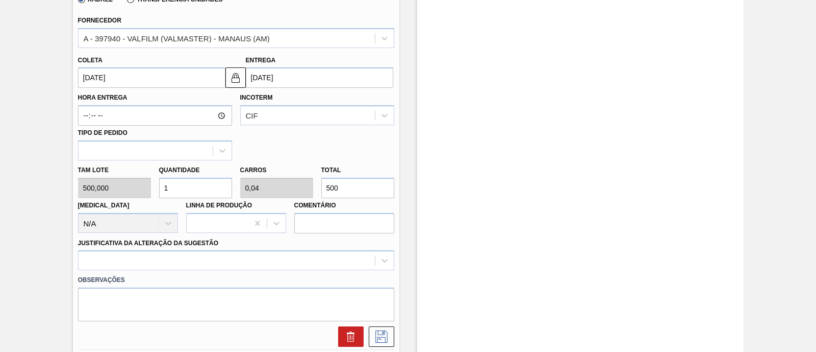
click at [306, 192] on div "Tam lote 500,000 Quantidade 1 Carros 0,04 Total 500 Doca N/A Linha de Produção …" at bounding box center [236, 196] width 324 height 73
type input "0,002"
type input "0"
type input "1"
type input "0,024"
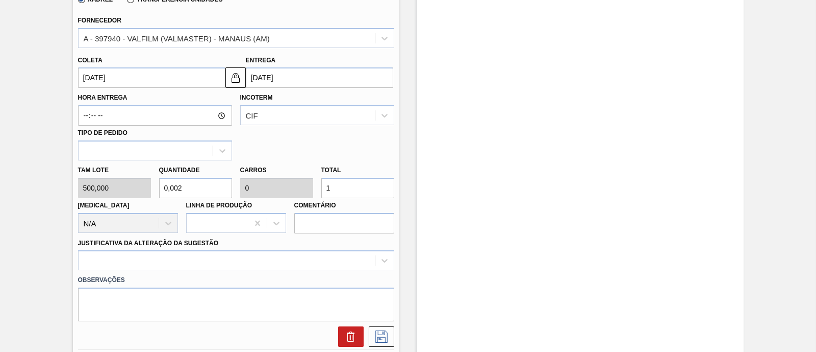
type input "0,001"
type input "12"
type input "0,25"
type input "0,01"
type input "125"
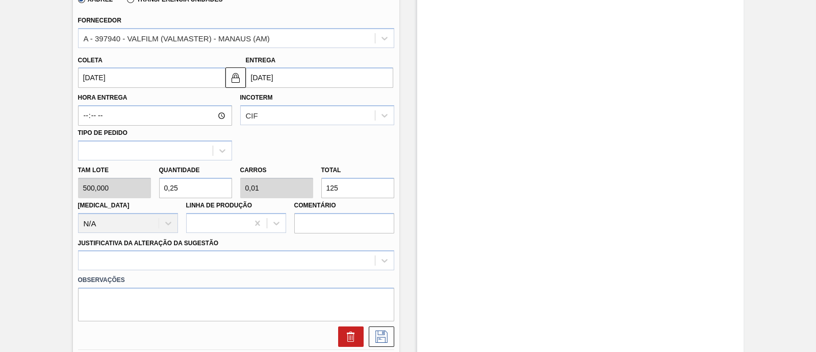
type input "2,5"
type input "0,1"
type input "1.250"
type input "25"
type input "1"
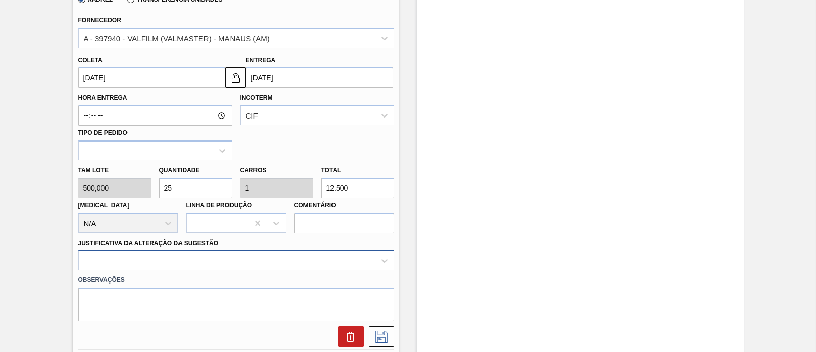
type input "12.500"
click at [212, 261] on div at bounding box center [236, 260] width 316 height 20
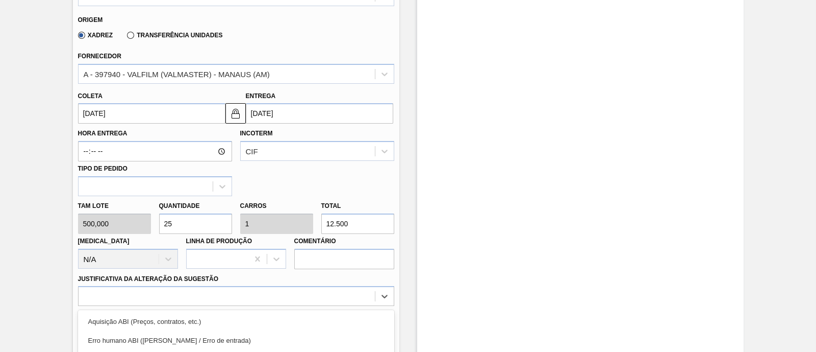
scroll to position [510, 0]
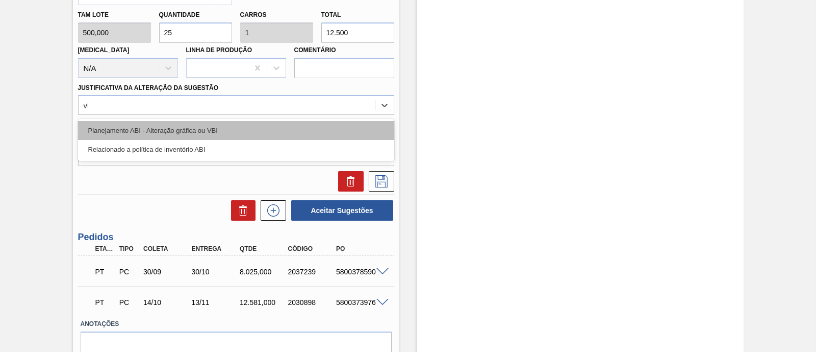
type Sugestão "vbi"
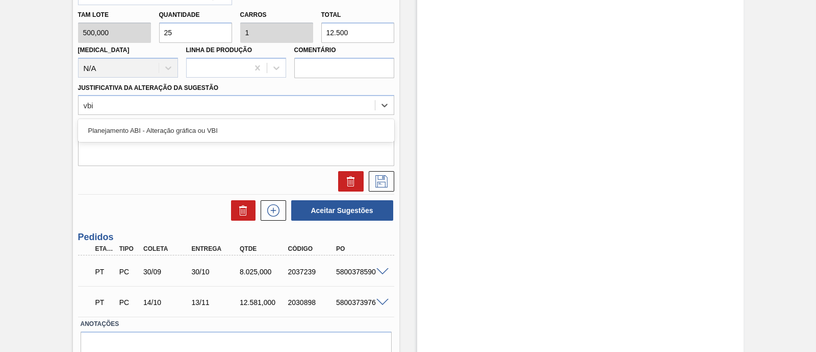
click at [201, 128] on div "Planejamento ABI - Alteração gráfica ou VBI" at bounding box center [236, 130] width 316 height 19
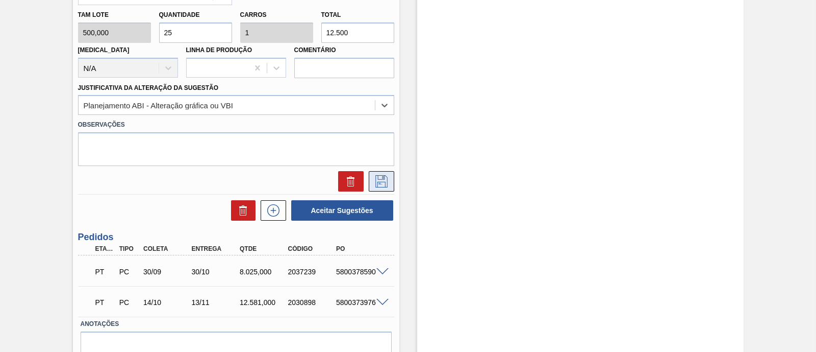
click at [385, 181] on icon at bounding box center [381, 181] width 16 height 12
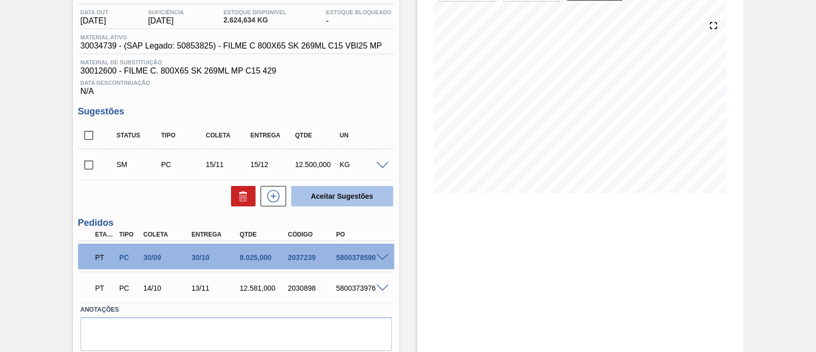
scroll to position [78, 0]
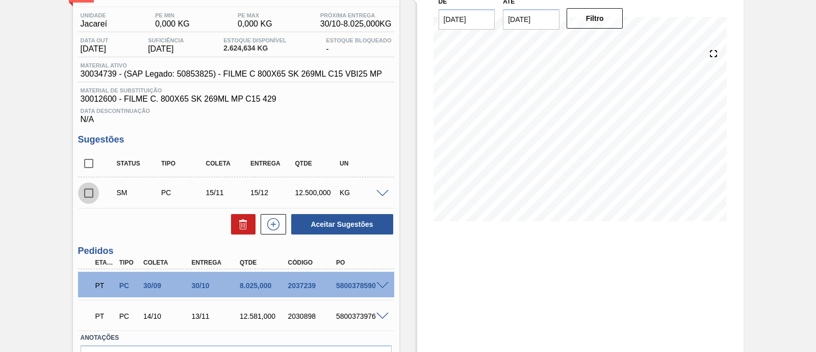
click at [95, 197] on input "checkbox" at bounding box center [88, 192] width 21 height 21
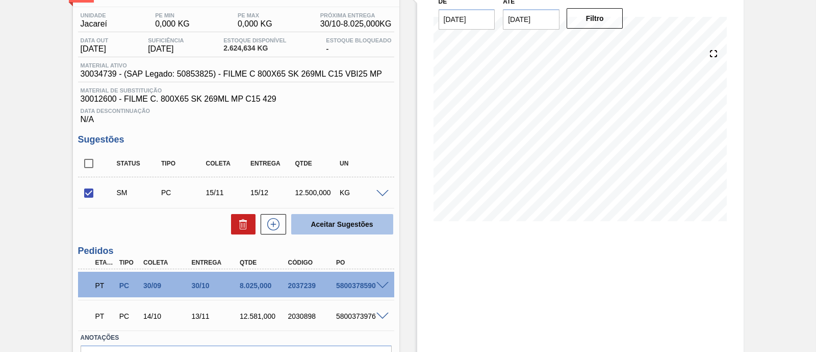
click at [365, 226] on button "Aceitar Sugestões" at bounding box center [342, 224] width 102 height 20
checkbox input "false"
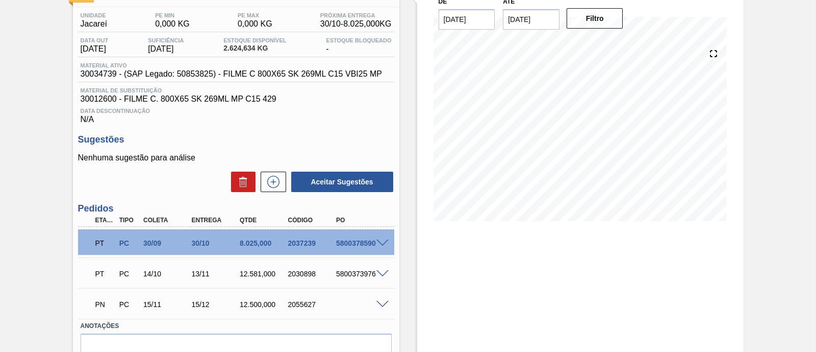
scroll to position [130, 0]
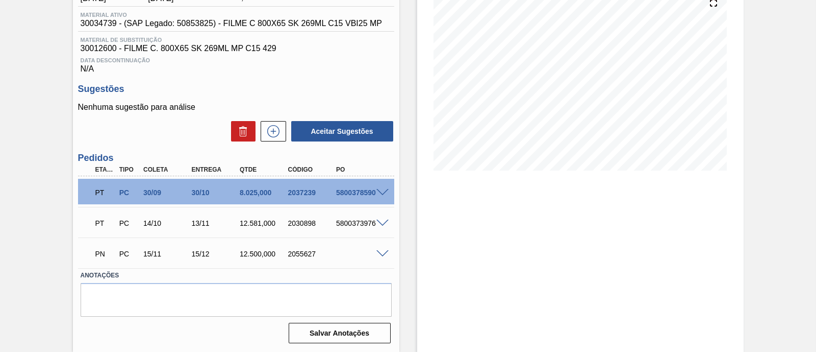
click at [385, 253] on span at bounding box center [383, 254] width 12 height 8
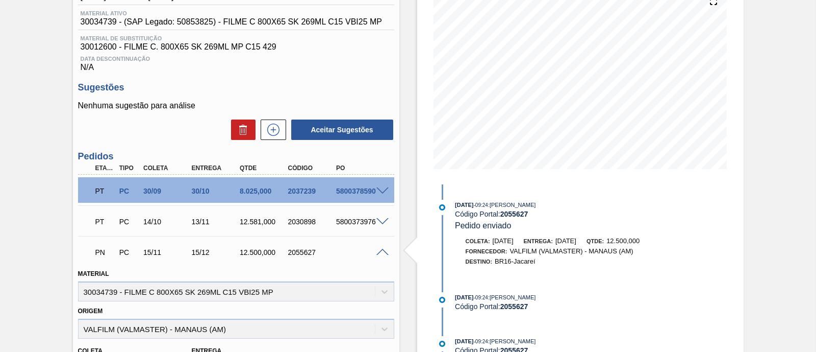
click at [385, 254] on span at bounding box center [383, 252] width 12 height 8
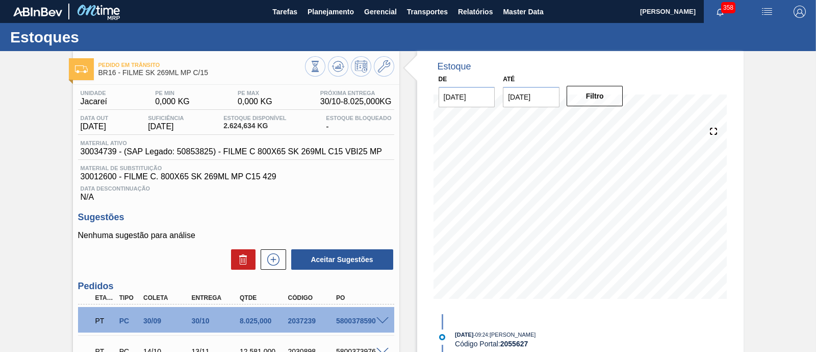
scroll to position [0, 0]
click at [342, 67] on icon at bounding box center [343, 67] width 2 height 2
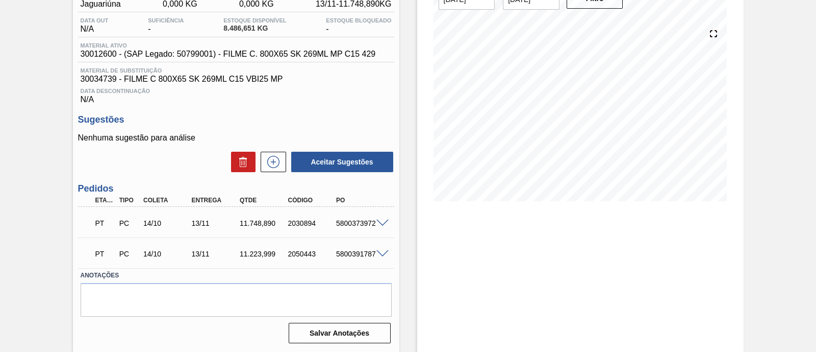
scroll to position [36, 0]
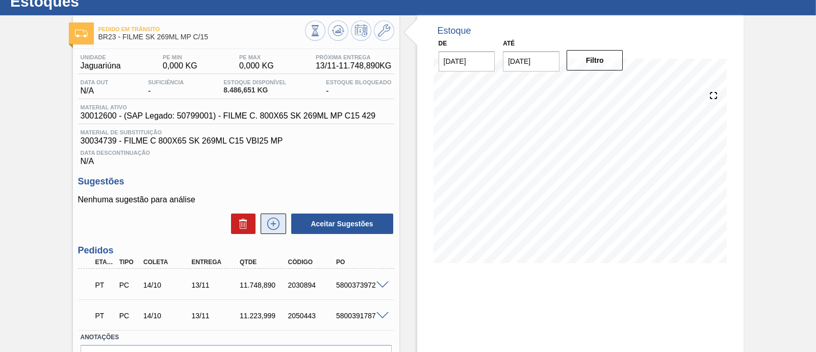
click at [271, 225] on icon at bounding box center [273, 223] width 16 height 12
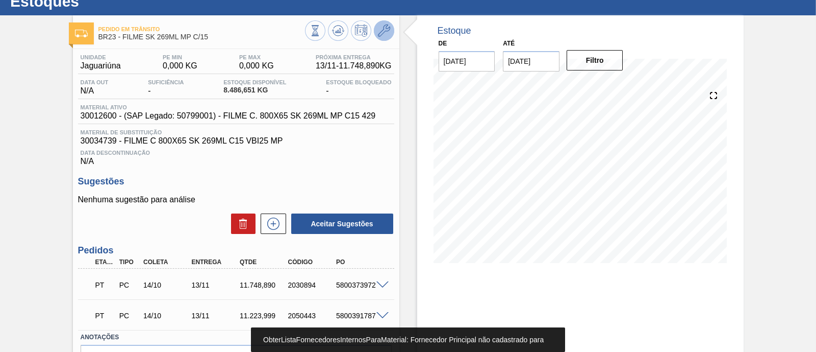
click at [392, 32] on button at bounding box center [384, 30] width 20 height 20
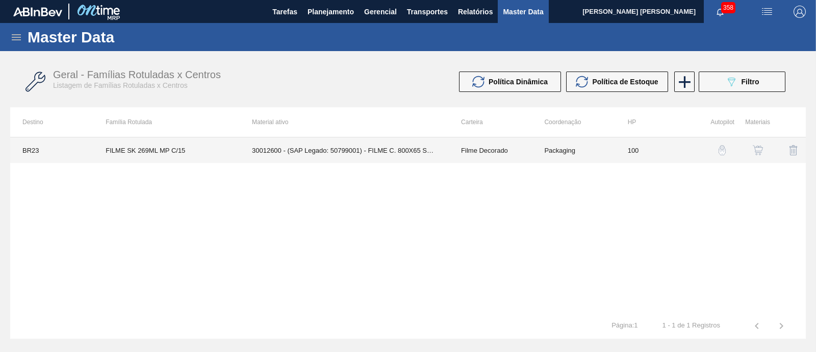
click at [329, 151] on td "30012600 - (SAP Legado: 50799001) - FILME C. 800X65 SK 269ML MP C15 429" at bounding box center [344, 150] width 209 height 26
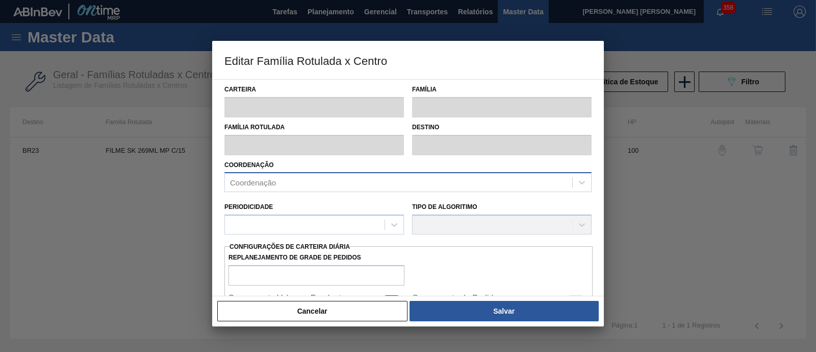
type input "Filme Decorado"
type input "FILME SK 269ML MP C/15"
type input "BR23 - Jaguariúna"
type input "100"
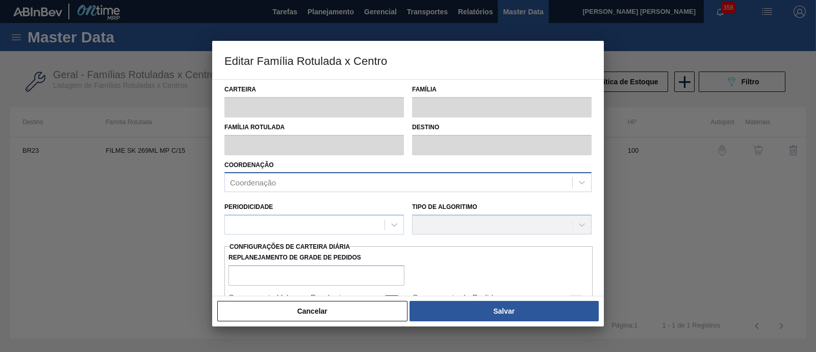
type input "0"
type input "100"
type input "0,000"
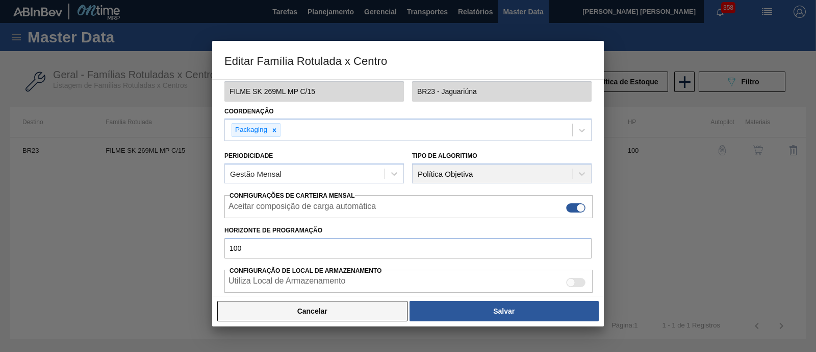
scroll to position [127, 0]
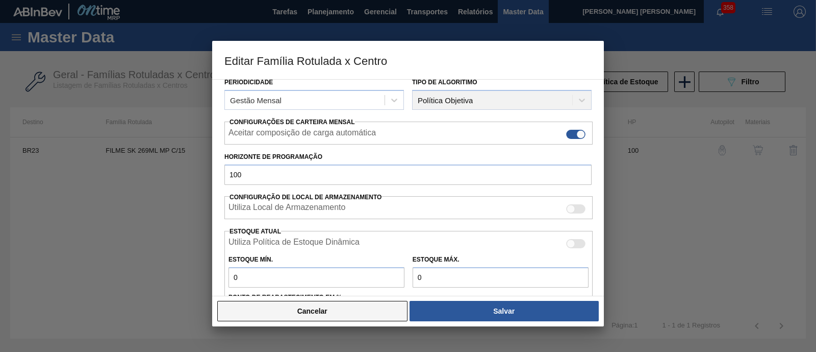
click at [303, 315] on button "Cancelar" at bounding box center [312, 311] width 190 height 20
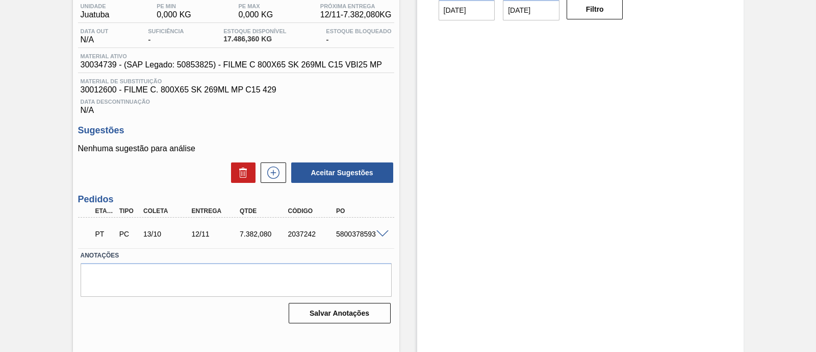
scroll to position [23, 0]
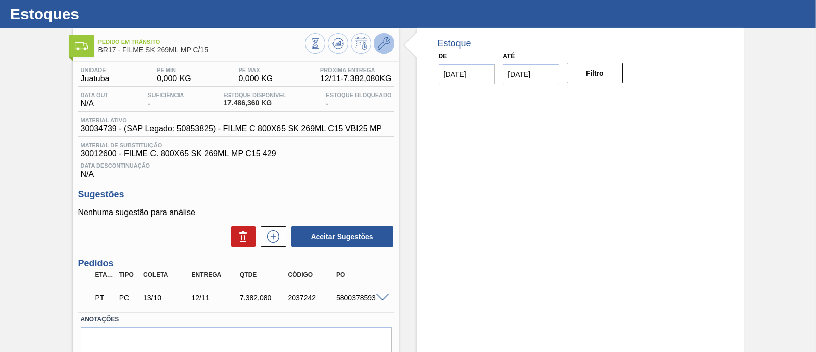
click at [383, 48] on icon at bounding box center [384, 43] width 12 height 12
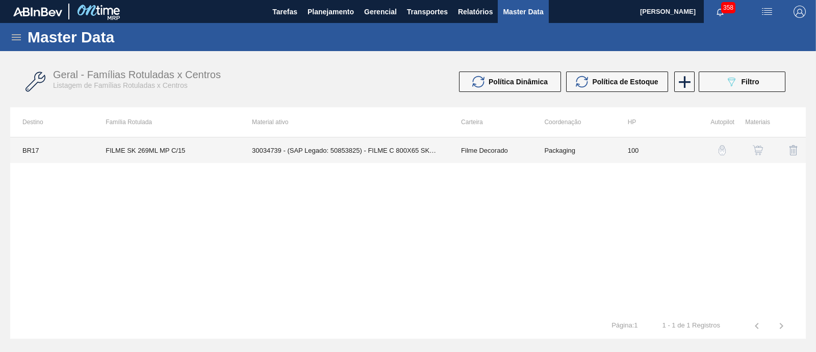
click at [414, 153] on td "30034739 - (SAP Legado: 50853825) - FILME C 800X65 SK 269ML C15 VBI25 MP" at bounding box center [344, 150] width 209 height 26
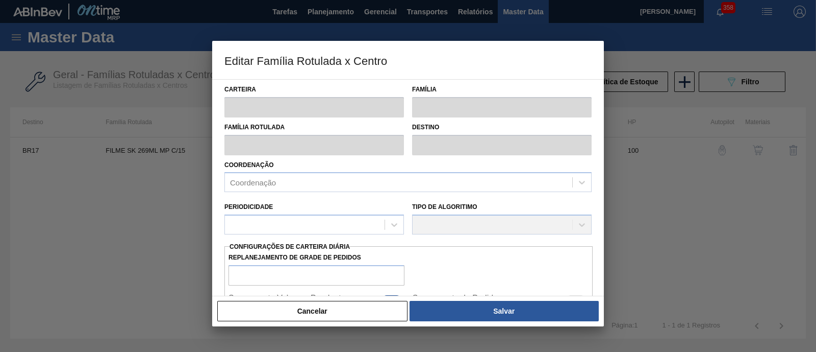
type input "Filme Decorado"
type input "FILME SK 269ML MP C/15"
type input "BR17 - Juatuba"
type input "100"
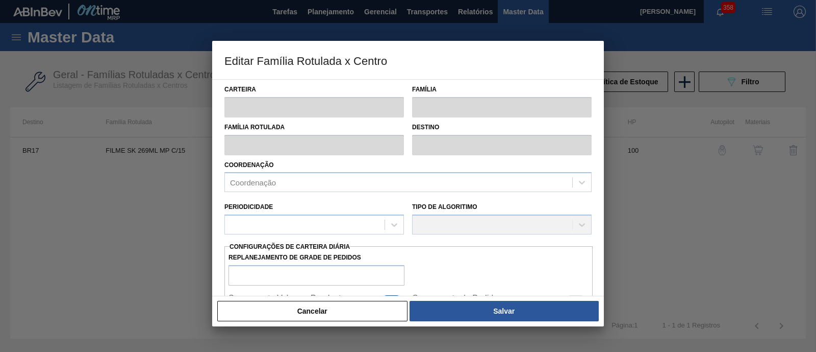
type input "0"
type input "100"
type input "0,000"
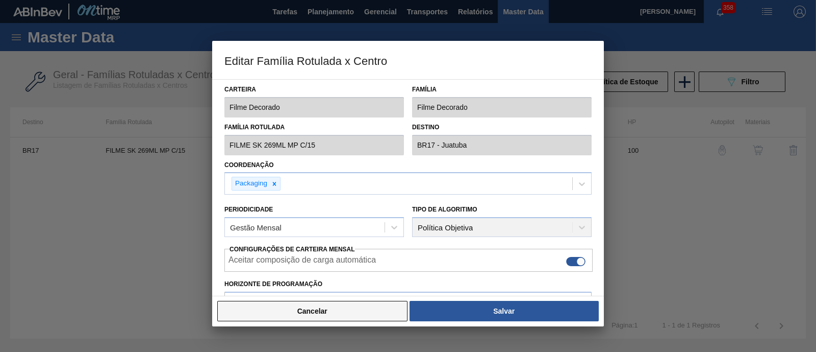
click at [363, 317] on button "Cancelar" at bounding box center [312, 311] width 190 height 20
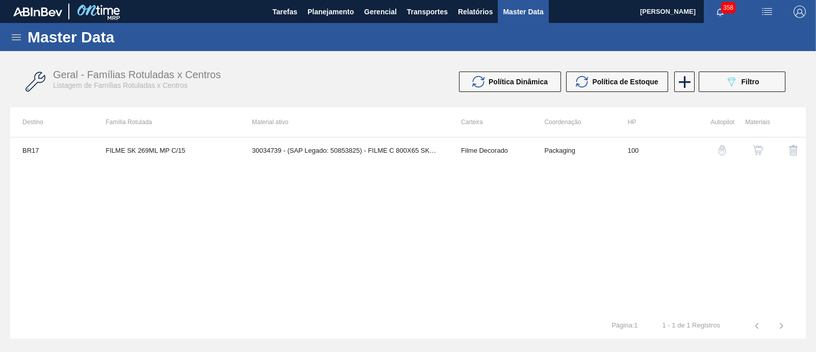
click at [756, 146] on img "button" at bounding box center [758, 150] width 10 height 10
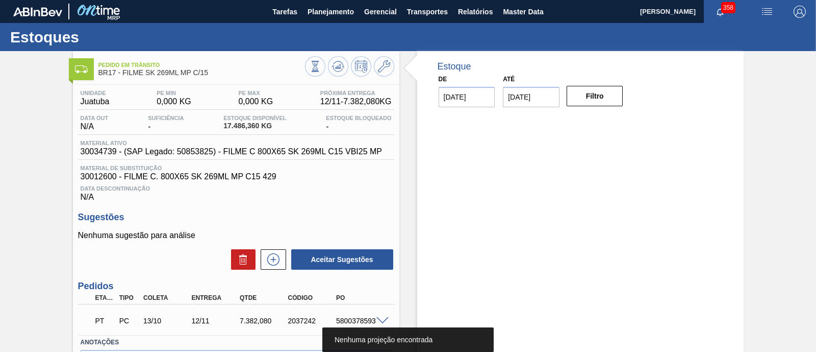
scroll to position [63, 0]
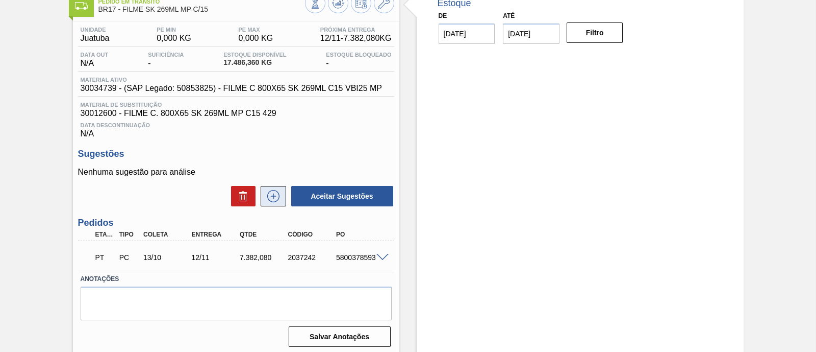
click at [270, 200] on icon at bounding box center [273, 196] width 16 height 12
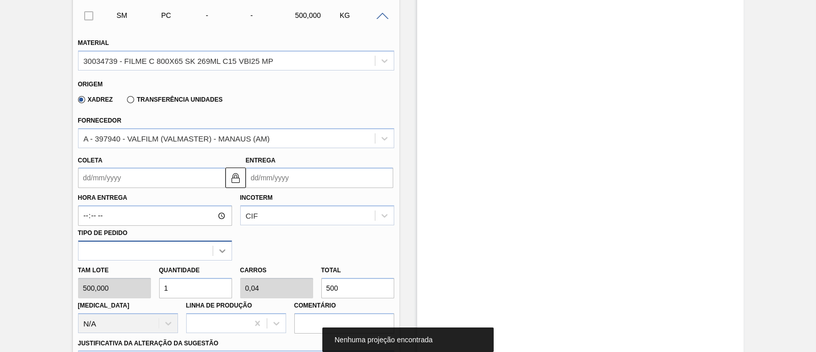
scroll to position [319, 0]
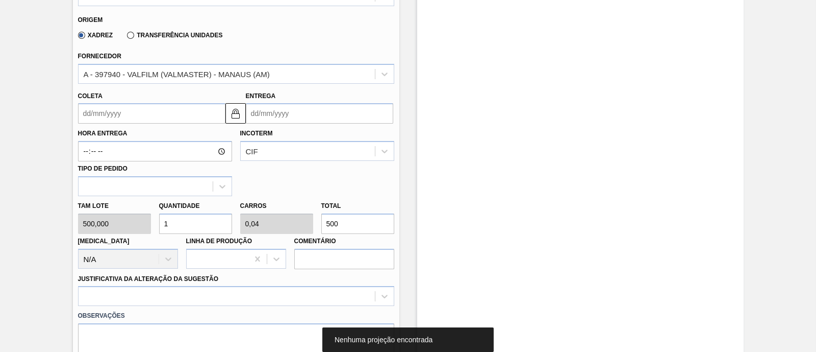
click at [307, 226] on div "Tam lote 500,000 Quantidade 1 Carros 0,04 Total 500 [MEDICAL_DATA] N/A Linha de…" at bounding box center [236, 232] width 324 height 73
type input "0,002"
type input "0"
type input "1"
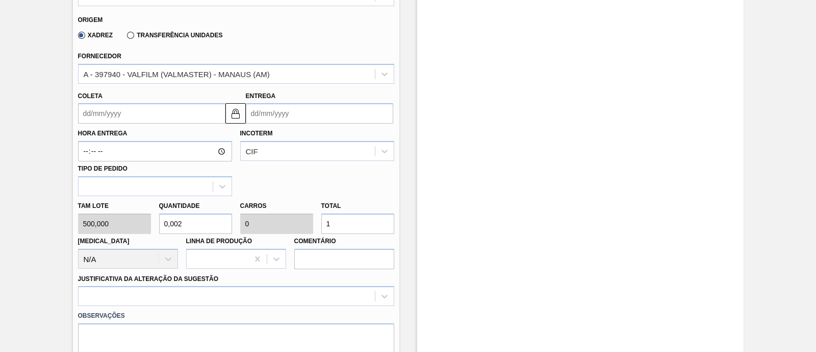
type input "0,024"
type input "0,001"
type input "12"
type input "0,25"
type input "0,01"
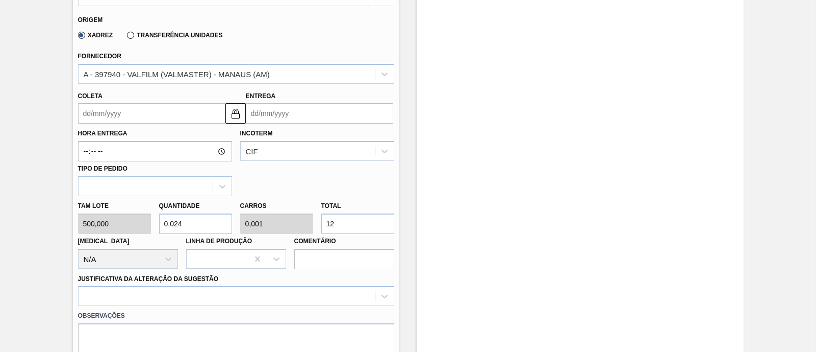
type input "125"
type input "2,5"
type input "0,1"
type input "1.250"
type input "25"
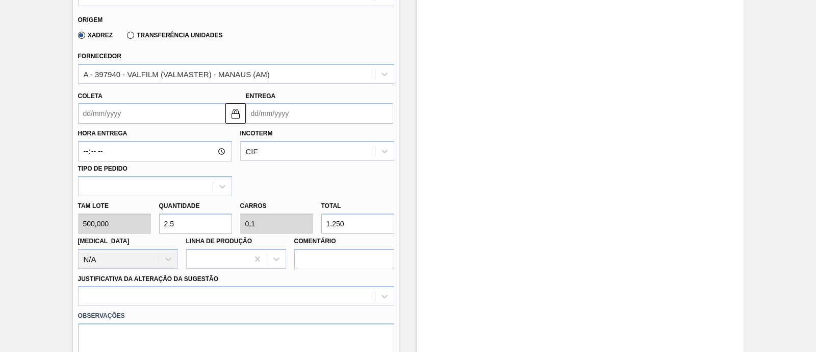
type input "1"
type input "12.500"
click at [189, 121] on input "Coleta" at bounding box center [151, 113] width 147 height 20
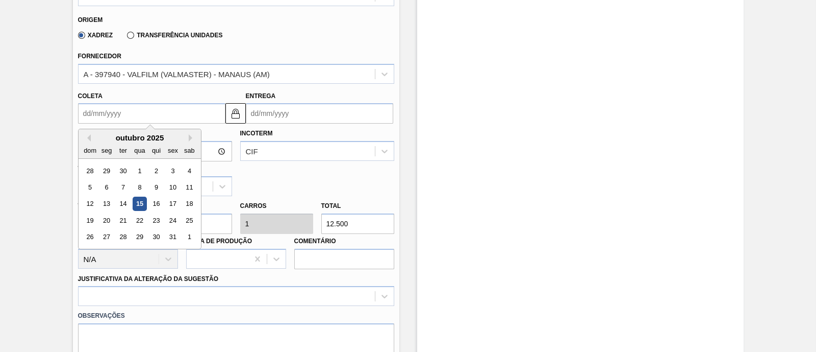
click at [270, 112] on input "Entrega" at bounding box center [319, 113] width 147 height 20
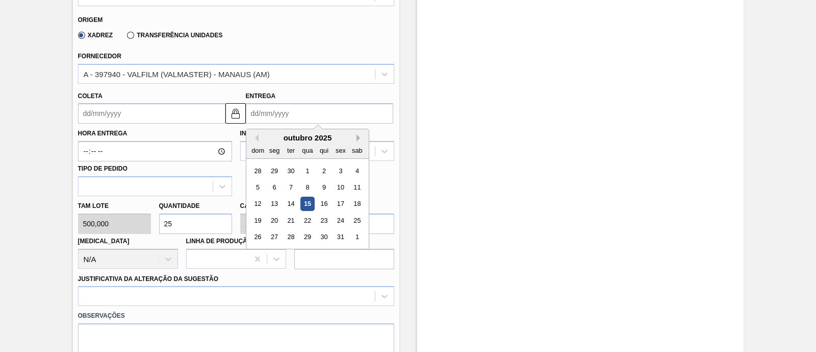
click at [359, 139] on button "Next Month" at bounding box center [360, 137] width 7 height 7
click at [272, 208] on div "15" at bounding box center [274, 204] width 14 height 14
type input "15/11/2025"
type input "15/12/2025"
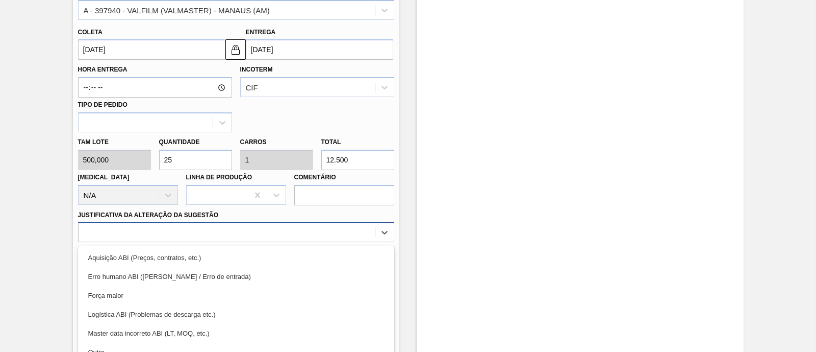
click at [251, 230] on div "option Erro humano ABI (Cálculo / Erro de entrada) focused, 2 of 18. 18 results…" at bounding box center [236, 232] width 316 height 20
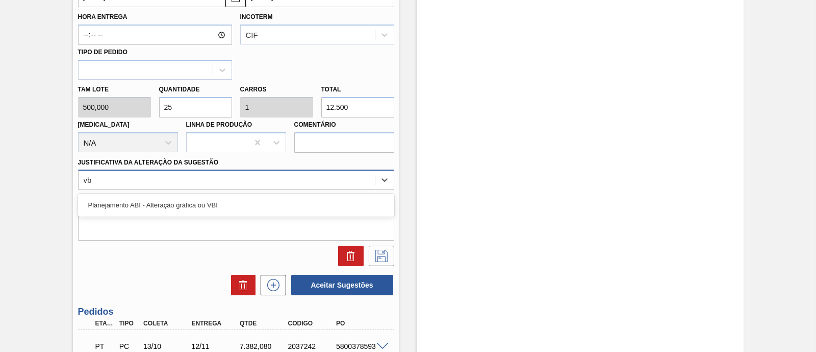
type Sugestão "vbi"
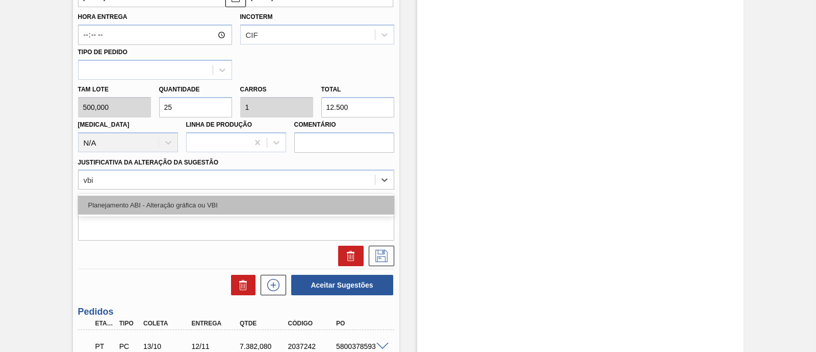
click at [226, 213] on div "Planejamento ABI - Alteração gráfica ou VBI" at bounding box center [236, 204] width 316 height 19
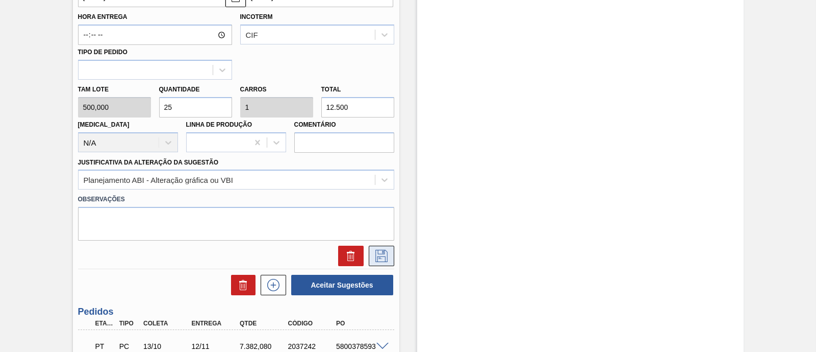
click at [380, 256] on icon at bounding box center [381, 255] width 16 height 12
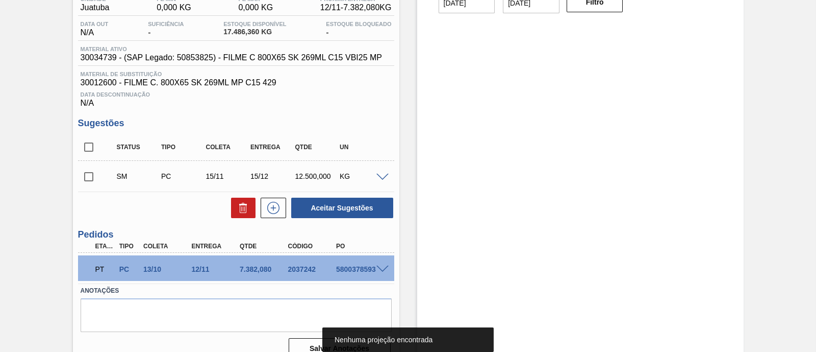
scroll to position [47, 0]
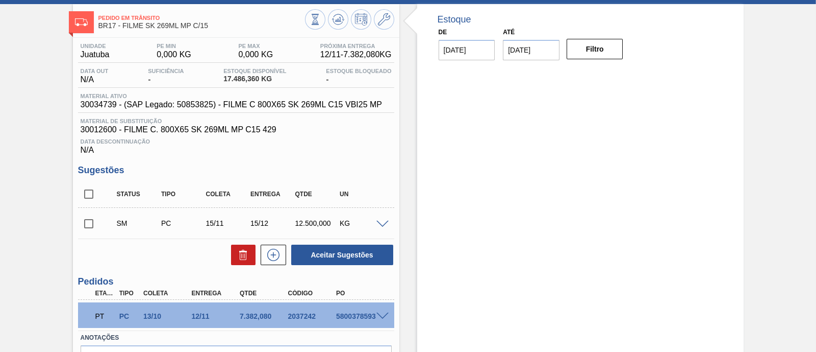
click at [97, 223] on input "checkbox" at bounding box center [88, 223] width 21 height 21
click at [322, 254] on button "Aceitar Sugestões" at bounding box center [342, 254] width 102 height 20
checkbox input "false"
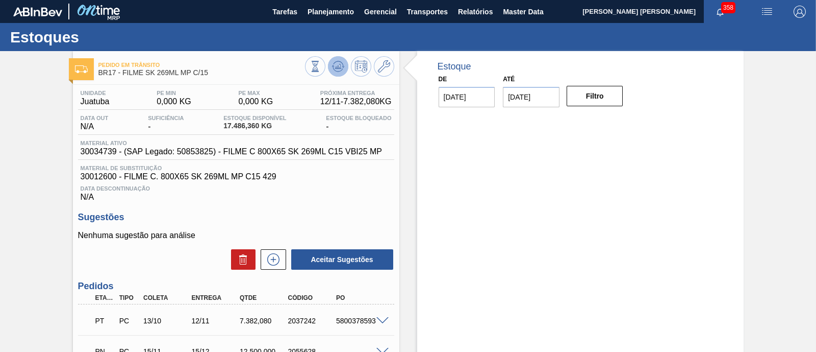
click at [344, 68] on button at bounding box center [338, 66] width 20 height 20
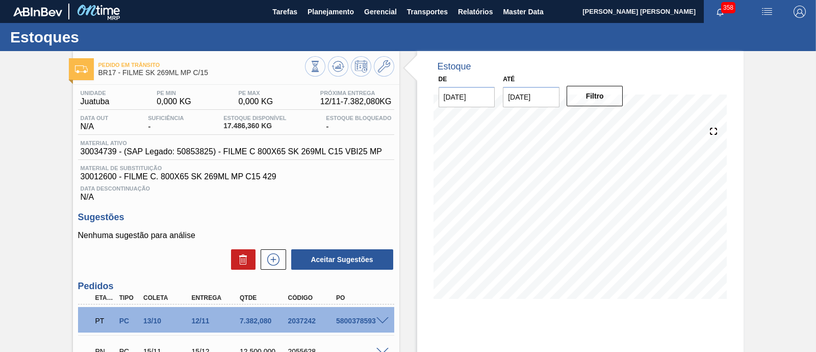
scroll to position [99, 0]
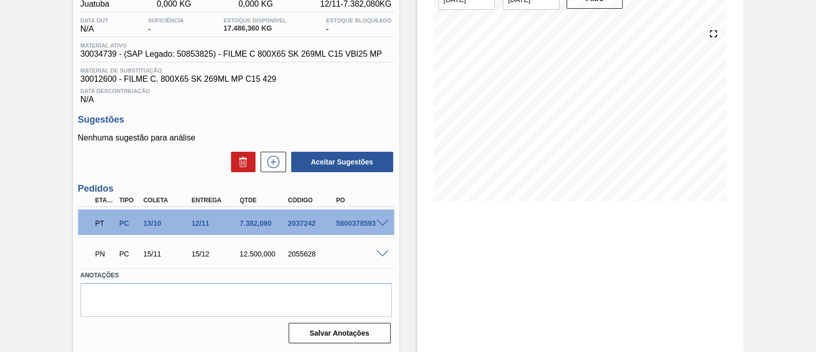
click at [379, 256] on div "PN PC 15/11 15/12 12.500,000 2055628" at bounding box center [236, 253] width 316 height 26
click at [379, 254] on span at bounding box center [383, 254] width 12 height 8
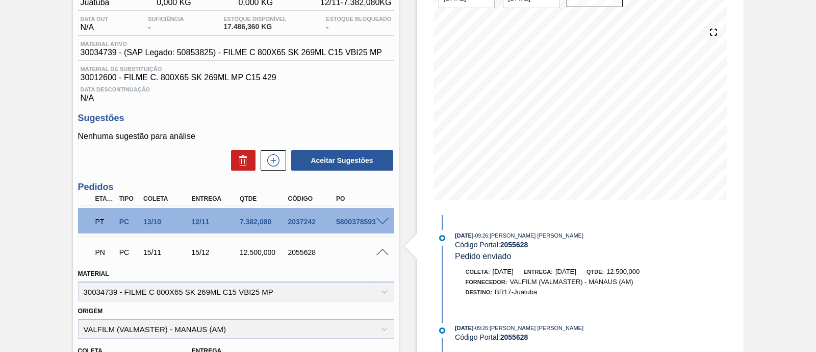
click at [380, 249] on span at bounding box center [383, 252] width 12 height 8
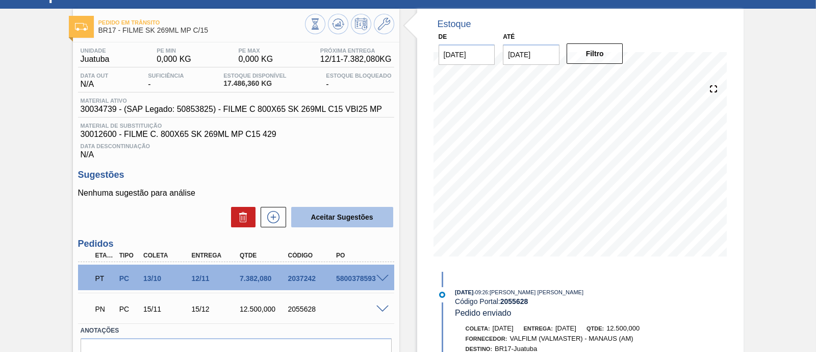
scroll to position [0, 0]
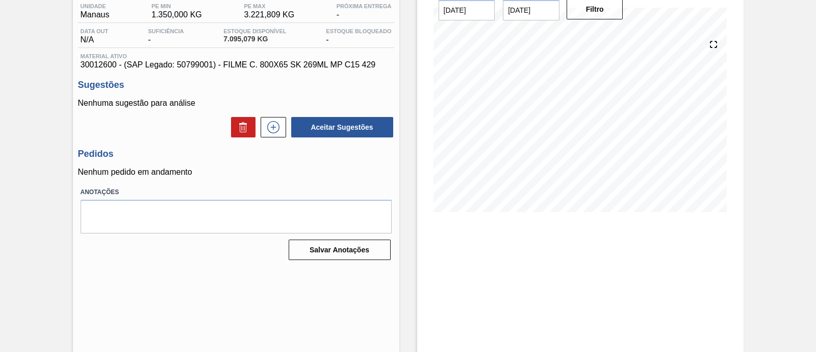
scroll to position [23, 0]
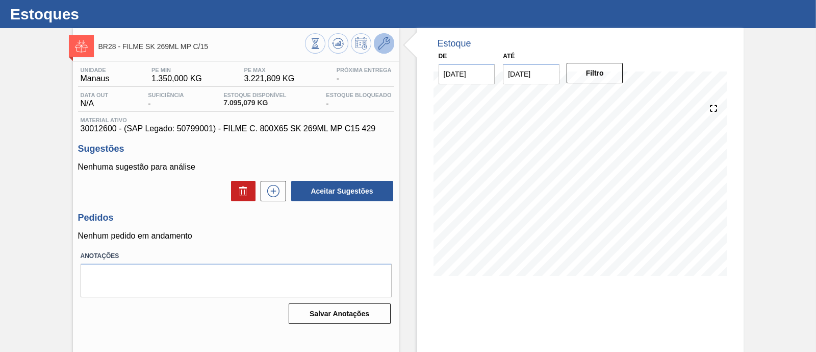
click at [385, 46] on icon at bounding box center [384, 43] width 12 height 12
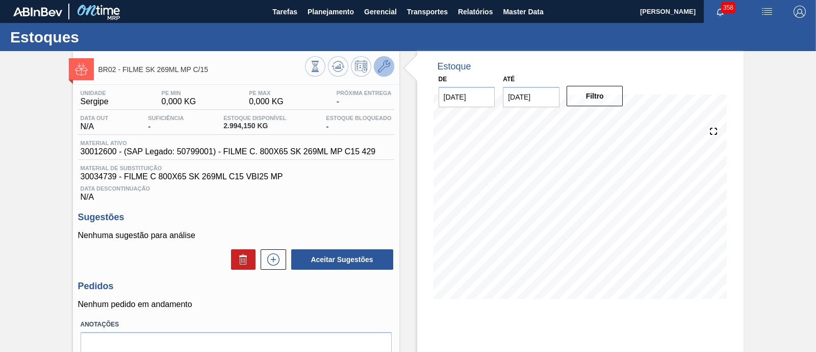
click at [385, 65] on icon at bounding box center [384, 66] width 12 height 12
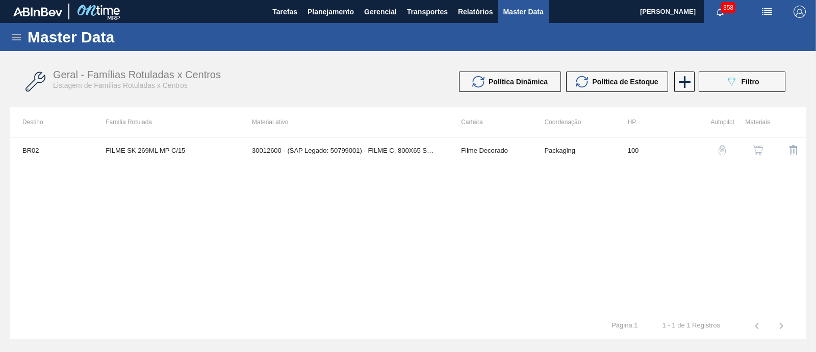
click at [755, 146] on img "button" at bounding box center [758, 150] width 10 height 10
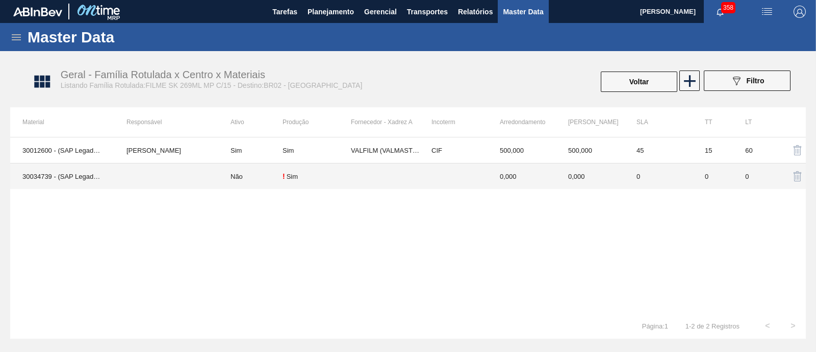
click at [348, 174] on div "! Sim" at bounding box center [317, 176] width 68 height 8
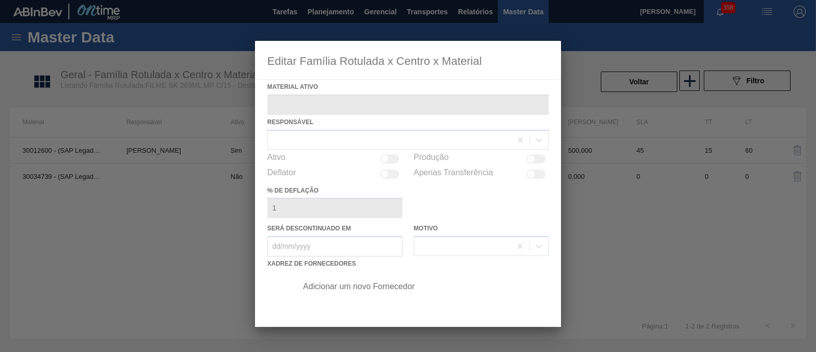
type ativo "30034739 - (SAP Legado: 50853825) - FILME C 800X65 SK 269ML C15 VBI25 MP"
checkbox input "true"
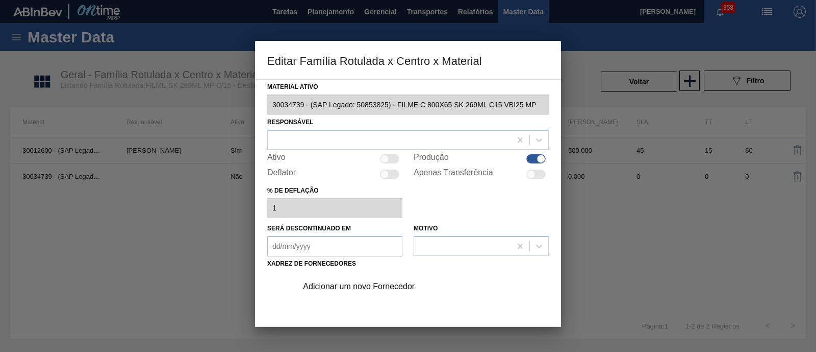
click at [349, 287] on div "Adicionar um novo Fornecedor" at bounding box center [403, 286] width 200 height 9
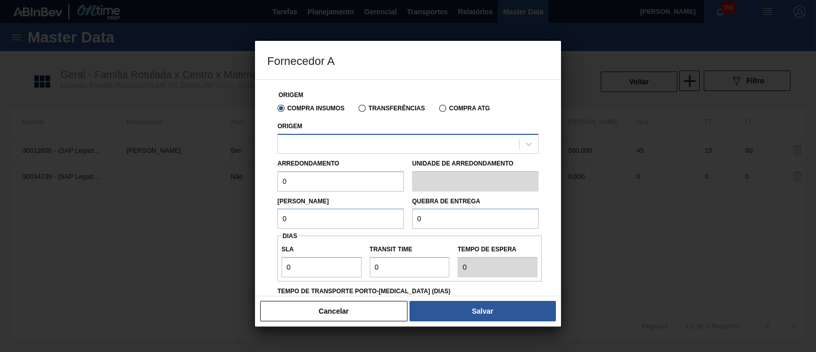
click at [352, 146] on div at bounding box center [398, 143] width 241 height 15
click at [353, 140] on div at bounding box center [398, 143] width 241 height 15
click at [368, 308] on button "Cancelar" at bounding box center [333, 311] width 147 height 20
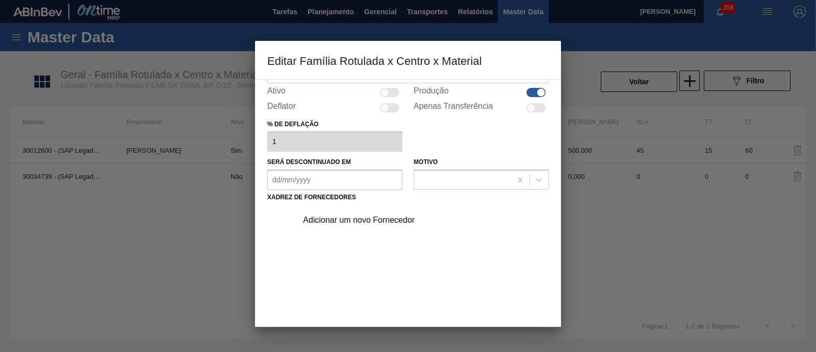
scroll to position [107, 0]
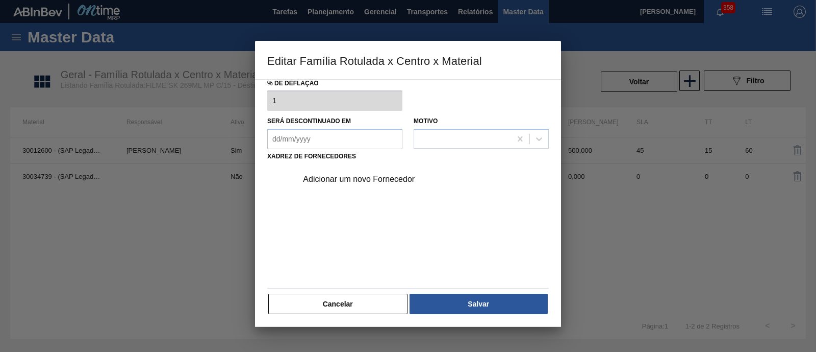
click at [376, 307] on button "Cancelar" at bounding box center [337, 303] width 139 height 20
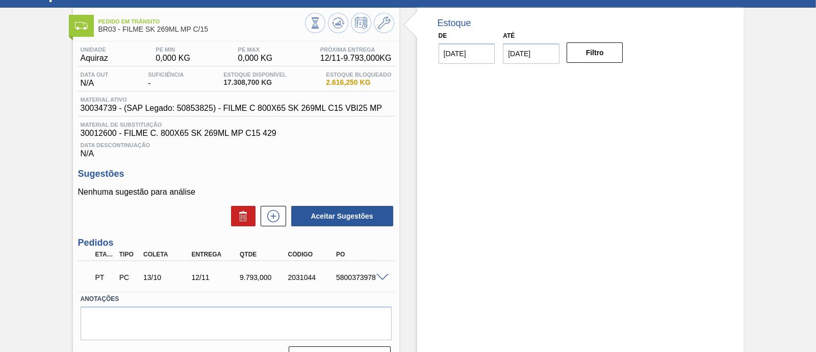
scroll to position [23, 0]
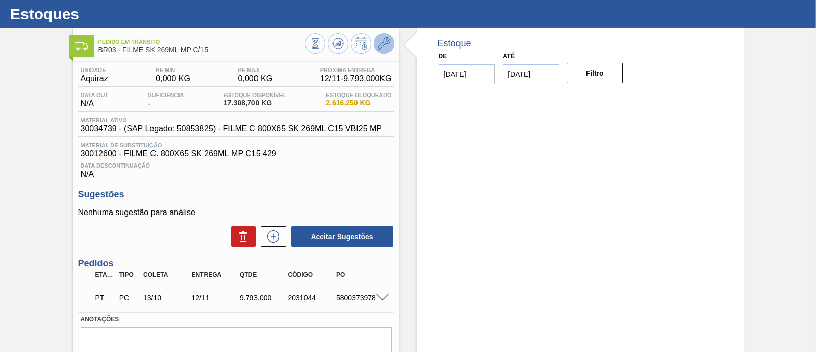
click at [385, 43] on icon at bounding box center [384, 43] width 12 height 12
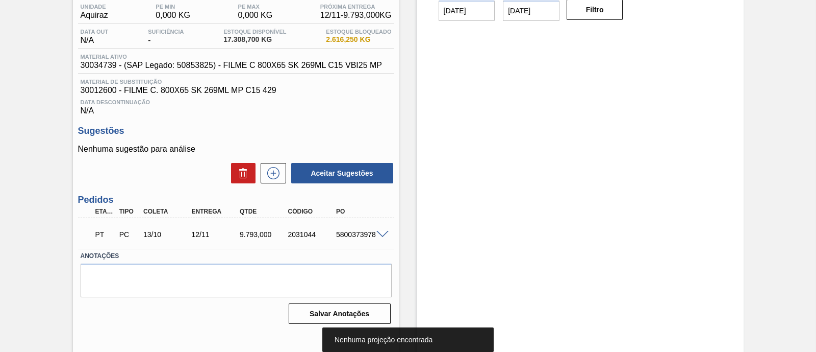
scroll to position [87, 0]
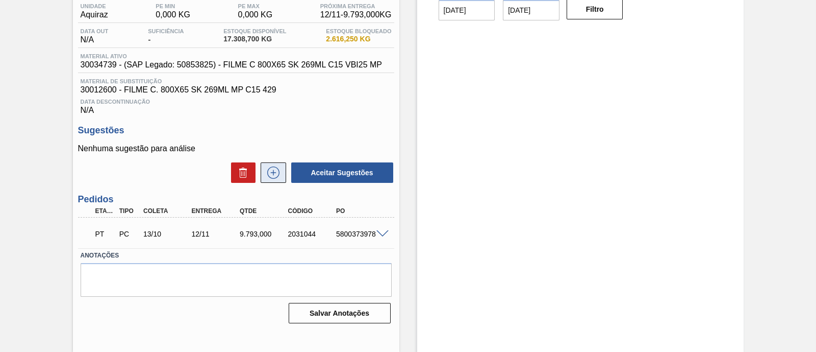
click at [277, 174] on icon at bounding box center [273, 172] width 16 height 12
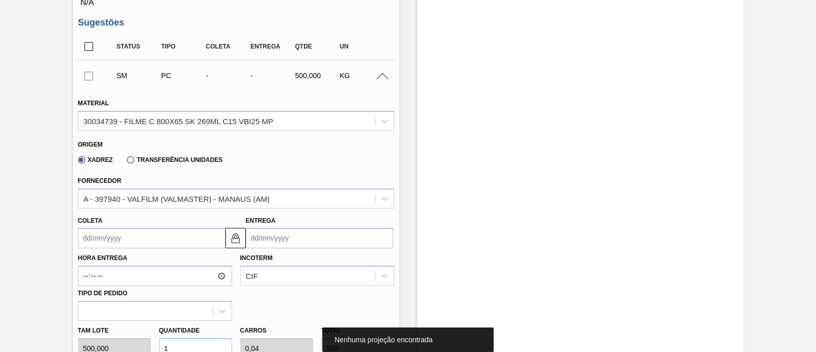
scroll to position [214, 0]
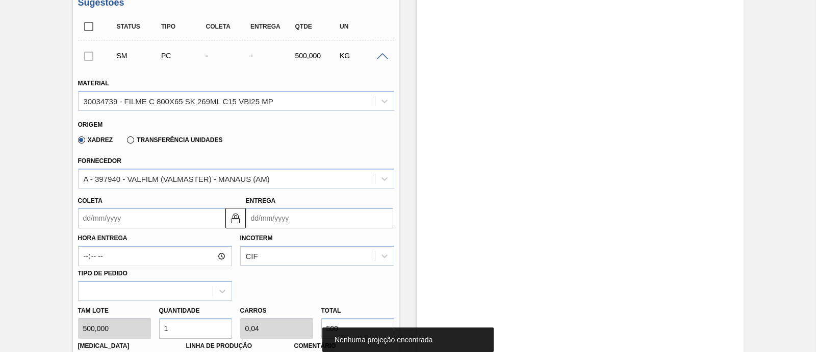
click at [289, 218] on input "Entrega" at bounding box center [319, 218] width 147 height 20
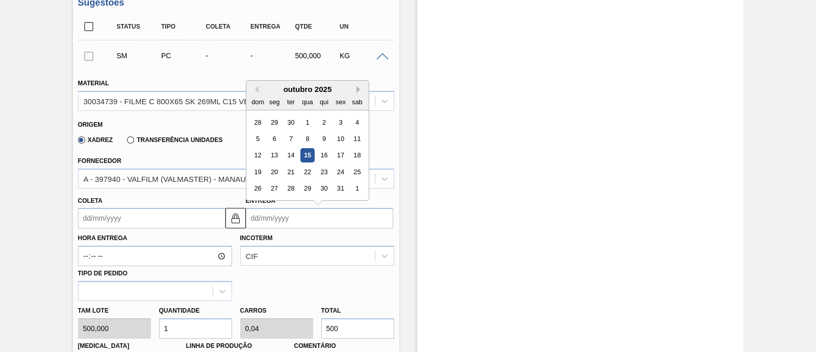
click at [359, 89] on button "Next Month" at bounding box center [360, 89] width 7 height 7
click at [358, 89] on button "Next Month" at bounding box center [360, 89] width 7 height 7
click at [278, 157] on div "15" at bounding box center [274, 155] width 14 height 14
type input "[DATE]"
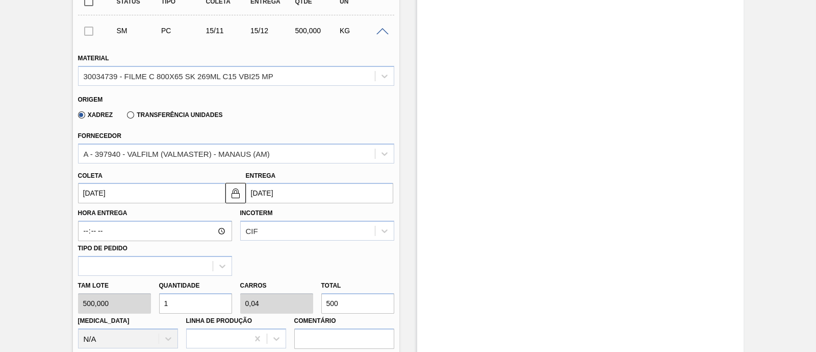
scroll to position [278, 0]
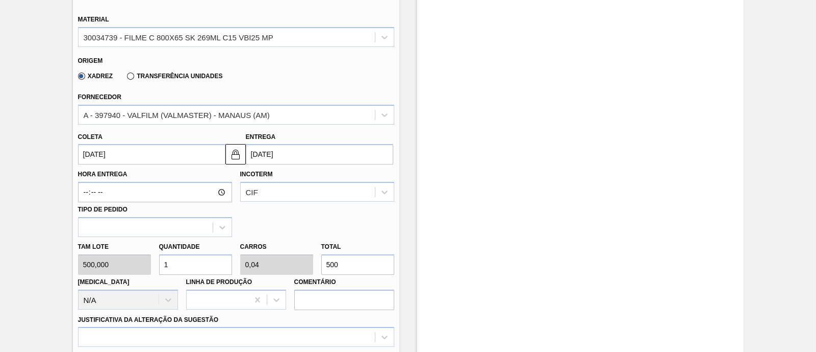
click at [309, 267] on div "Tam lote 500,000 Quantidade 1 Carros 0,04 Total 500 [MEDICAL_DATA] N/A Linha de…" at bounding box center [236, 273] width 324 height 73
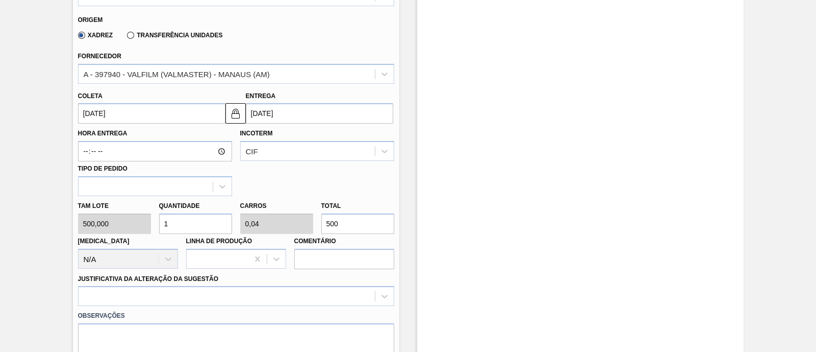
scroll to position [383, 0]
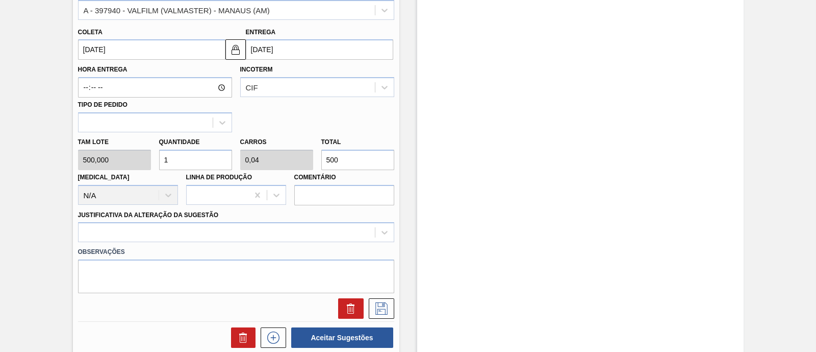
type input "0,002"
type input "0"
type input "1"
type input "0,024"
type input "0,001"
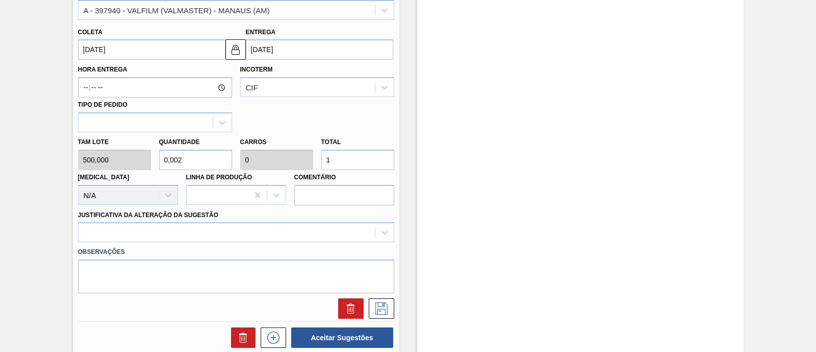
type input "12"
type input "0,25"
type input "0,01"
type input "125"
type input "2,5"
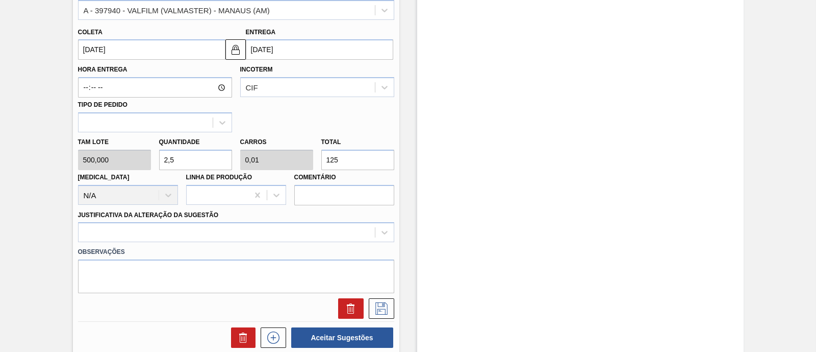
type input "0,1"
type input "1.250"
type input "25"
type input "1"
type input "12.500"
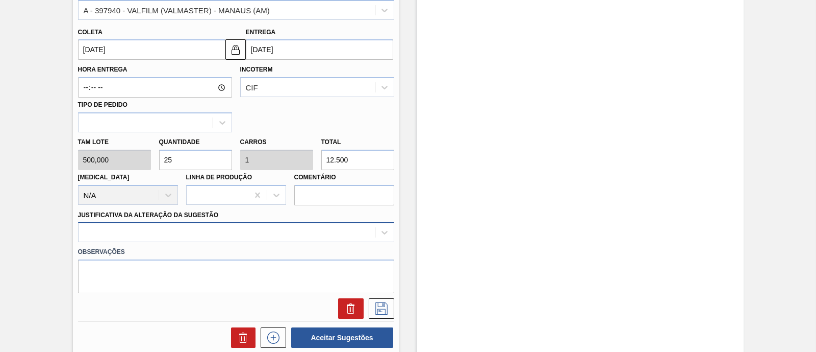
click at [255, 235] on div at bounding box center [236, 232] width 316 height 20
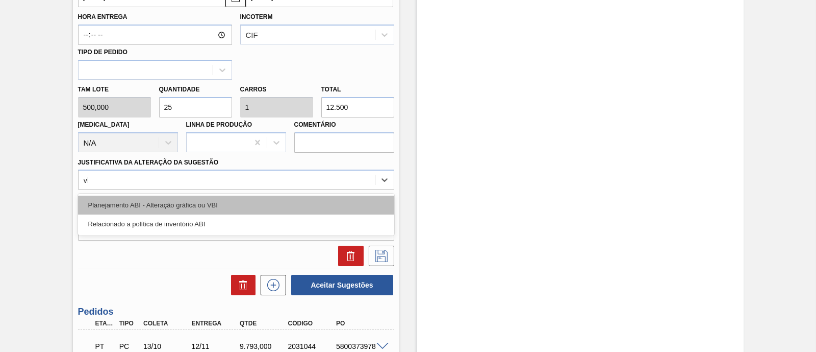
type Sugestão "vbi"
click at [217, 205] on div "Planejamento ABI - Alteração gráfica ou VBI" at bounding box center [236, 204] width 316 height 19
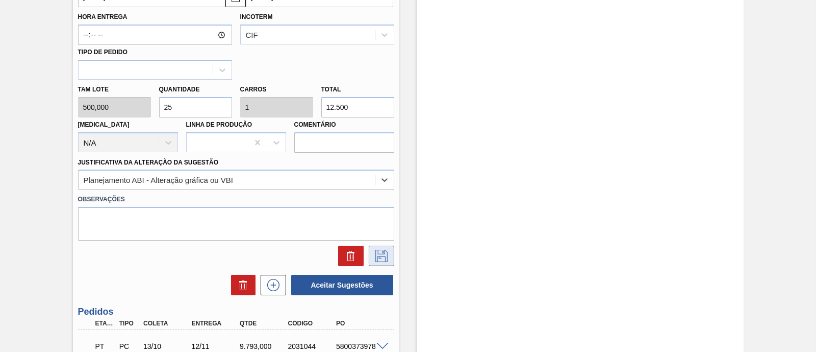
click at [382, 254] on icon at bounding box center [381, 255] width 16 height 12
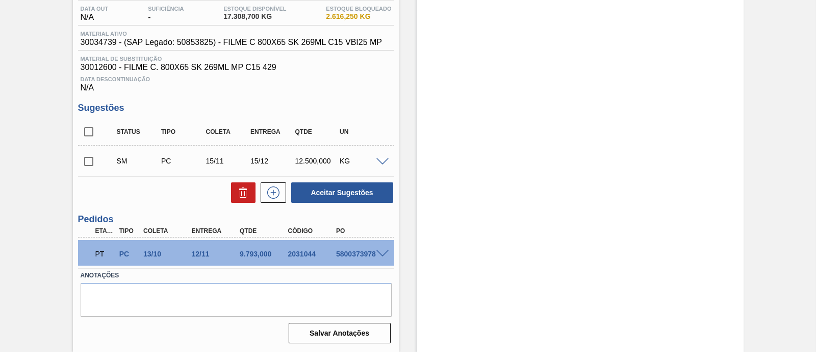
scroll to position [111, 0]
click at [96, 166] on input "checkbox" at bounding box center [88, 161] width 21 height 21
click at [331, 196] on button "Aceitar Sugestões" at bounding box center [342, 192] width 102 height 20
checkbox input "false"
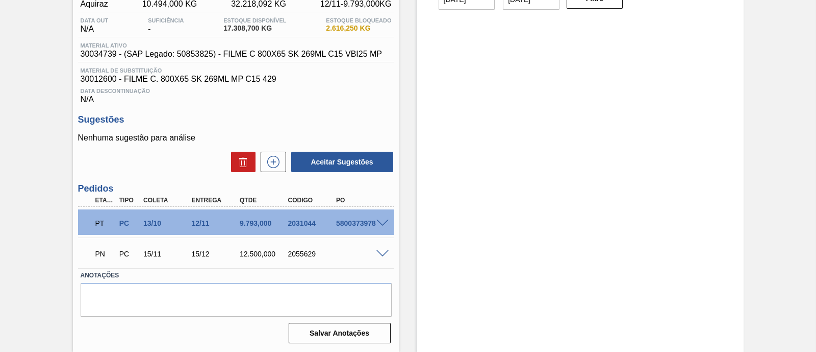
scroll to position [0, 0]
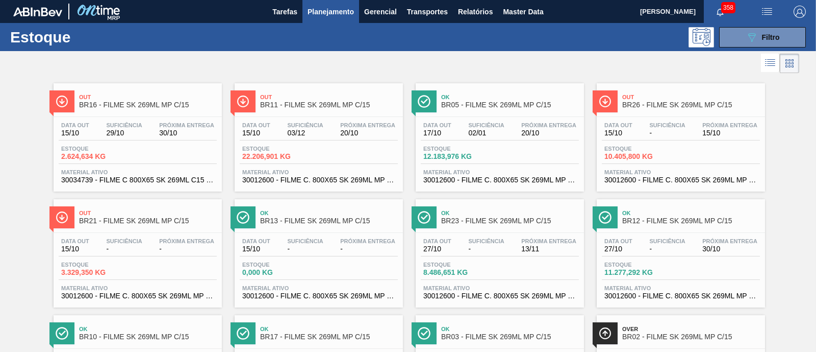
drag, startPoint x: 316, startPoint y: 249, endPoint x: 530, endPoint y: 270, distance: 214.8
click at [780, 41] on button "089F7B8B-B2A5-4AFE-B5C0-19BA573D28AC Filtro" at bounding box center [762, 37] width 87 height 20
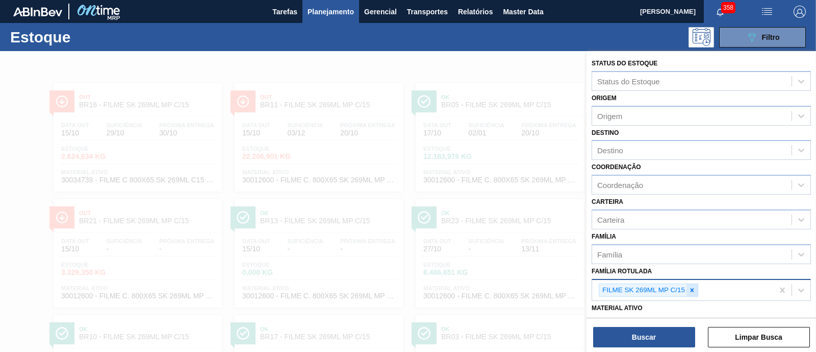
click at [695, 293] on div at bounding box center [692, 290] width 11 height 13
click at [445, 120] on div at bounding box center [408, 227] width 816 height 352
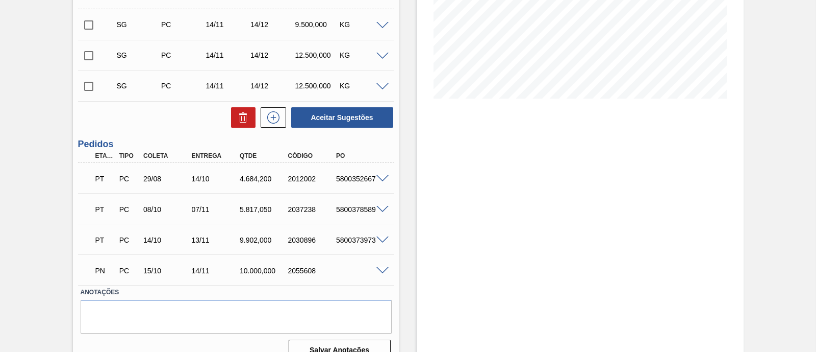
scroll to position [217, 0]
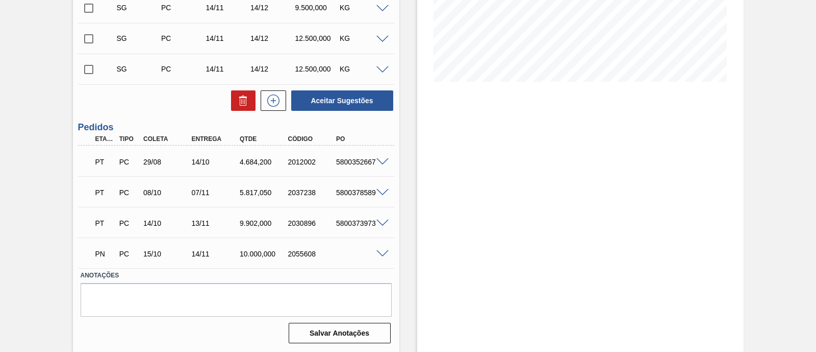
click at [382, 254] on span at bounding box center [383, 254] width 12 height 8
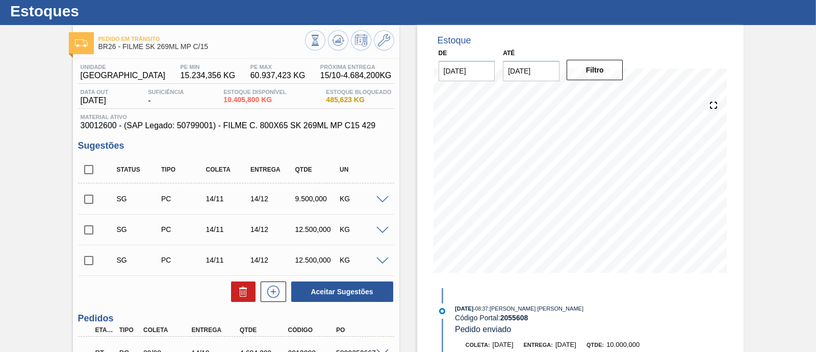
scroll to position [0, 0]
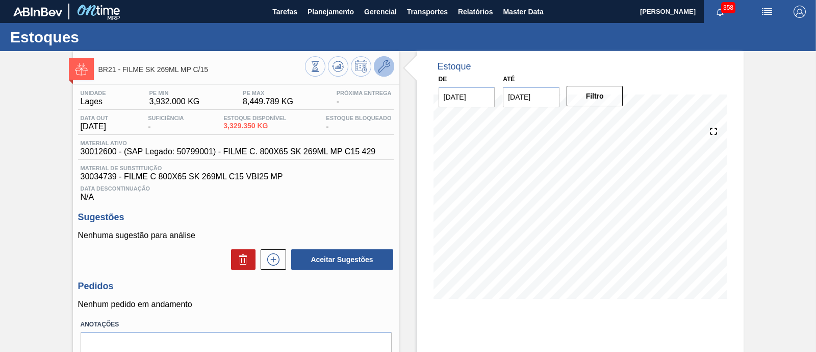
click at [390, 67] on button at bounding box center [384, 66] width 20 height 20
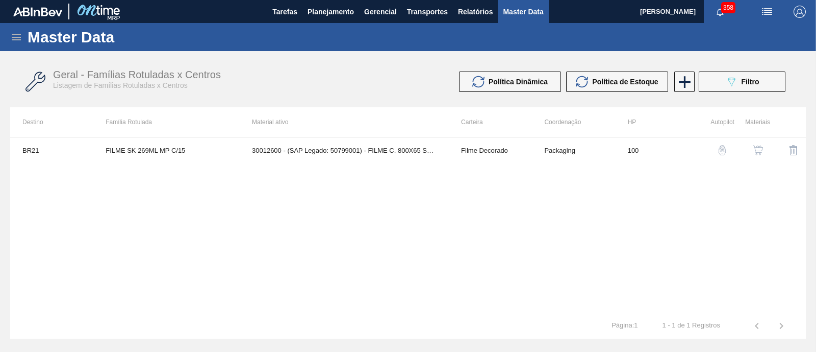
click at [760, 149] on img "button" at bounding box center [758, 150] width 10 height 10
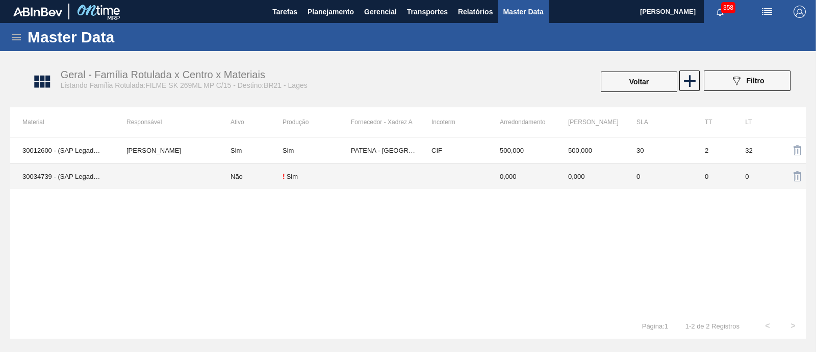
click at [180, 175] on td at bounding box center [166, 176] width 104 height 26
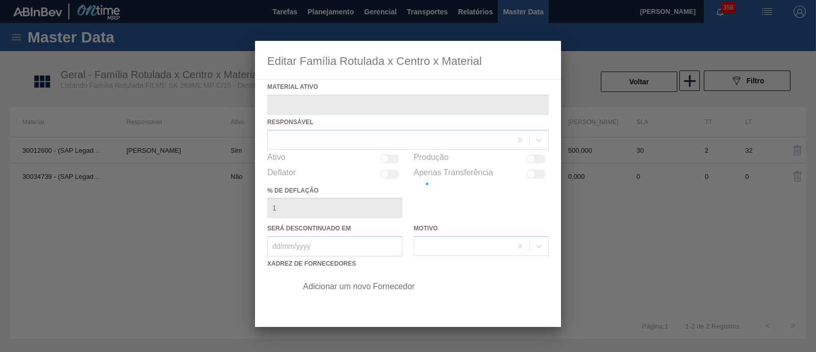
type ativo "30034739 - (SAP Legado: 50853825) - FILME C 800X65 SK 269ML C15 VBI25 MP"
checkbox input "true"
type deflação "0"
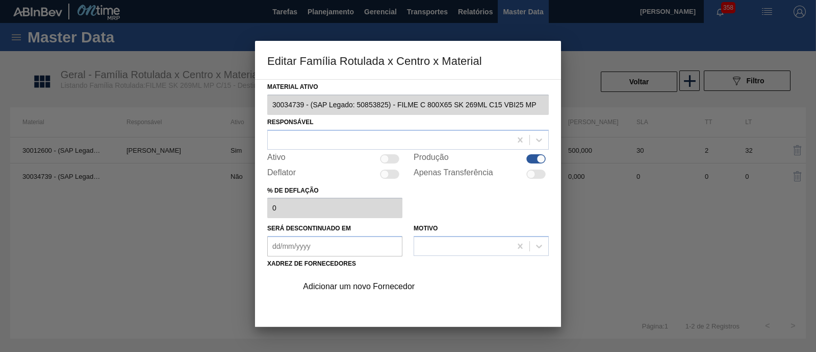
click at [89, 225] on div at bounding box center [408, 176] width 816 height 352
click at [341, 135] on div at bounding box center [389, 139] width 243 height 15
click at [340, 139] on div at bounding box center [389, 139] width 243 height 15
click at [127, 238] on div at bounding box center [408, 176] width 816 height 352
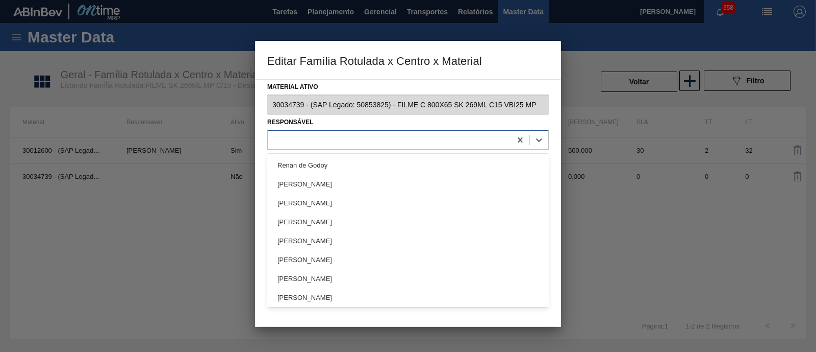
click at [316, 137] on div at bounding box center [389, 139] width 243 height 15
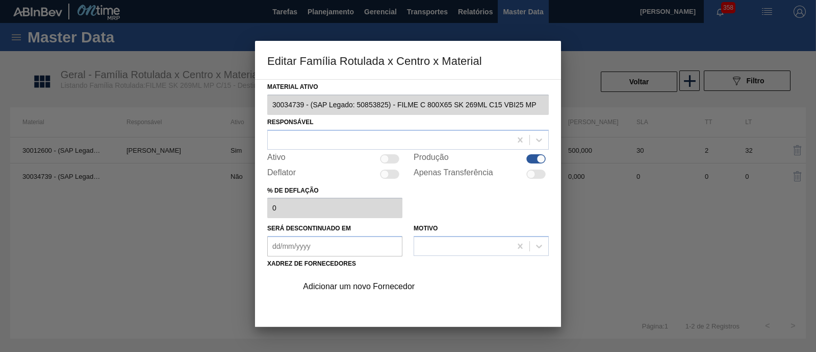
click at [183, 232] on div at bounding box center [408, 176] width 816 height 352
click at [212, 202] on div at bounding box center [408, 176] width 816 height 352
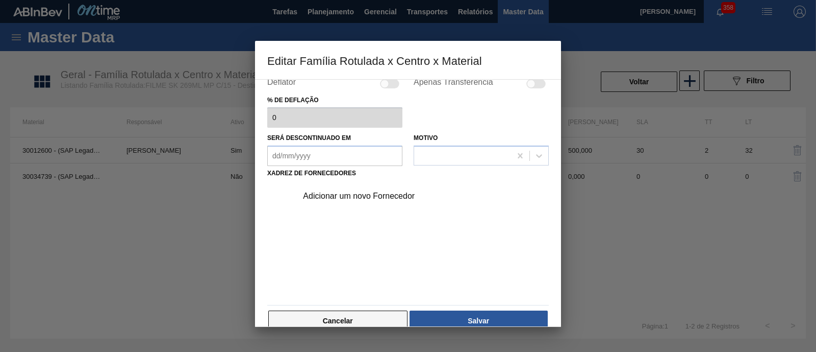
scroll to position [107, 0]
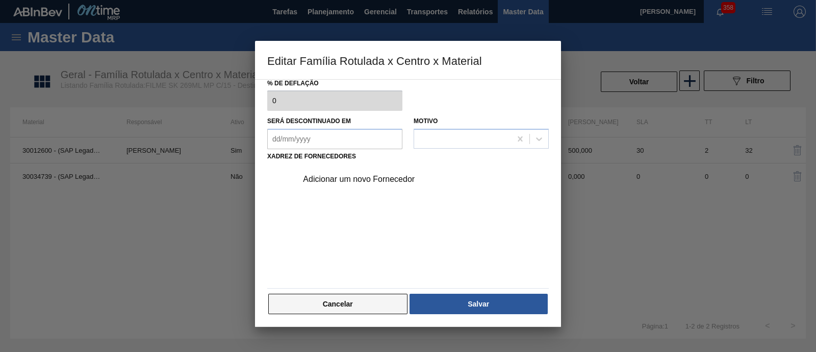
click at [357, 297] on button "Cancelar" at bounding box center [337, 303] width 139 height 20
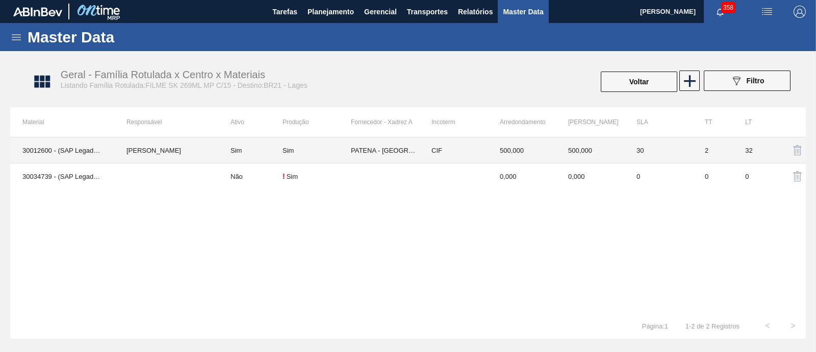
click at [302, 152] on div "Sim" at bounding box center [317, 150] width 68 height 8
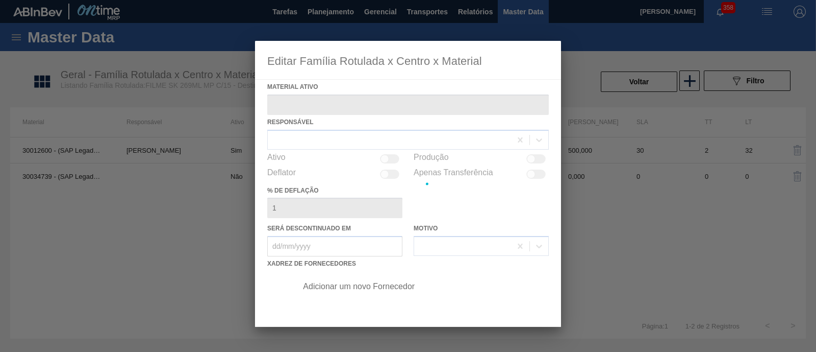
type ativo "30012600 - (SAP Legado: 50799001) - FILME C. 800X65 SK 269ML MP C15 429"
checkbox input "true"
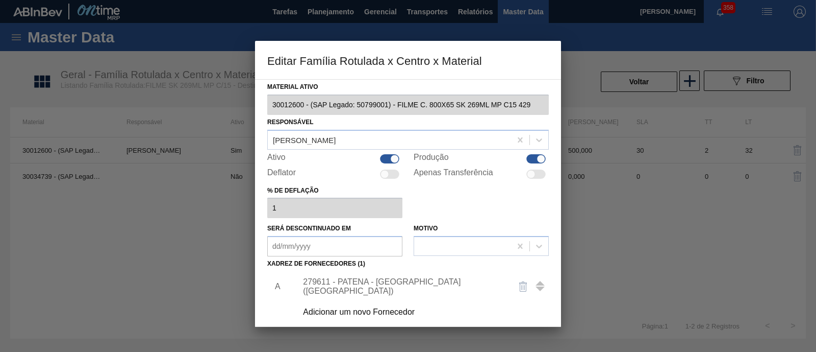
click at [395, 159] on div at bounding box center [394, 158] width 9 height 9
click at [391, 159] on div at bounding box center [389, 158] width 19 height 9
checkbox input "true"
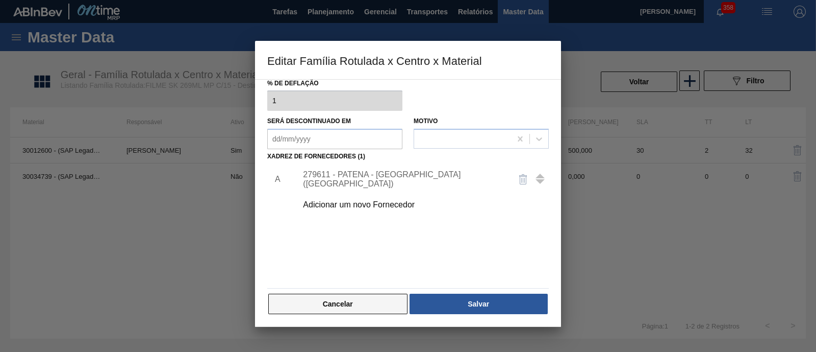
click at [365, 303] on button "Cancelar" at bounding box center [337, 303] width 139 height 20
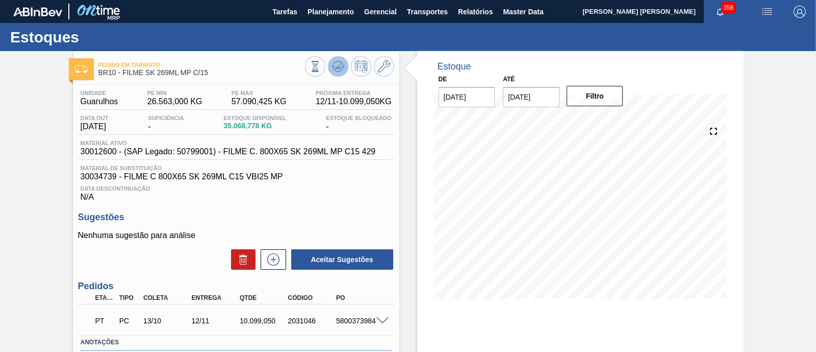
click at [342, 70] on icon at bounding box center [338, 66] width 12 height 12
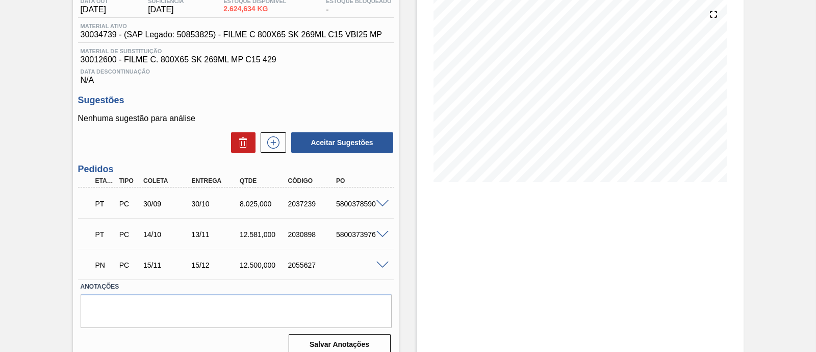
scroll to position [127, 0]
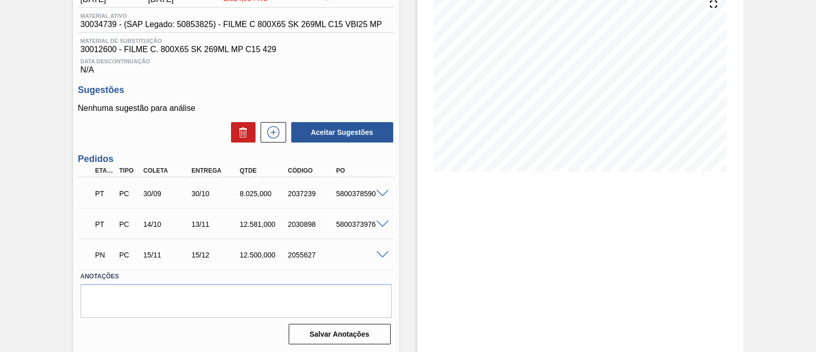
click at [387, 255] on span at bounding box center [383, 255] width 12 height 8
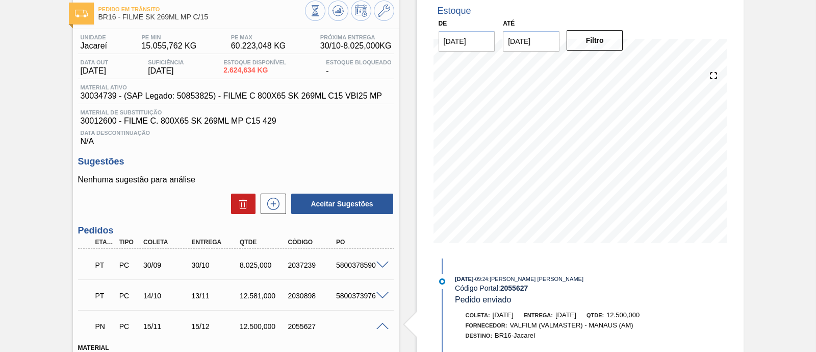
scroll to position [0, 0]
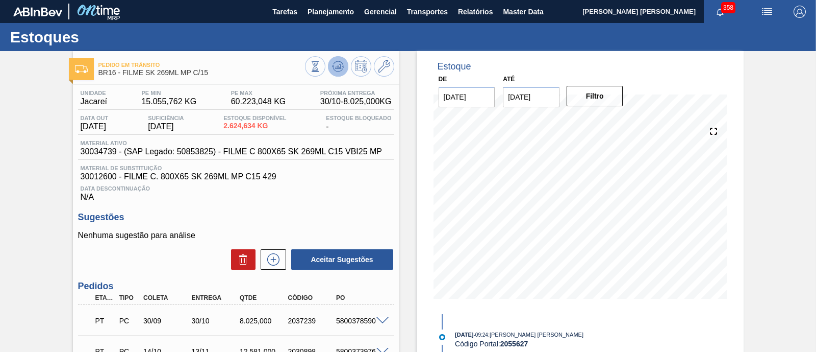
click at [341, 67] on icon at bounding box center [338, 66] width 12 height 12
